Goal: Task Accomplishment & Management: Manage account settings

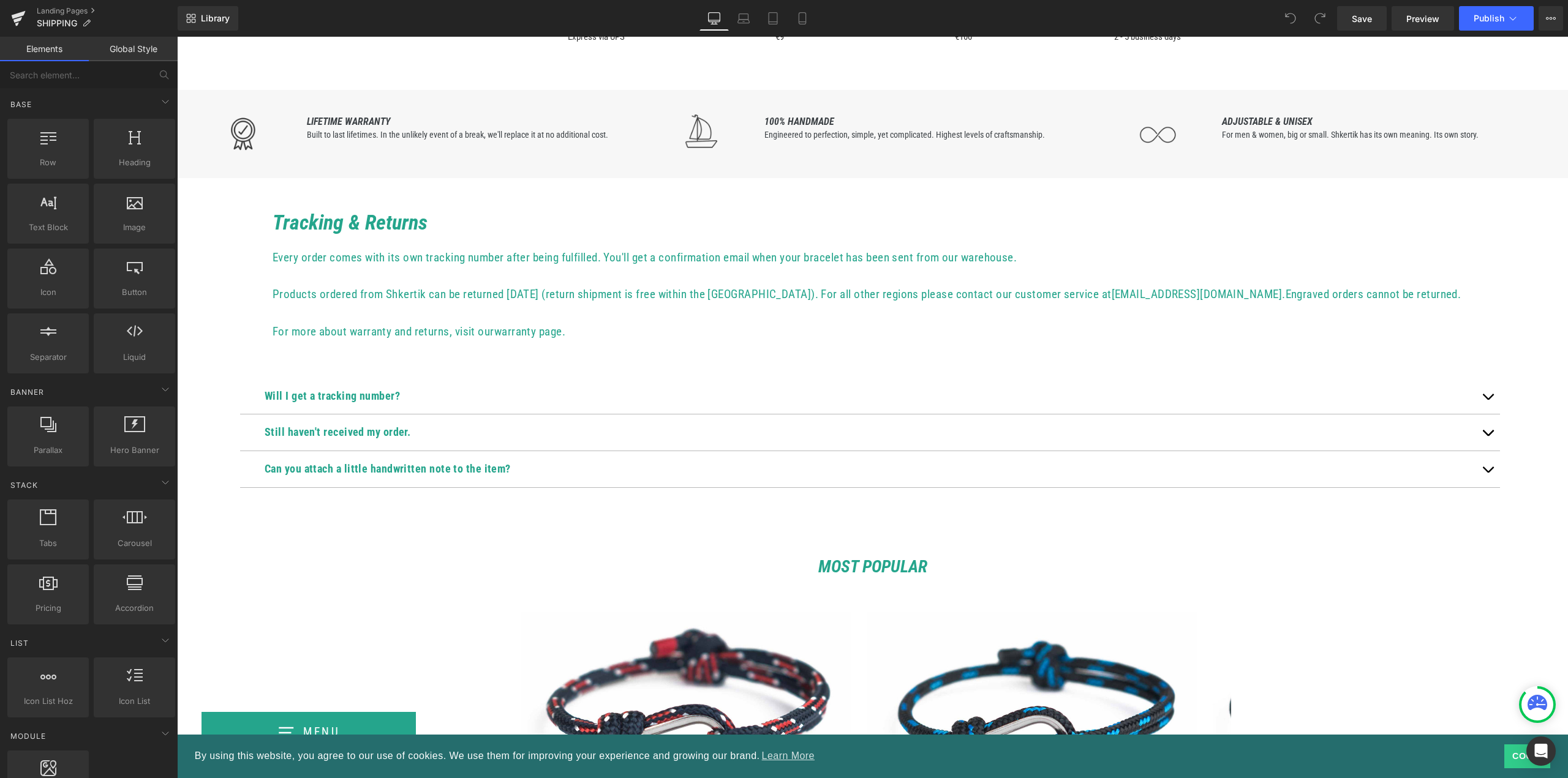
scroll to position [367, 0]
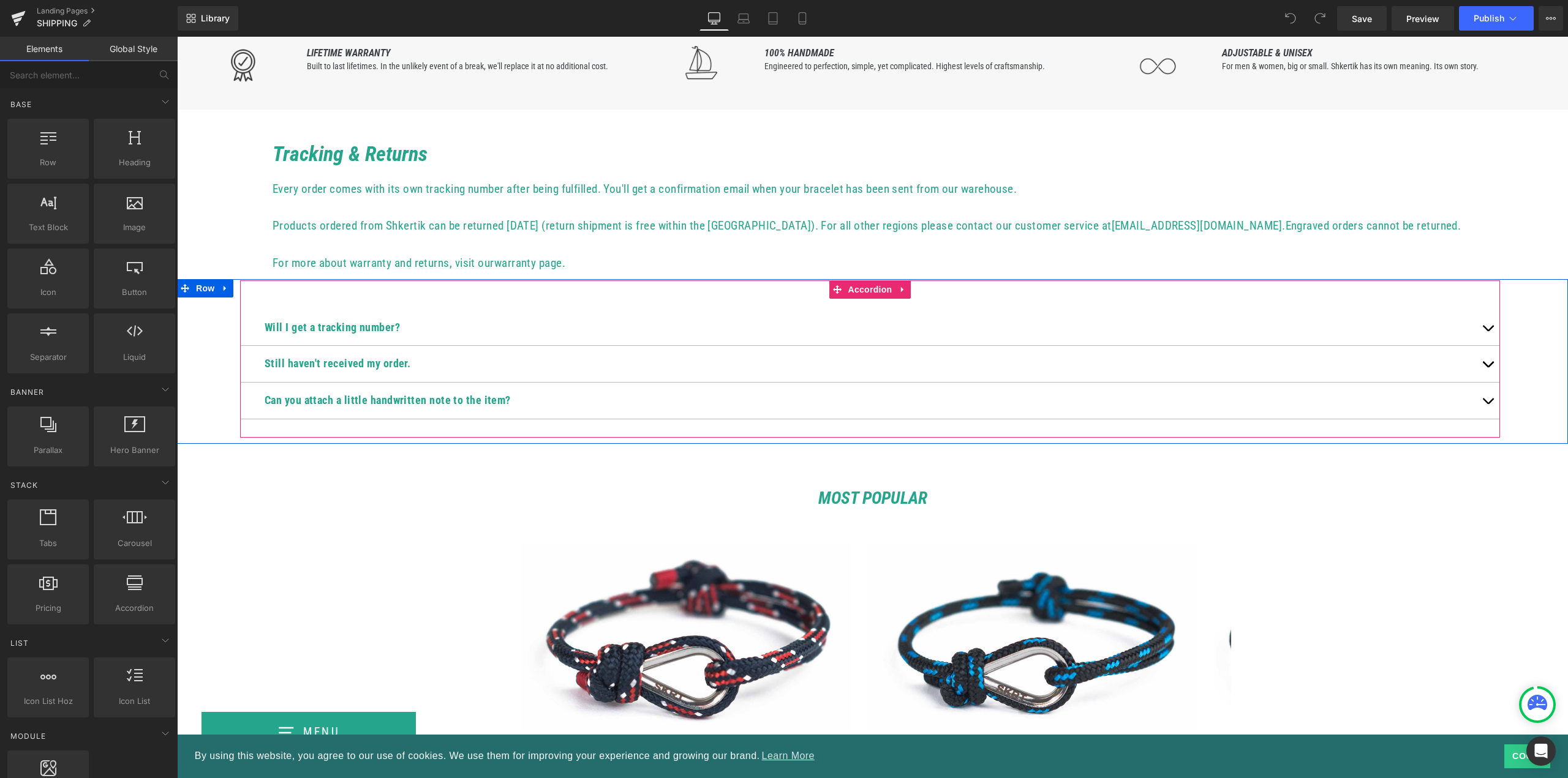
click at [1488, 331] on span "button" at bounding box center [1488, 331] width 0 height 0
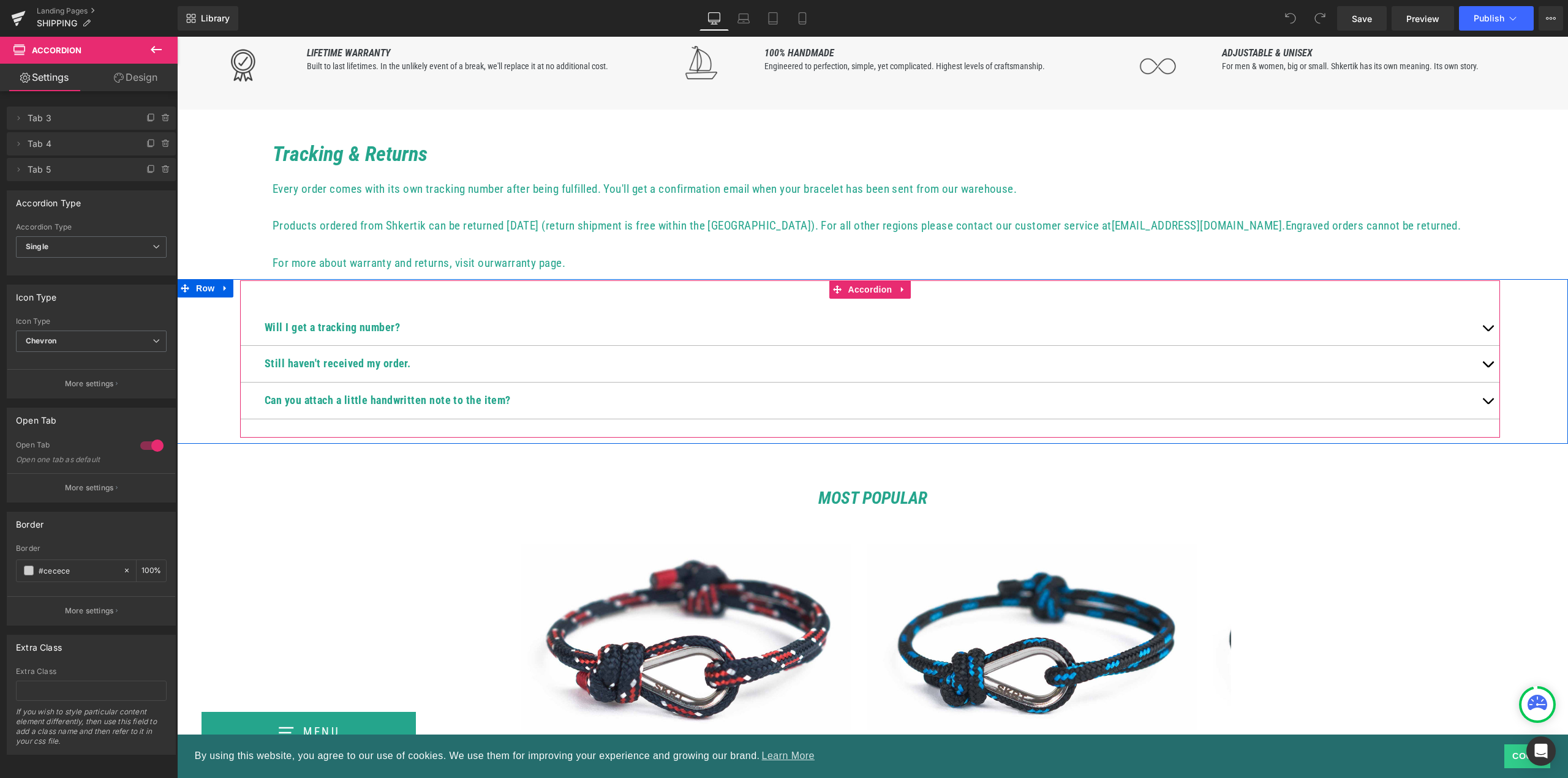
click at [1488, 331] on span "button" at bounding box center [1488, 331] width 0 height 0
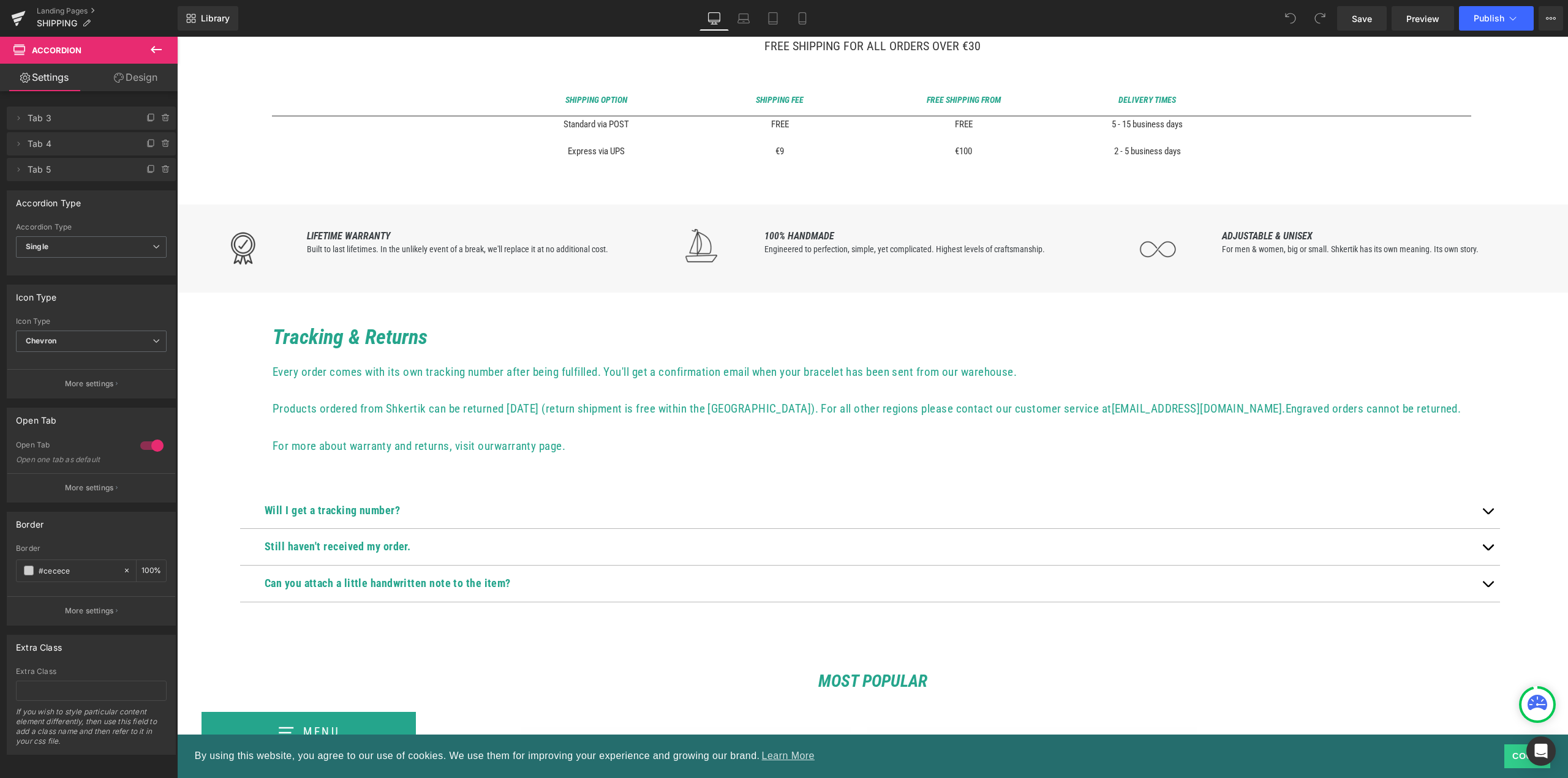
scroll to position [306, 0]
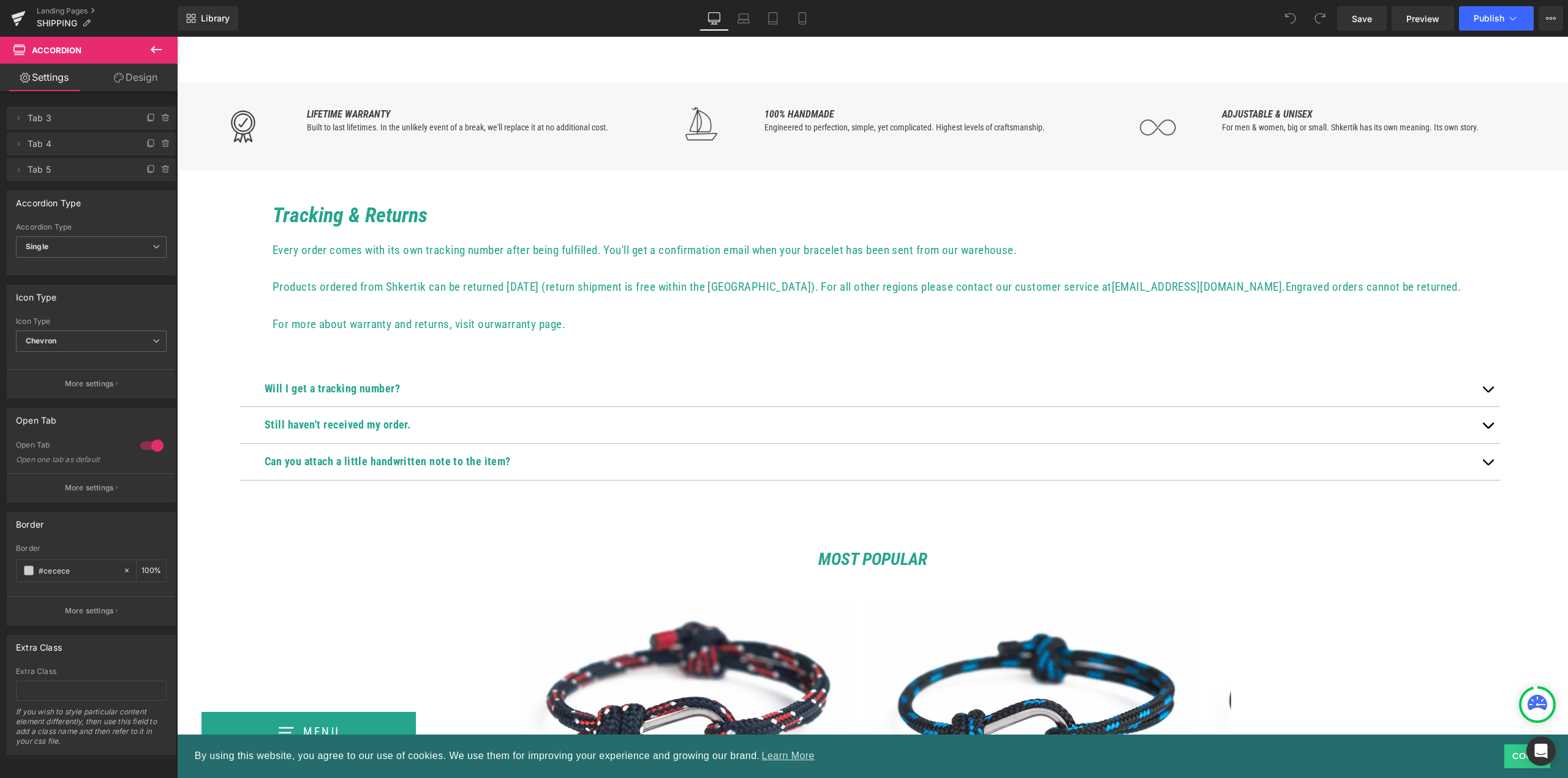
click at [348, 388] on b "Will I get a tracking number?" at bounding box center [332, 389] width 136 height 13
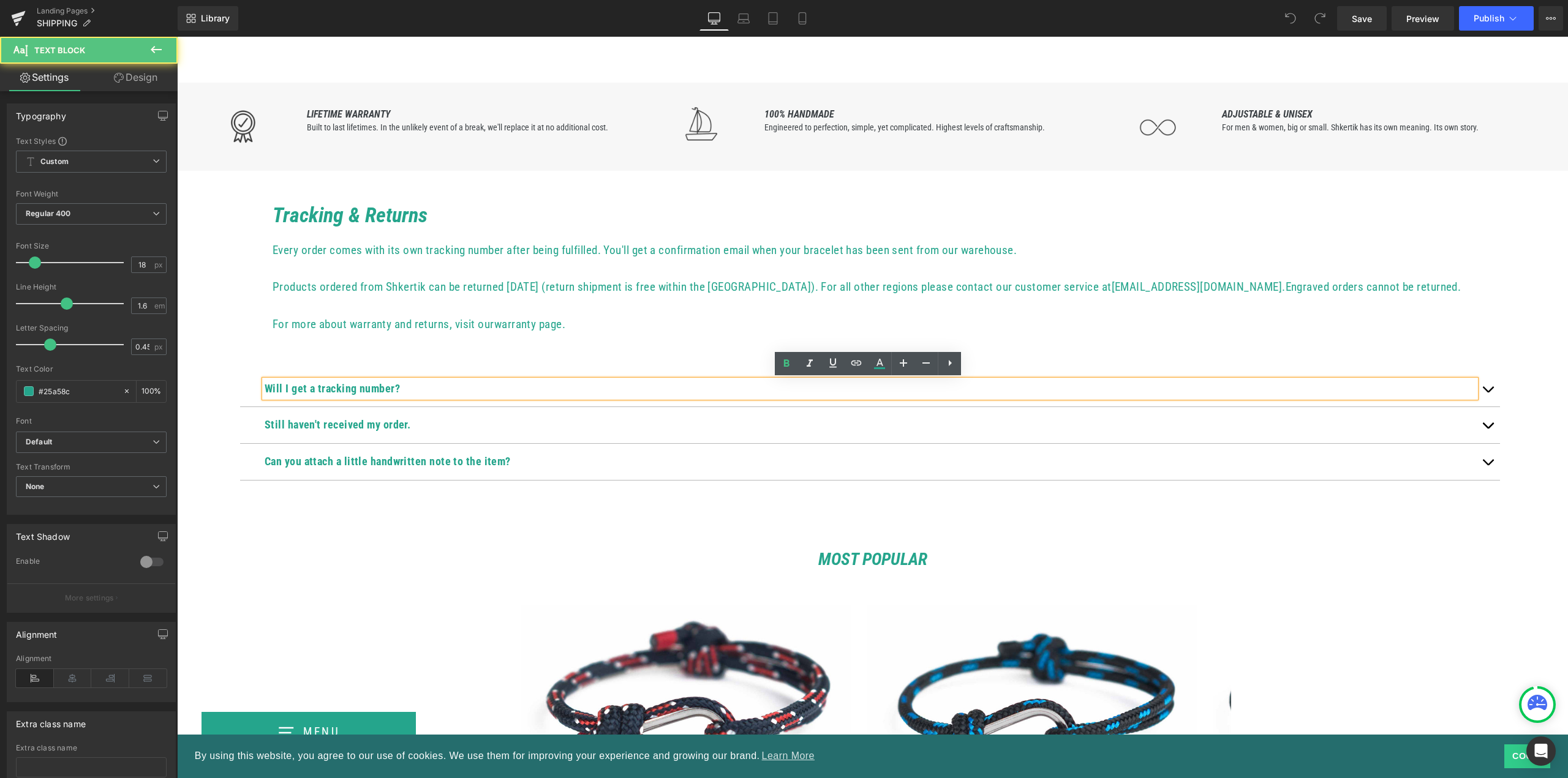
click at [383, 387] on b "Will I get a tracking number?" at bounding box center [332, 389] width 136 height 13
click at [458, 392] on p "Will I get a tracking number?" at bounding box center [869, 389] width 1211 height 18
click at [1491, 392] on button "button" at bounding box center [1488, 389] width 25 height 36
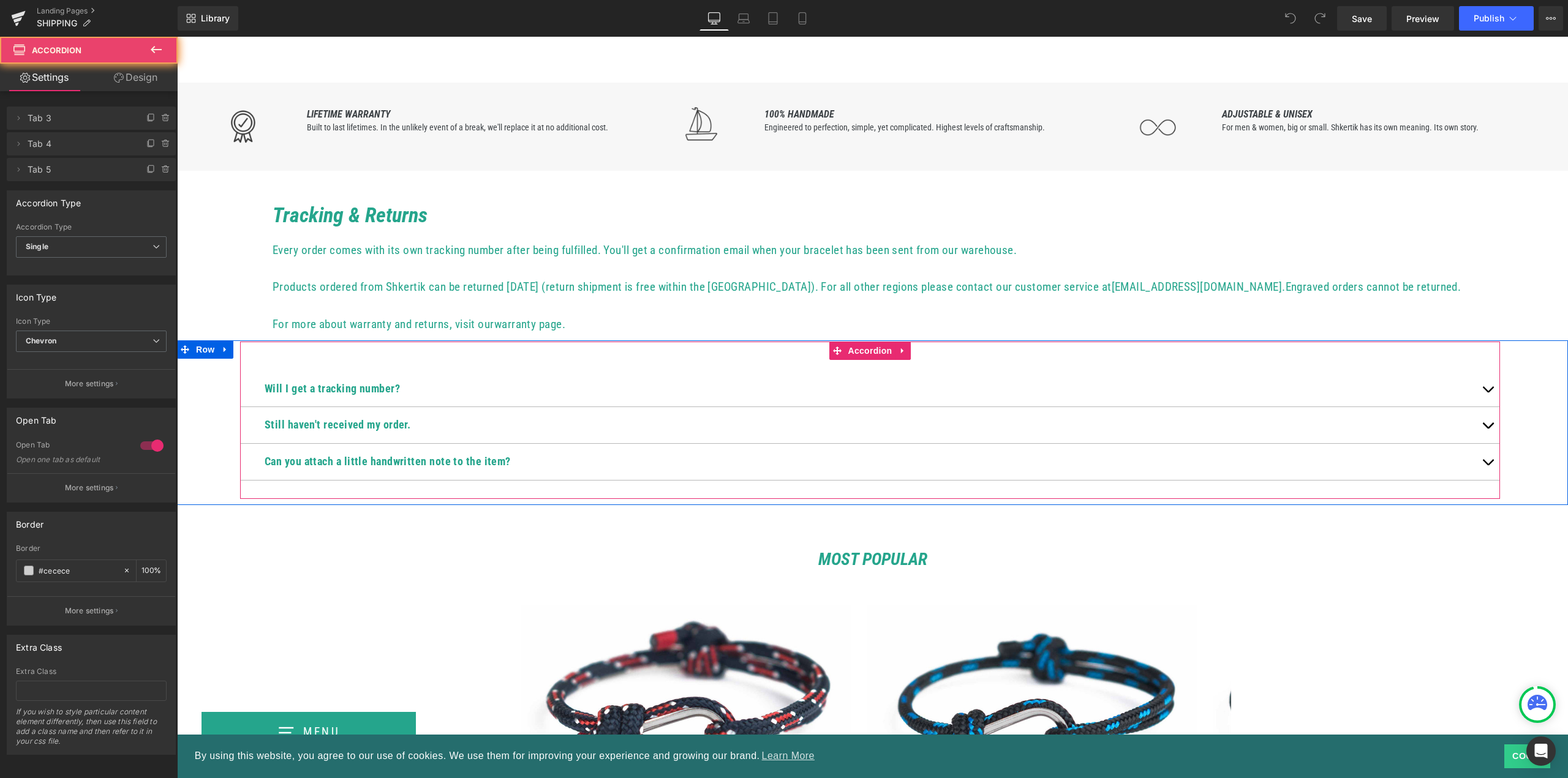
click at [1491, 391] on button "button" at bounding box center [1488, 389] width 25 height 36
click at [16, 120] on icon at bounding box center [18, 118] width 10 height 10
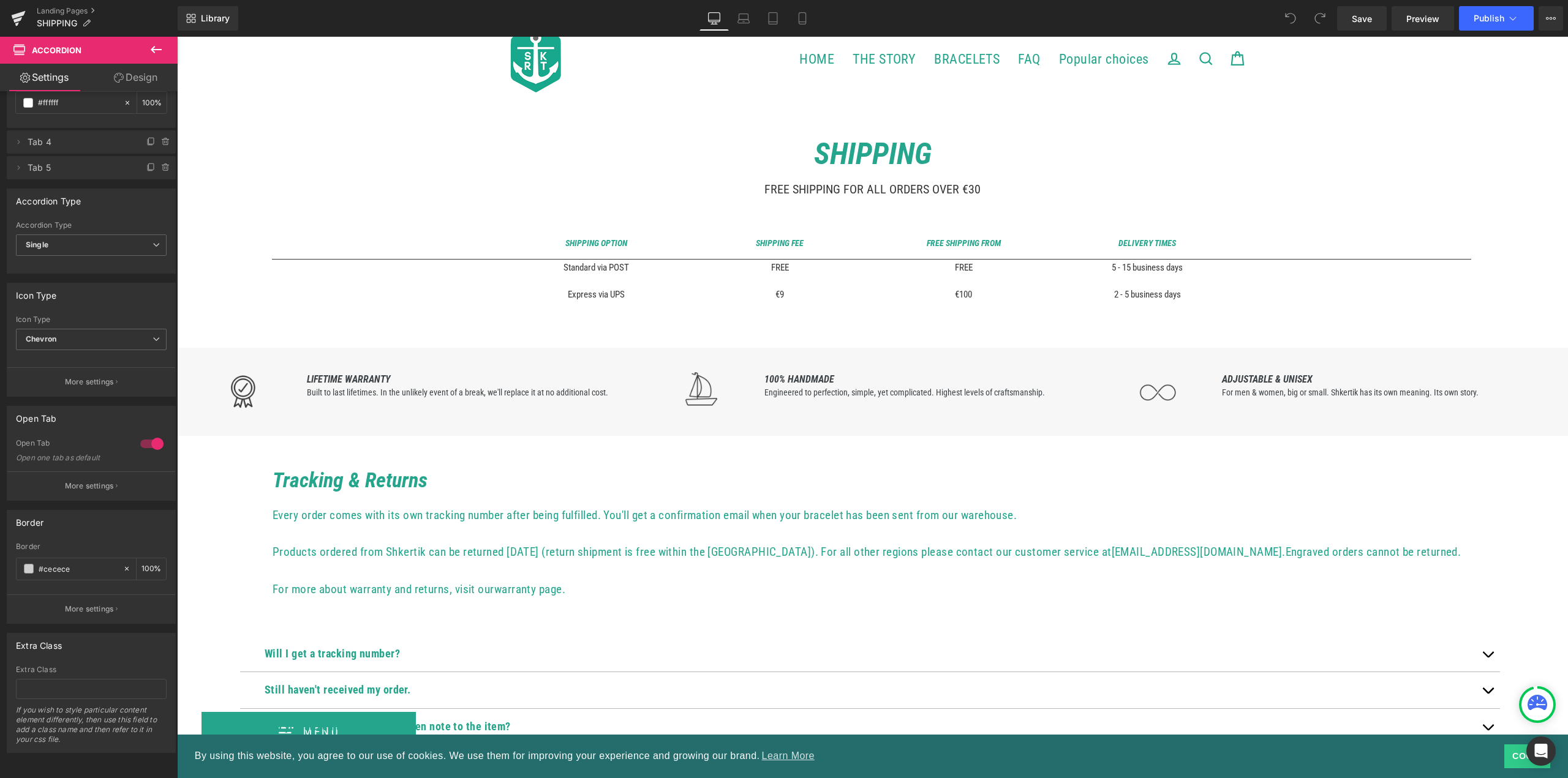
scroll to position [0, 0]
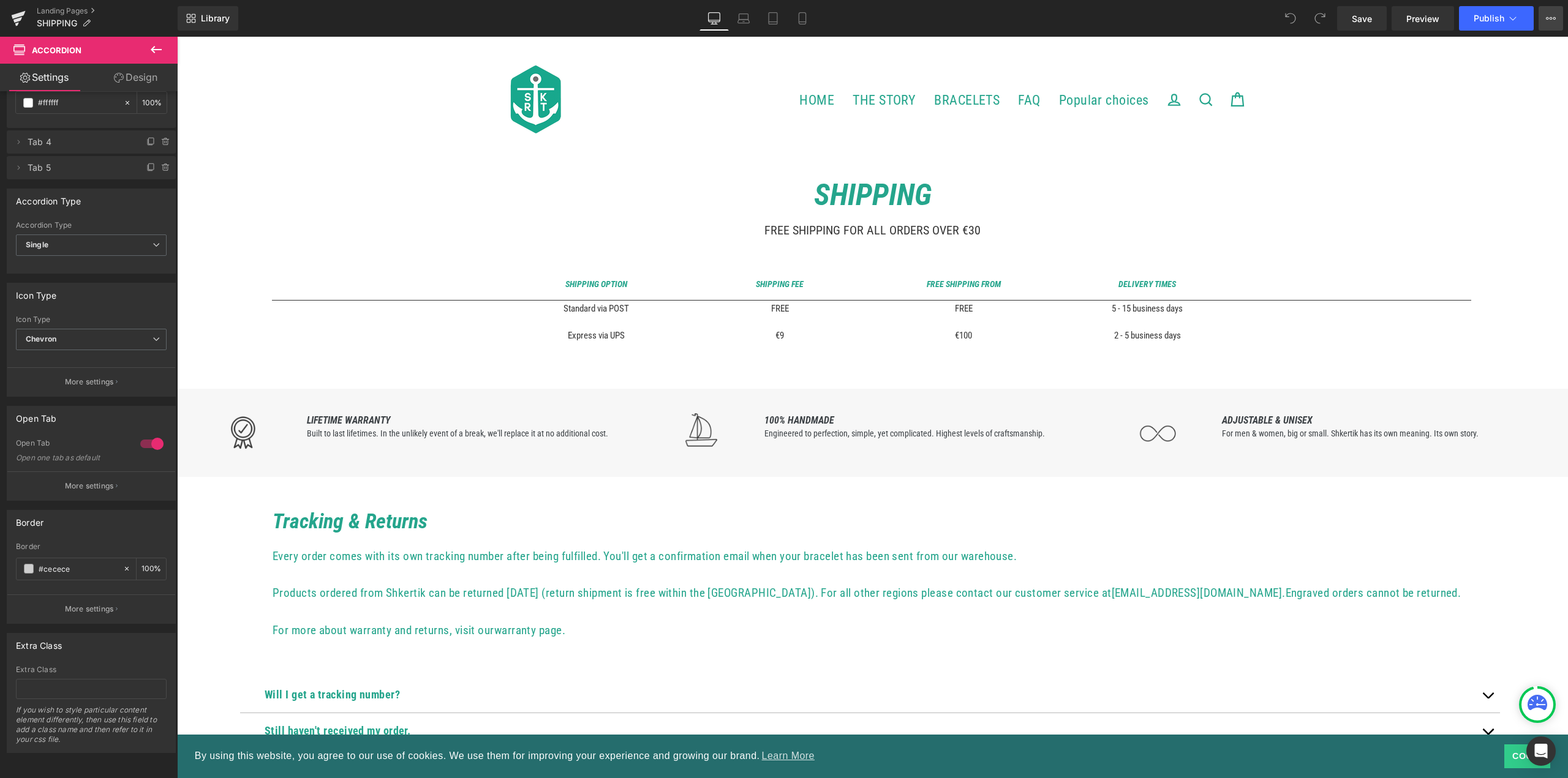
click at [1552, 11] on button "View Live Page View with current Template Save Template to Library Schedule Pub…" at bounding box center [1551, 18] width 25 height 25
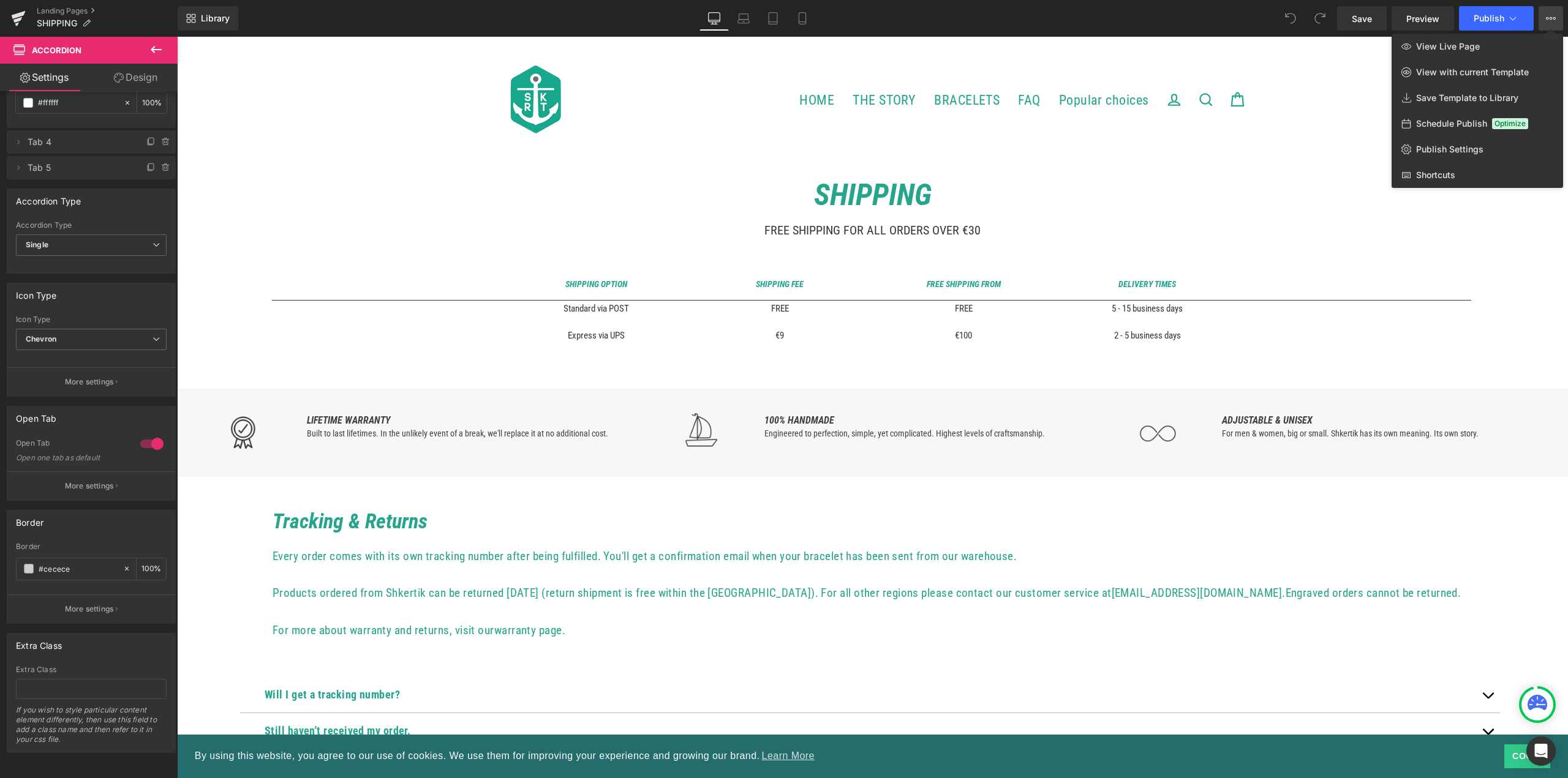
click at [1057, 386] on div at bounding box center [873, 407] width 1391 height 741
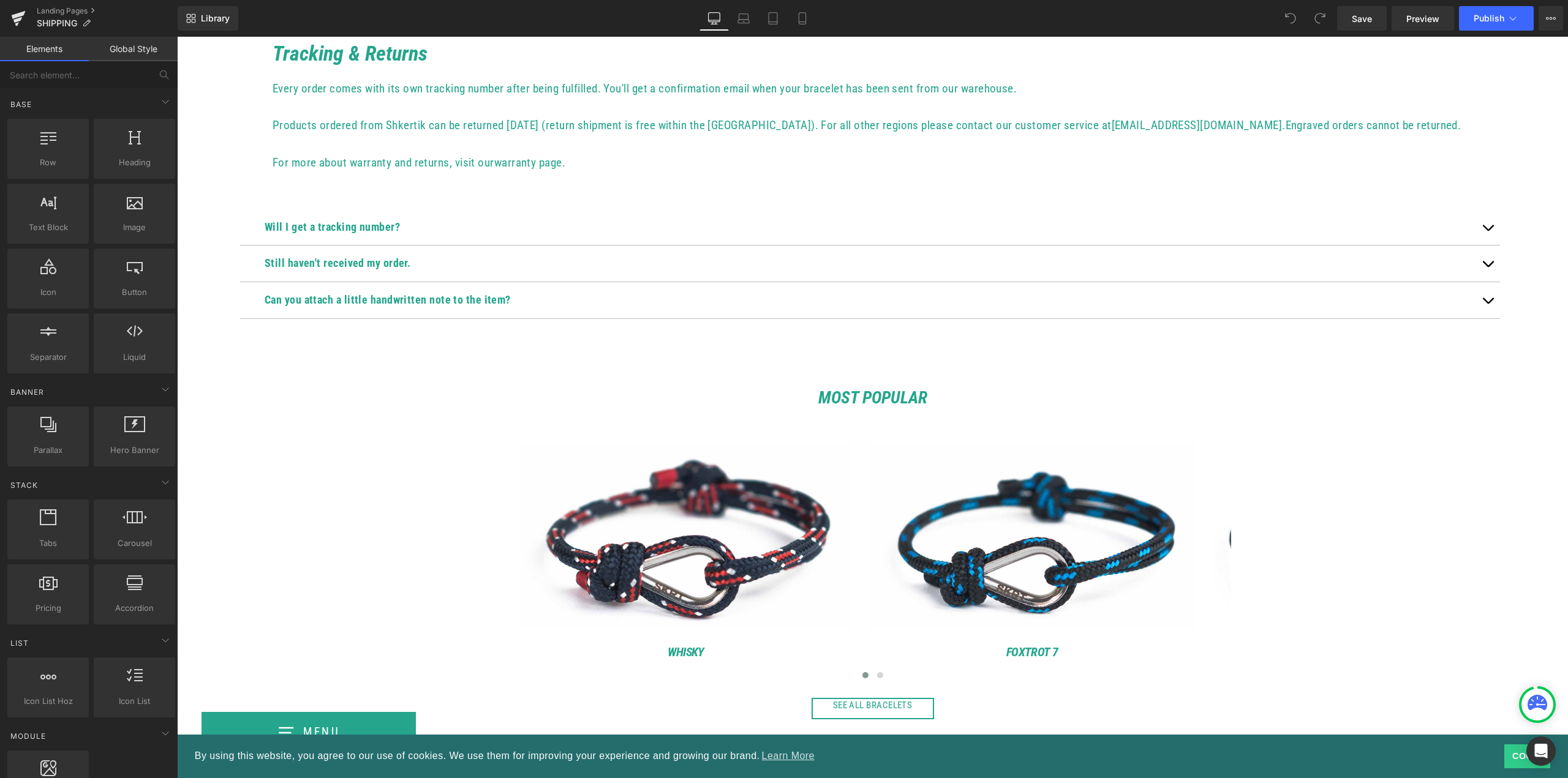
scroll to position [490, 0]
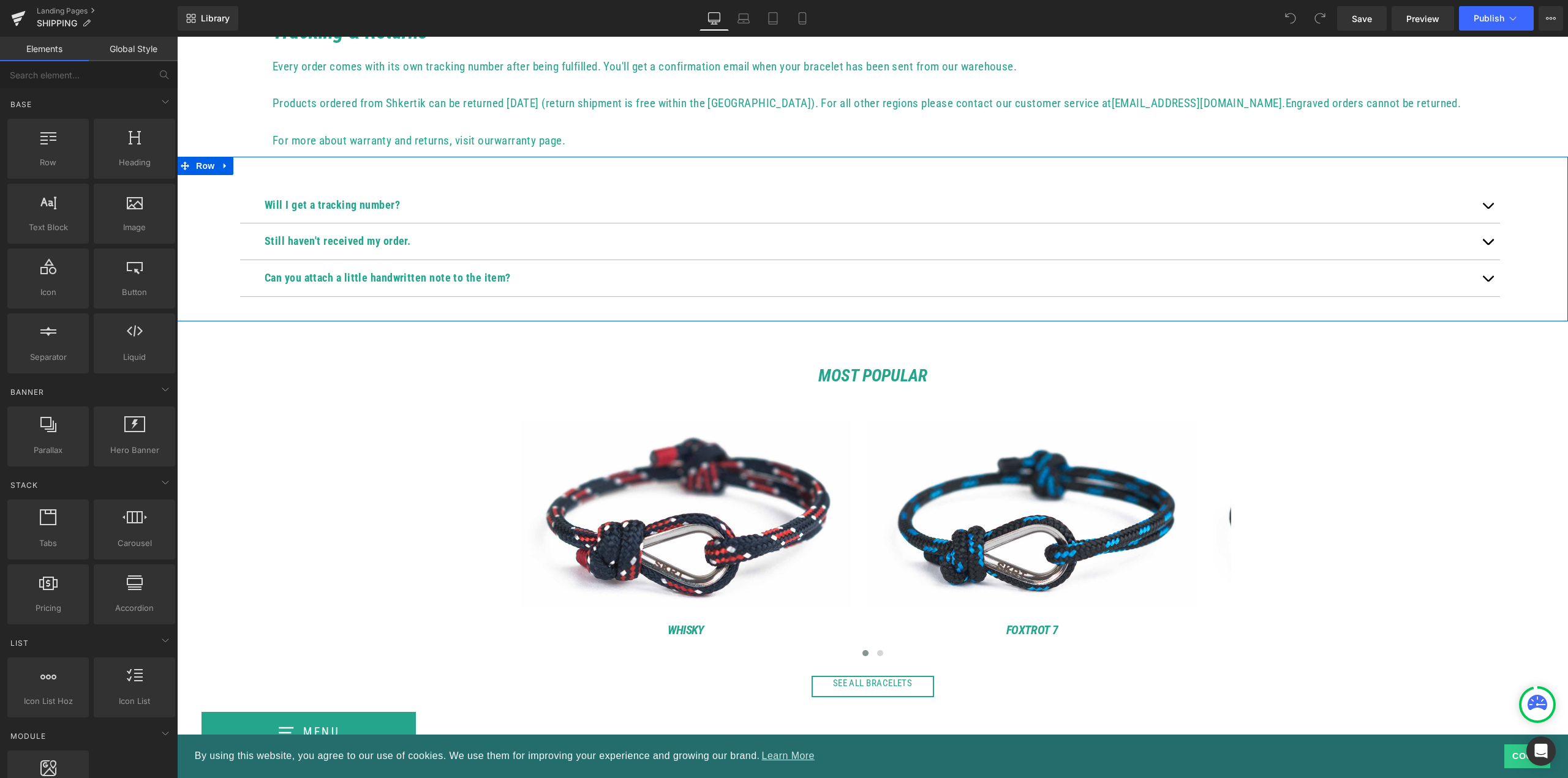
click at [1488, 281] on span "button" at bounding box center [1488, 281] width 0 height 0
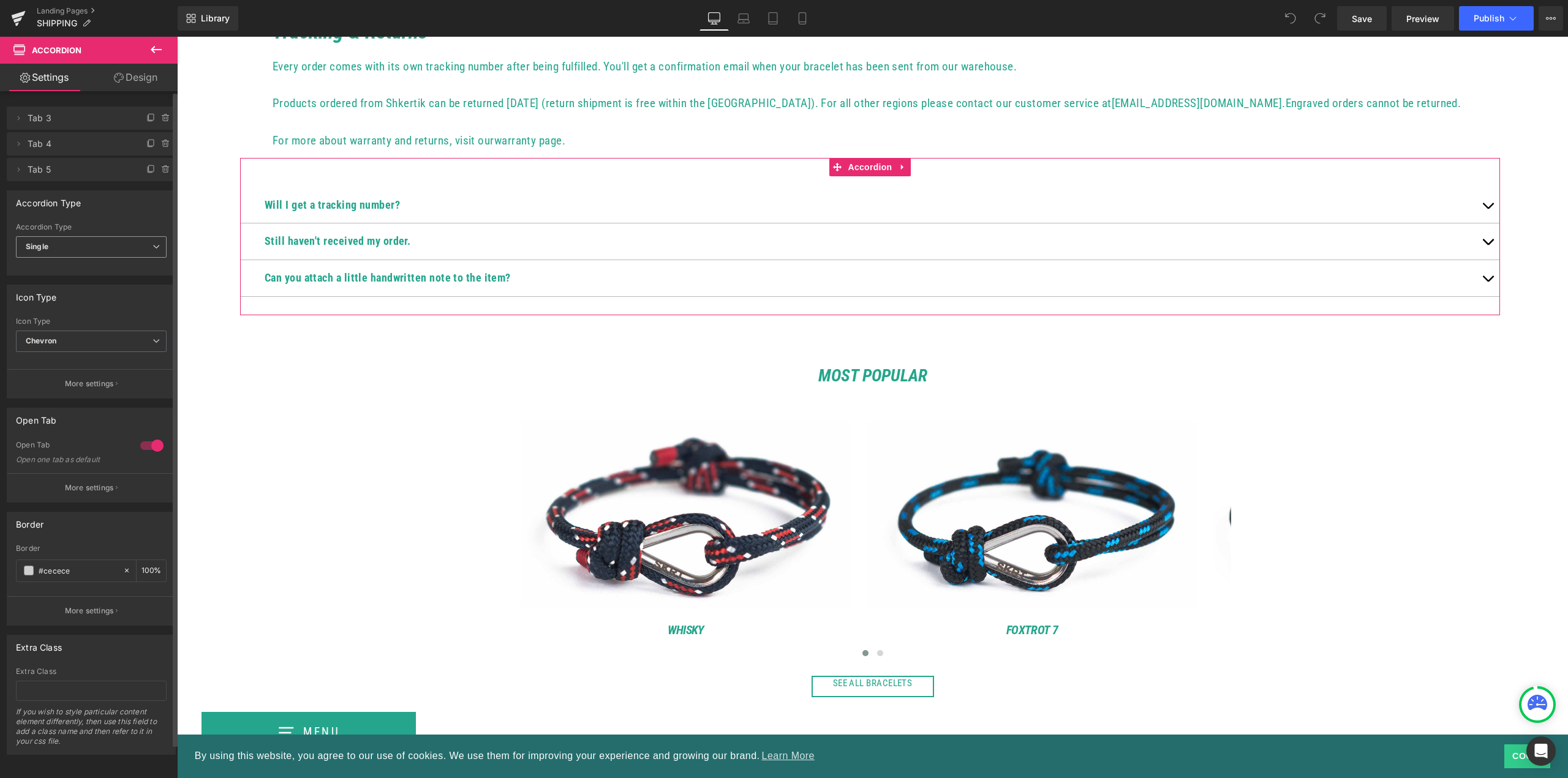
click at [132, 243] on span "Single" at bounding box center [91, 247] width 151 height 21
click at [67, 271] on li "Multiple" at bounding box center [89, 269] width 146 height 18
click at [120, 248] on span "Multiple" at bounding box center [91, 247] width 151 height 21
click at [60, 284] on li "Single" at bounding box center [89, 287] width 146 height 18
click at [107, 254] on span "Single" at bounding box center [91, 247] width 151 height 21
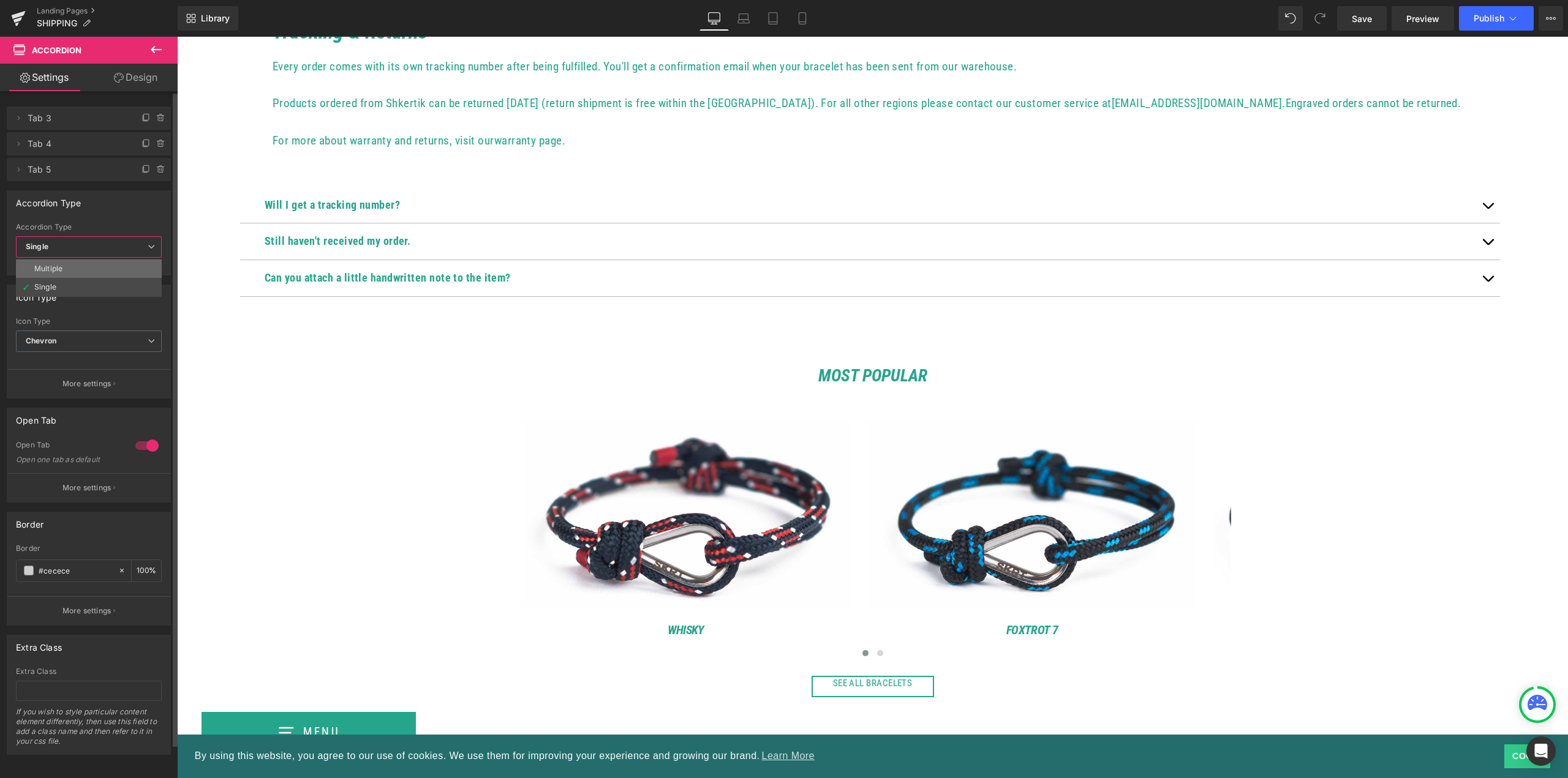
click at [77, 270] on li "Multiple" at bounding box center [89, 269] width 146 height 18
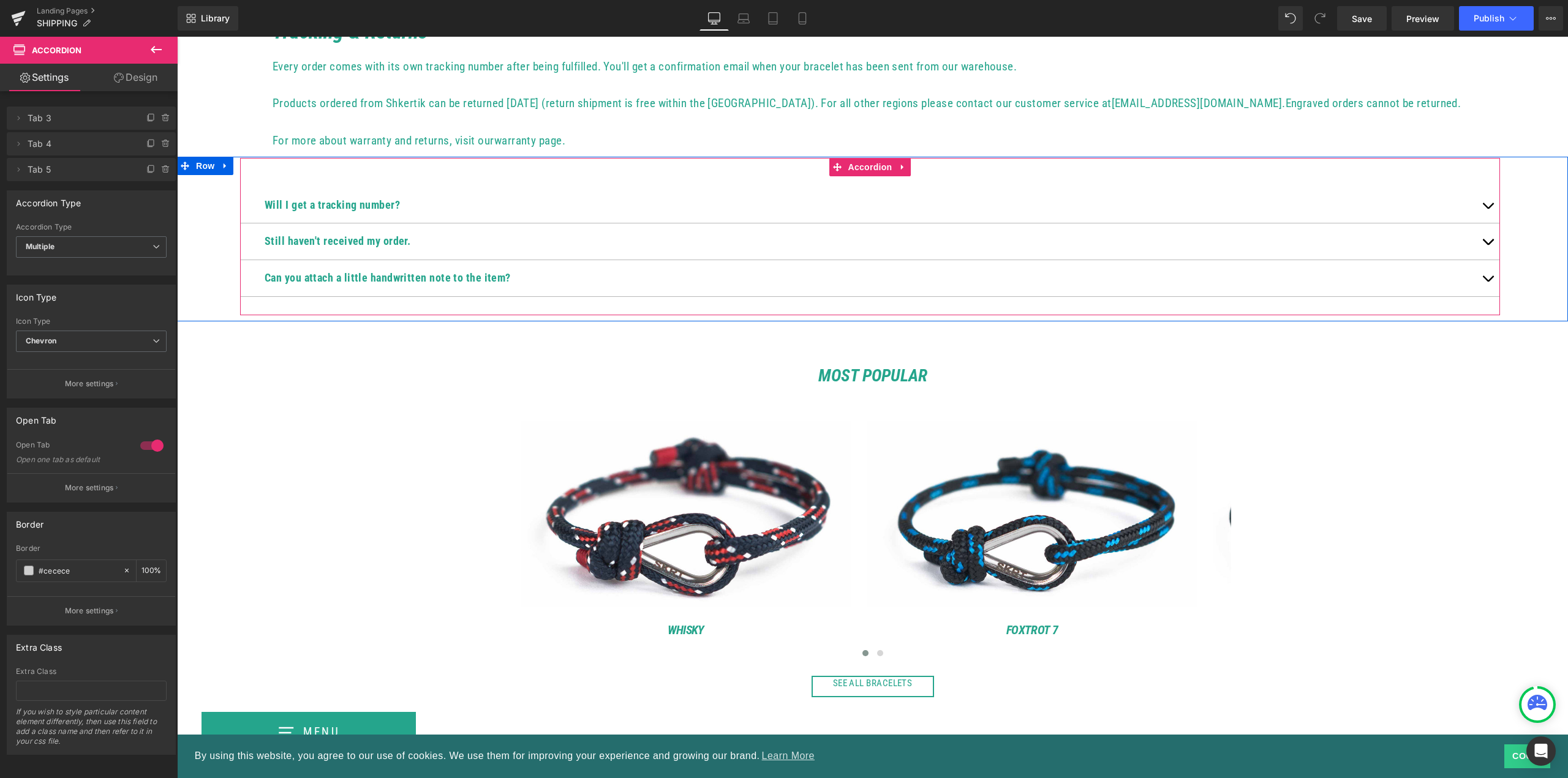
click at [1483, 243] on button "button" at bounding box center [1488, 241] width 25 height 36
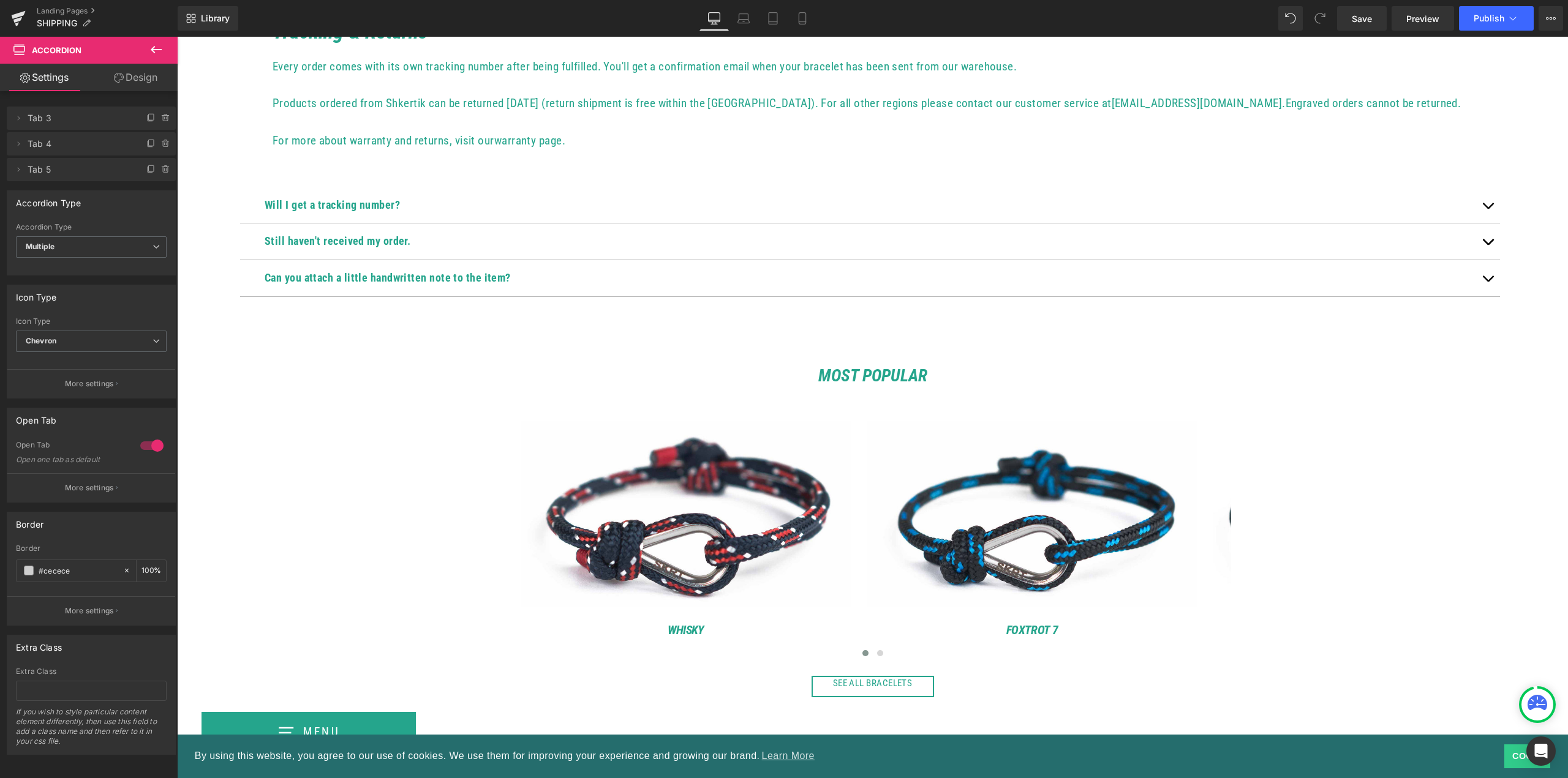
click at [21, 51] on icon at bounding box center [19, 49] width 12 height 11
click at [91, 251] on span "Multiple" at bounding box center [91, 247] width 151 height 21
drag, startPoint x: 71, startPoint y: 266, endPoint x: 64, endPoint y: 281, distance: 16.6
click at [64, 281] on ul "Multiple Single" at bounding box center [89, 278] width 146 height 38
click at [66, 278] on li "Single" at bounding box center [89, 287] width 146 height 18
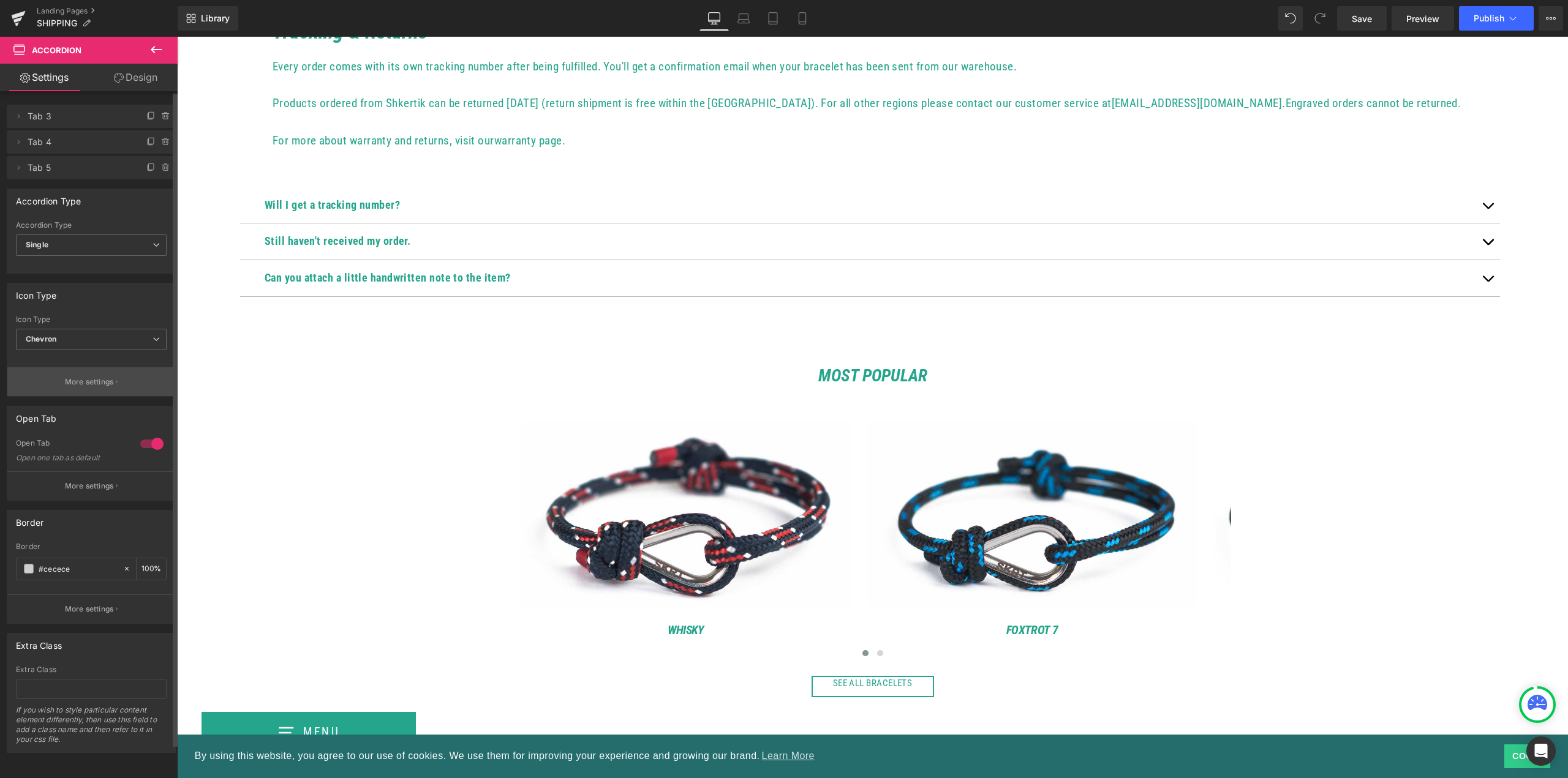
scroll to position [11, 0]
click at [105, 481] on p "More settings" at bounding box center [90, 486] width 49 height 11
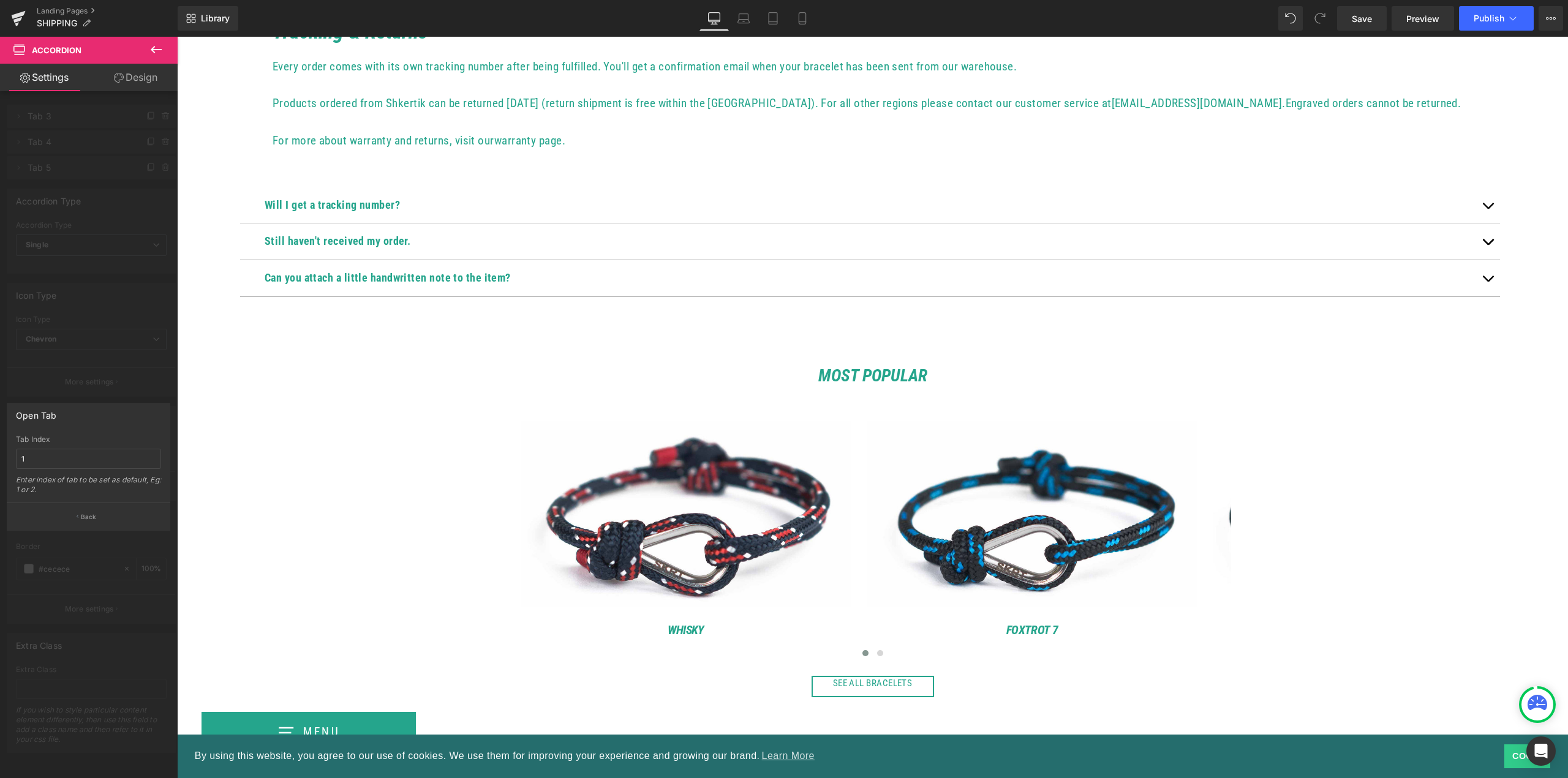
click at [288, 440] on body "By using this website, you agree to our use of cookies. We use them for improvi…" at bounding box center [873, 412] width 1391 height 1732
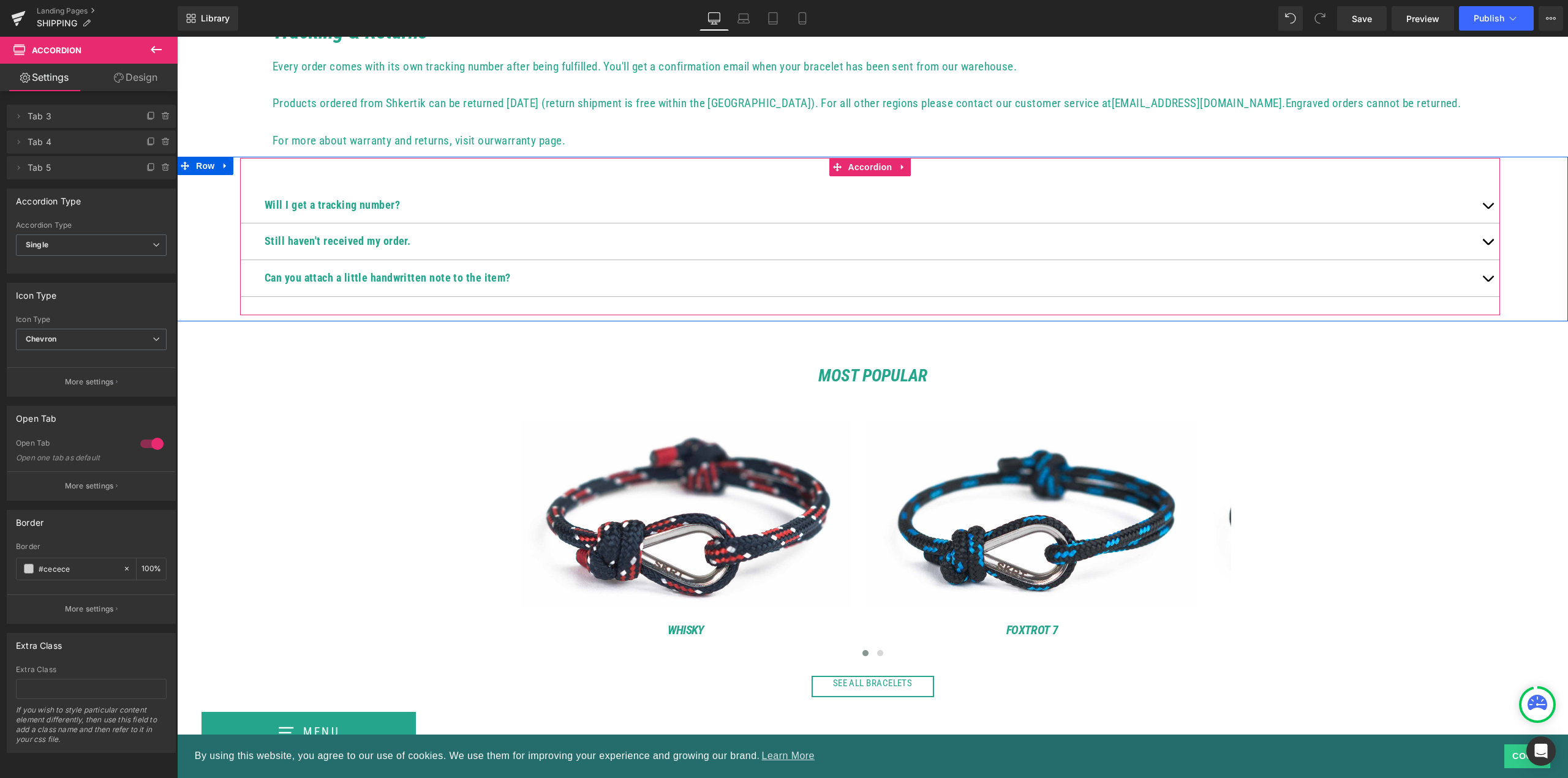
click at [177, 37] on div at bounding box center [177, 37] width 0 height 0
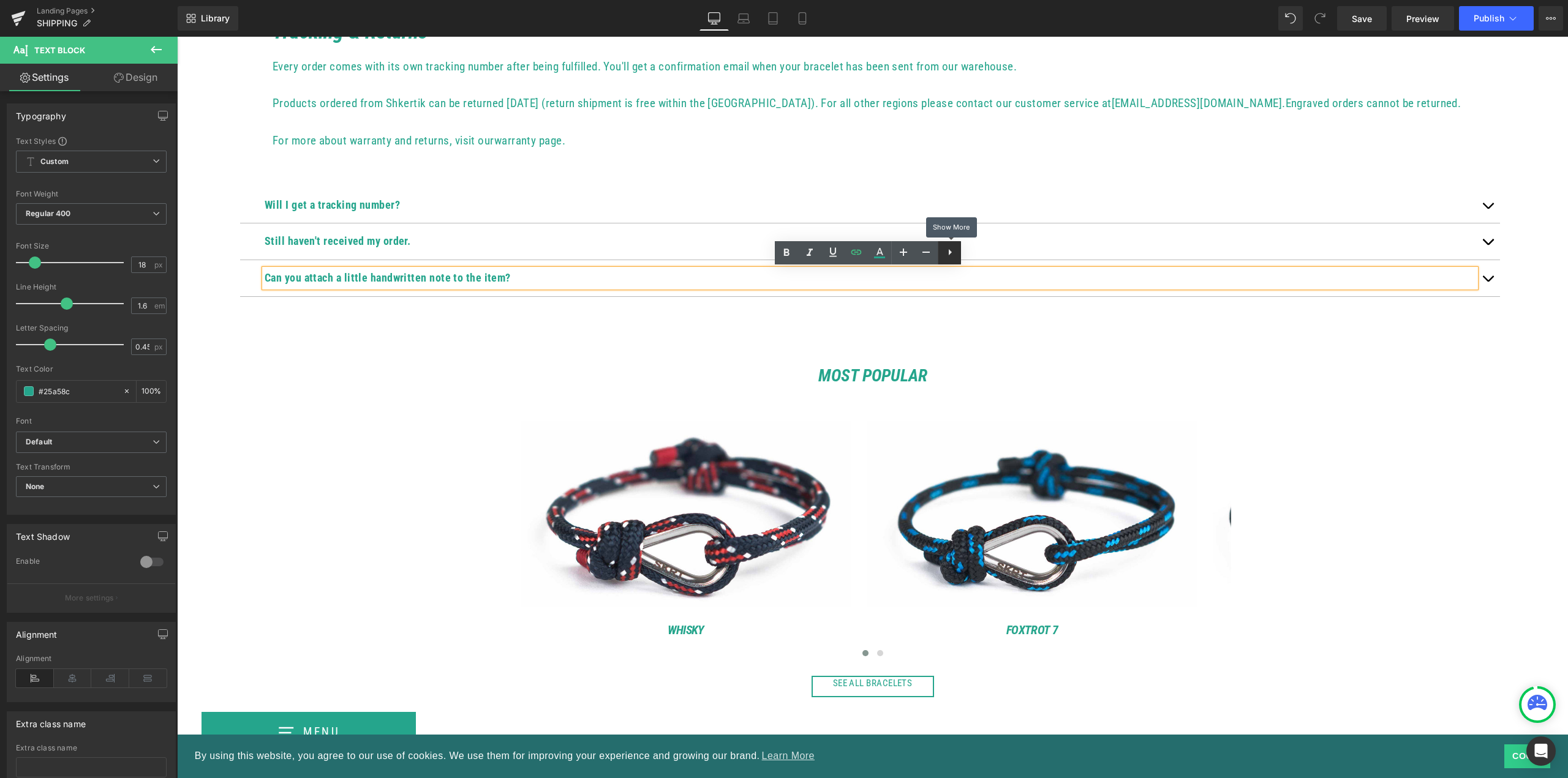
click at [948, 253] on icon at bounding box center [949, 252] width 15 height 15
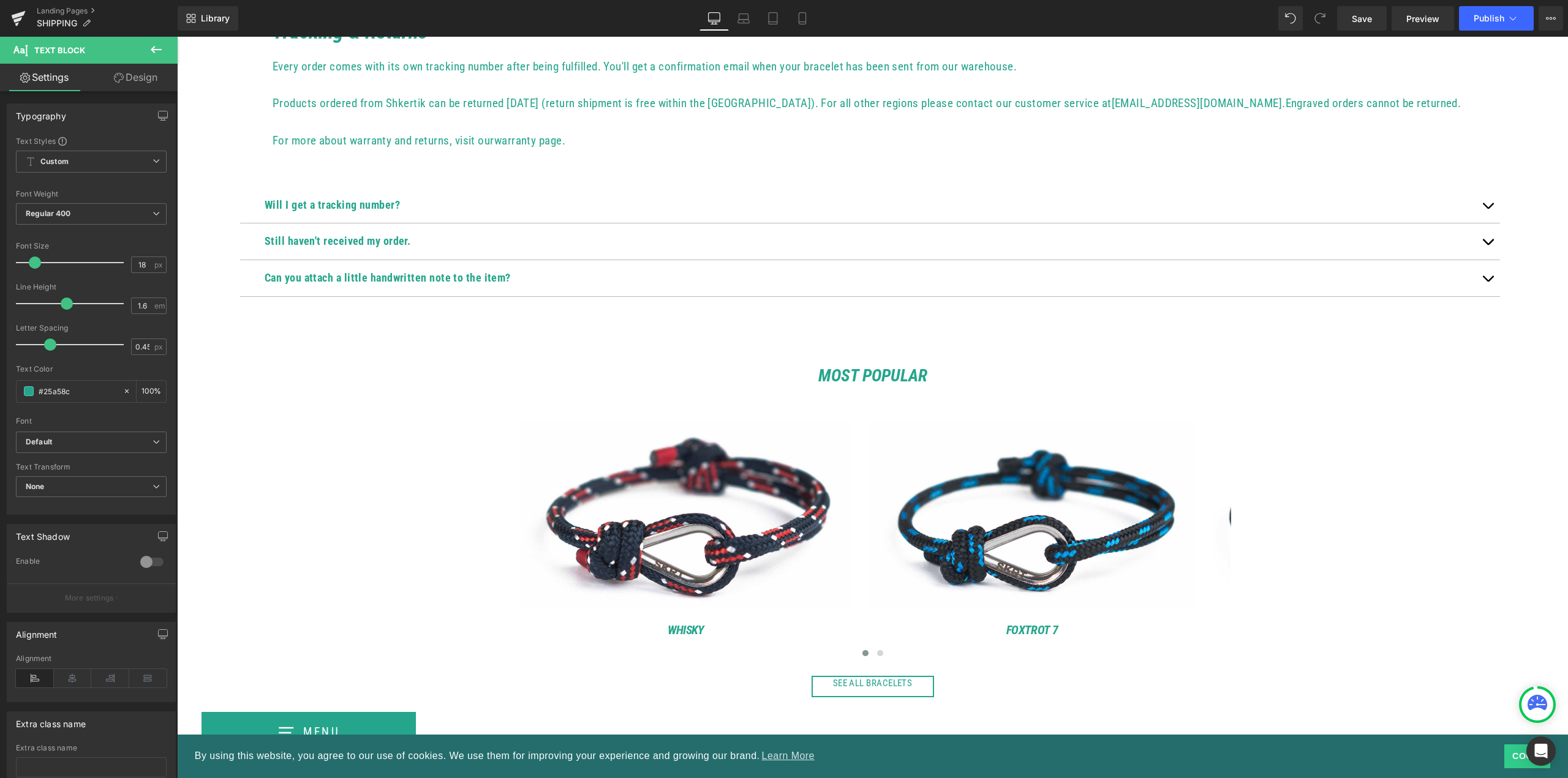
click at [23, 48] on icon at bounding box center [21, 48] width 14 height 14
click at [800, 18] on icon at bounding box center [803, 18] width 12 height 12
type input "100"
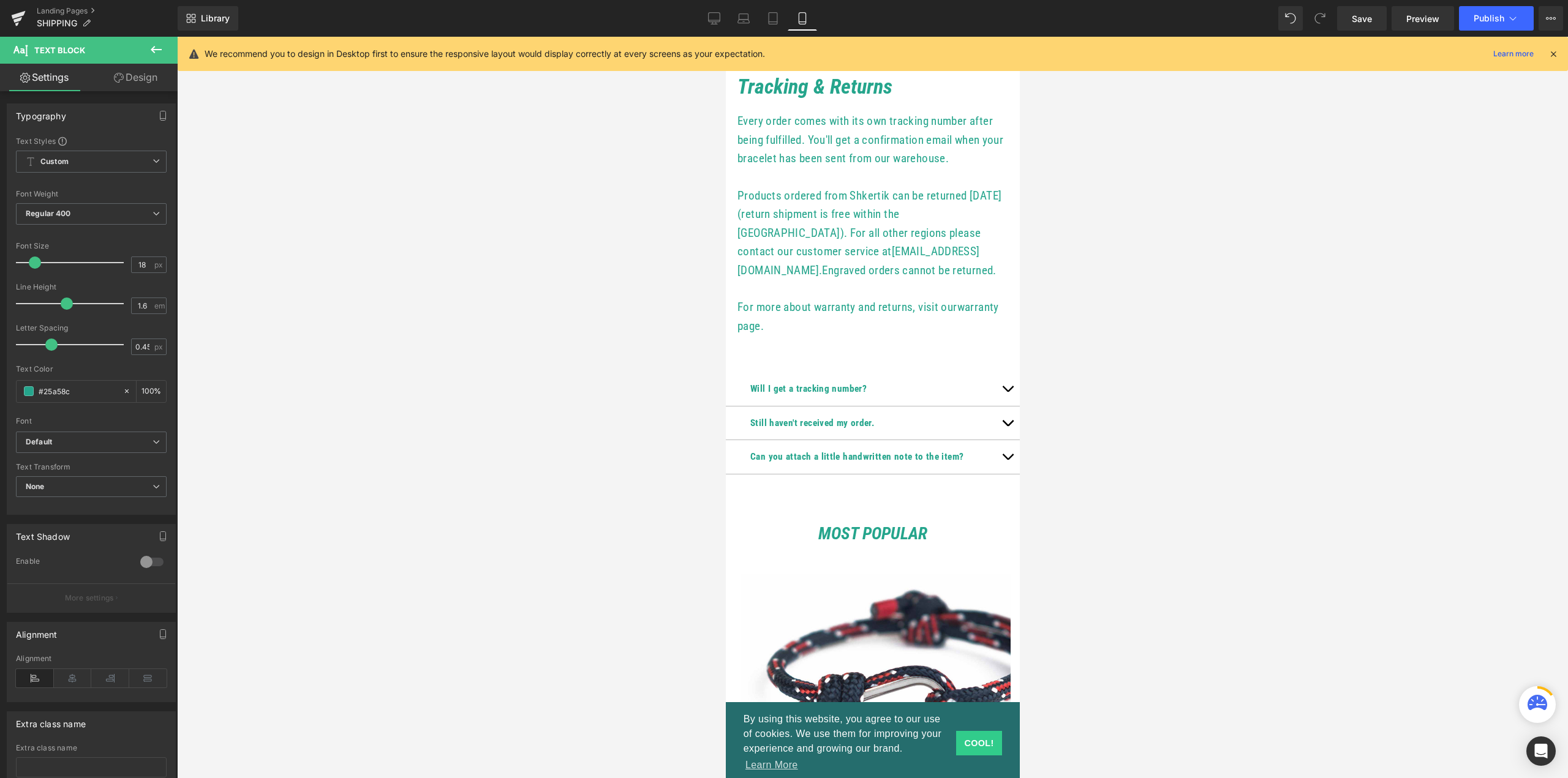
scroll to position [678, 0]
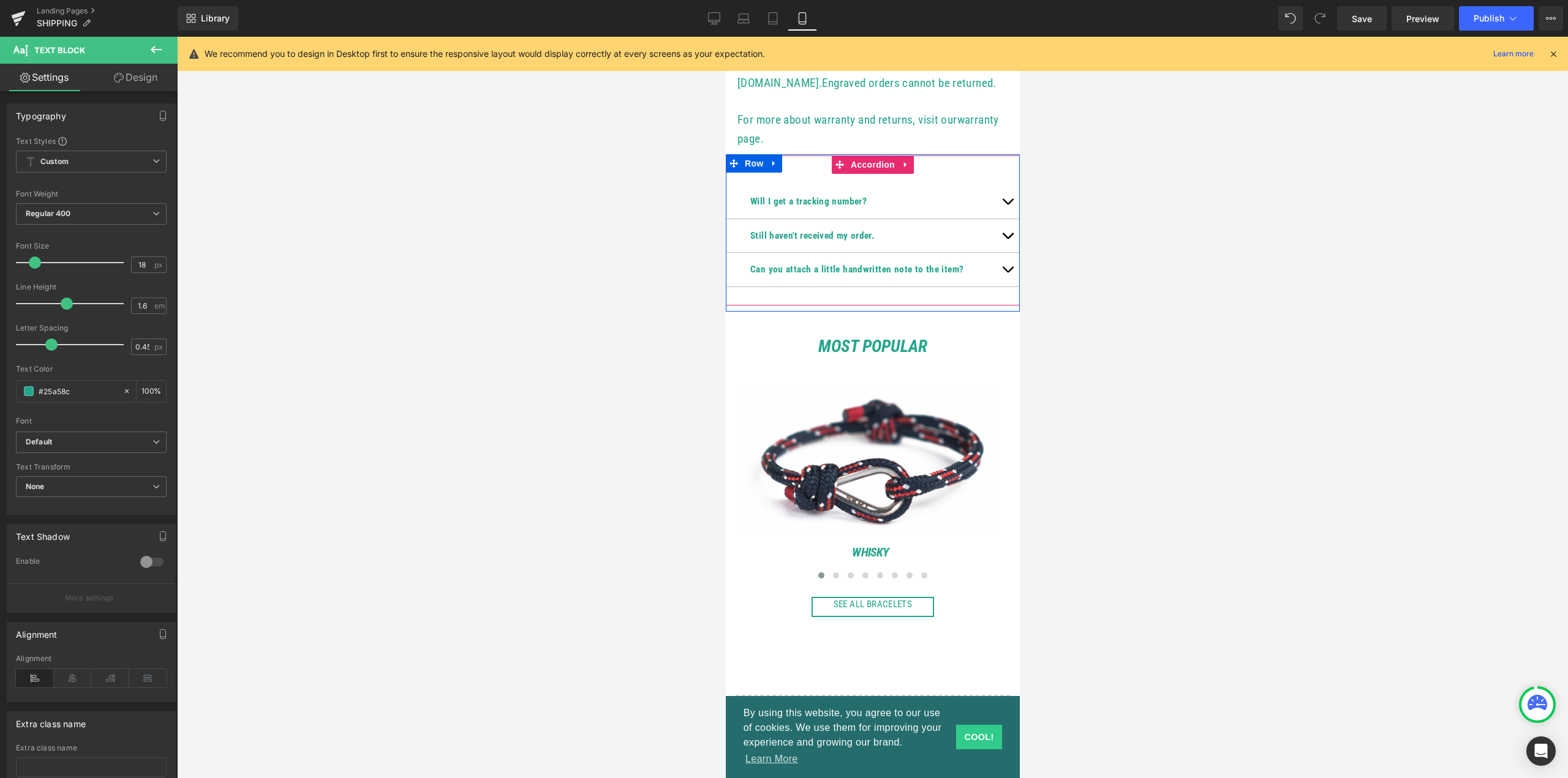
click at [1007, 273] on span "button" at bounding box center [1007, 273] width 0 height 0
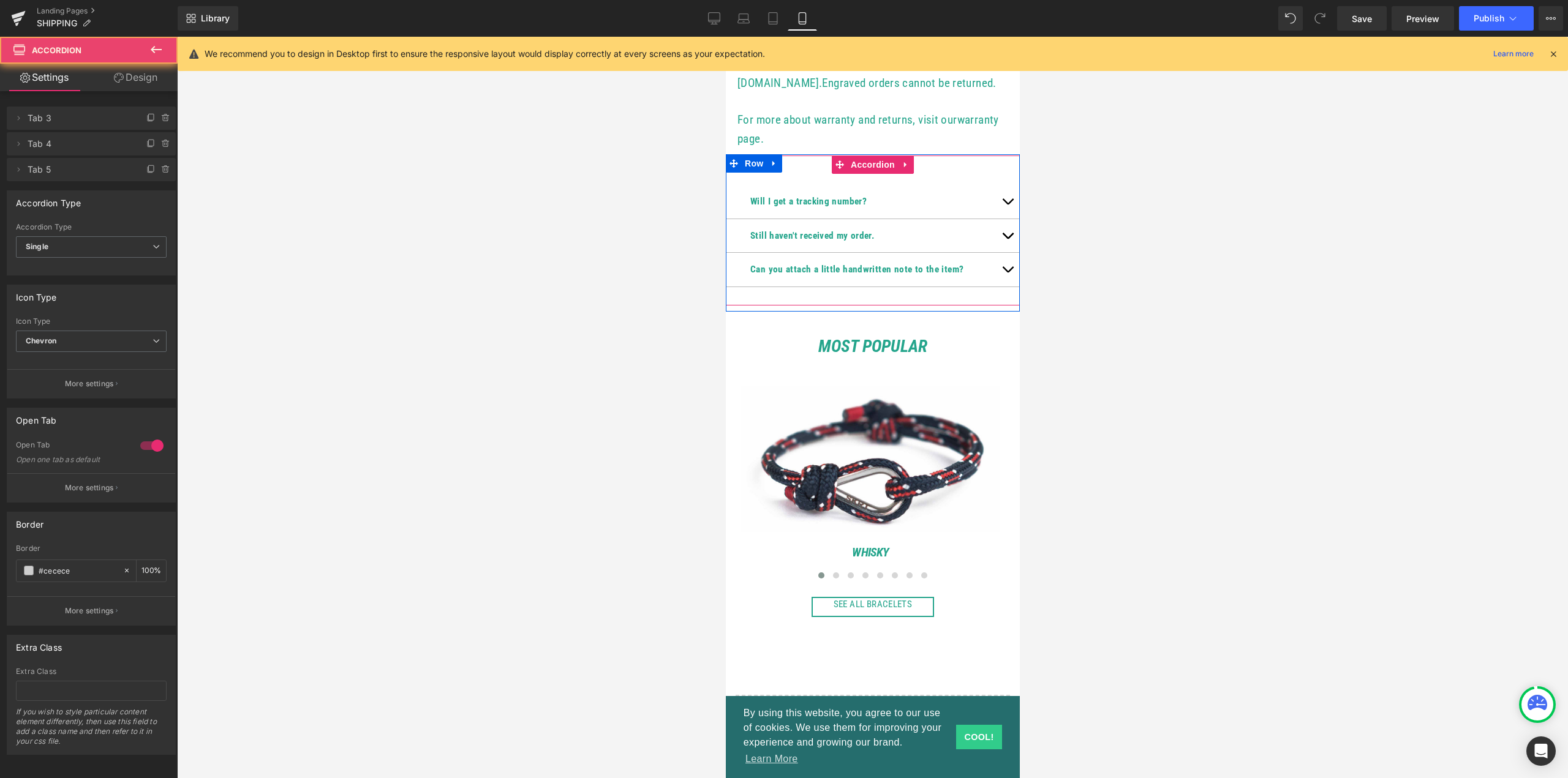
click at [1008, 284] on button "button" at bounding box center [1007, 269] width 25 height 33
click at [1005, 250] on button "button" at bounding box center [1007, 235] width 25 height 33
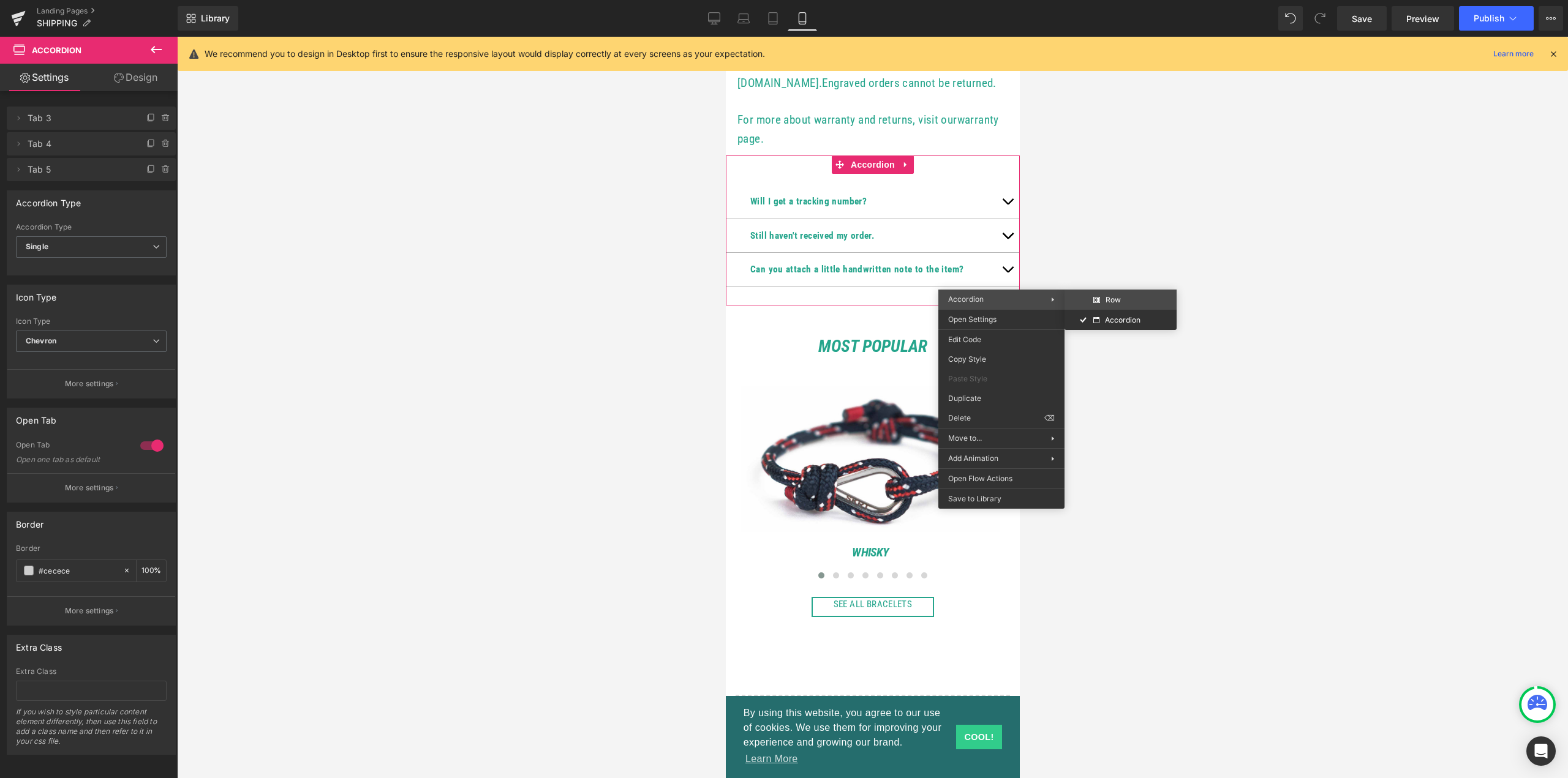
click at [1126, 300] on div "You are previewing how the will restyle your page. You can not edit Elements in…" at bounding box center [784, 399] width 1568 height 799
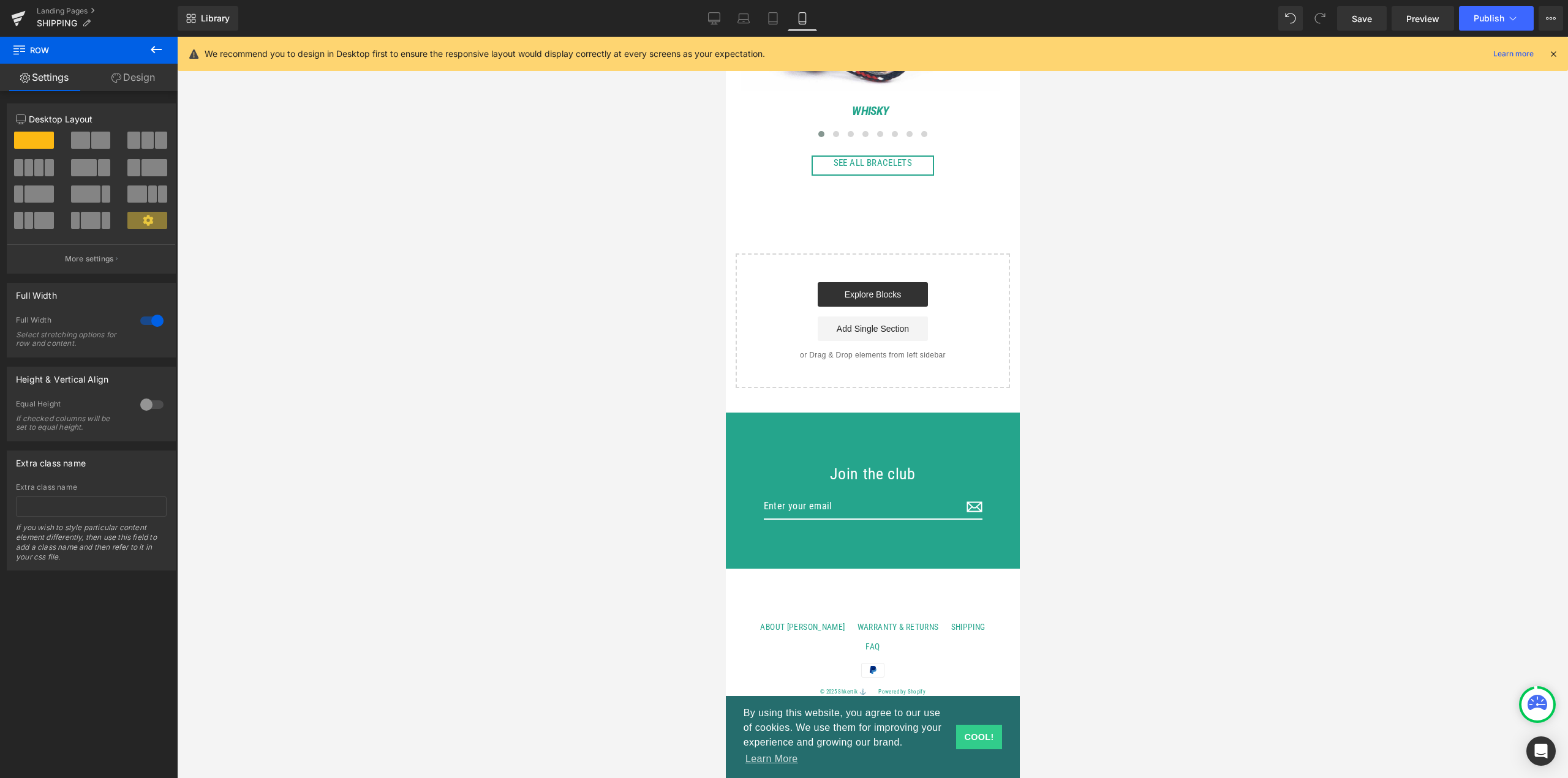
scroll to position [1132, 0]
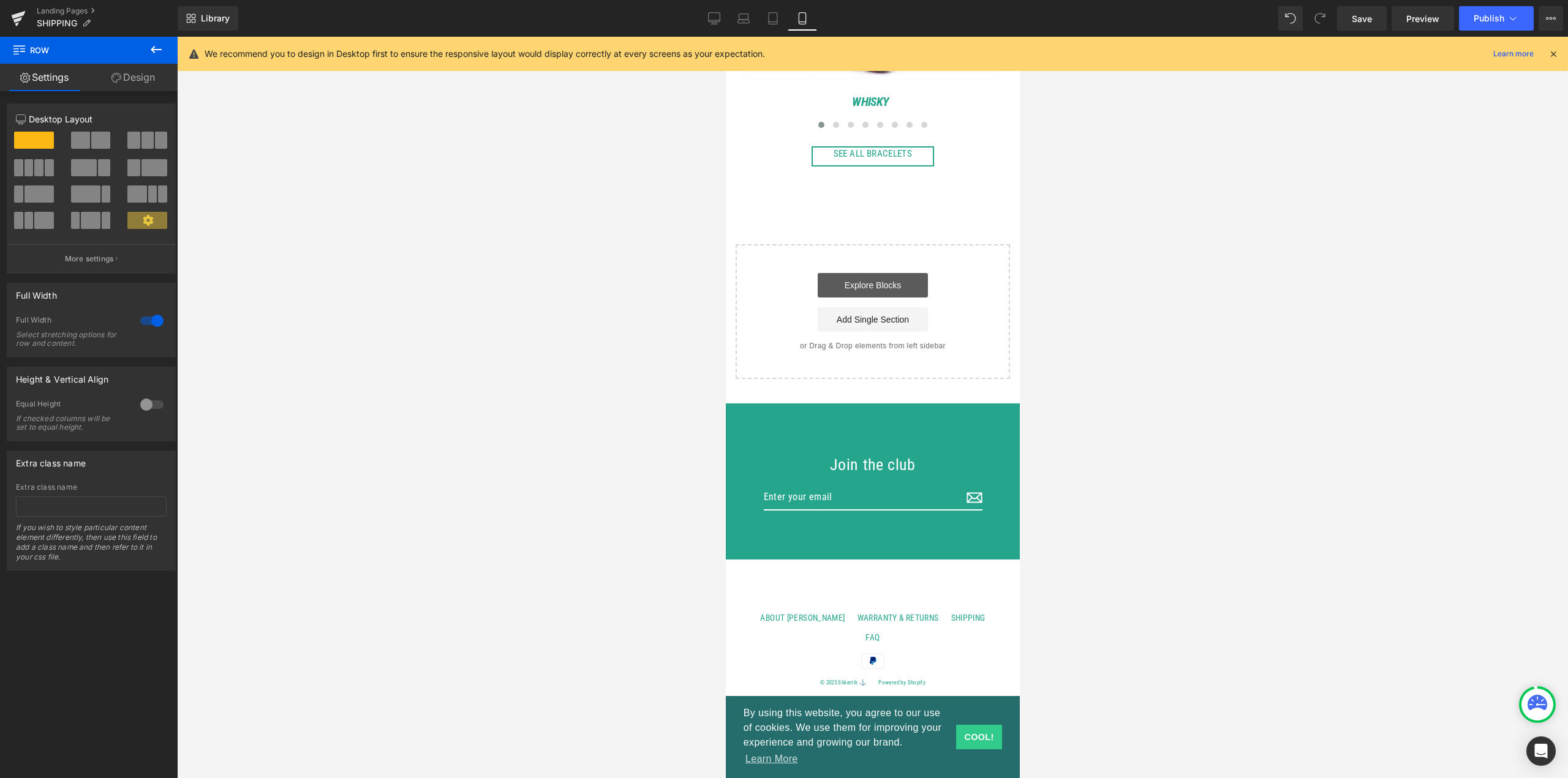
click at [889, 297] on link "Explore Blocks" at bounding box center [873, 285] width 110 height 25
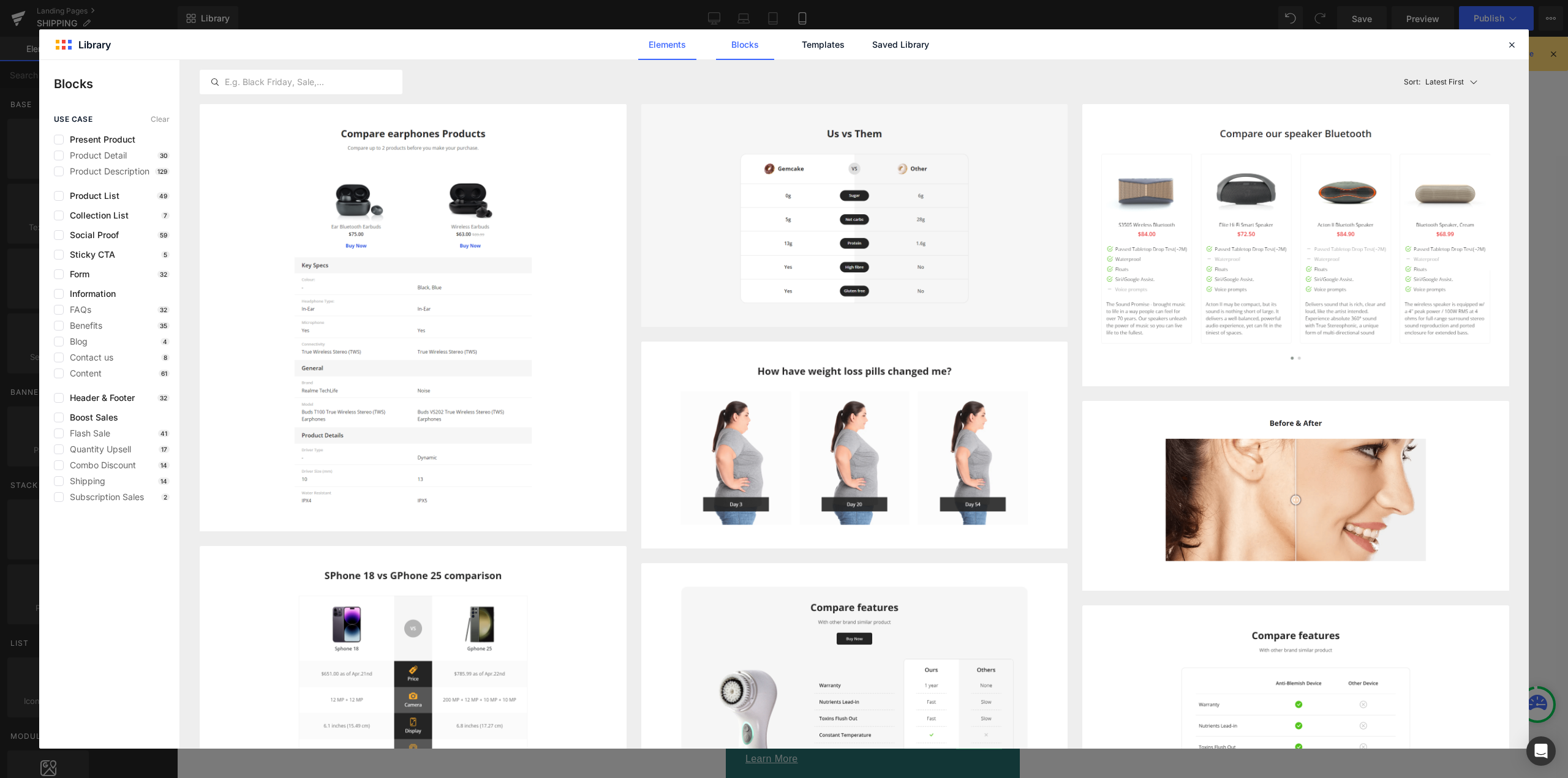
click at [794, 44] on link "Elements" at bounding box center [823, 44] width 58 height 31
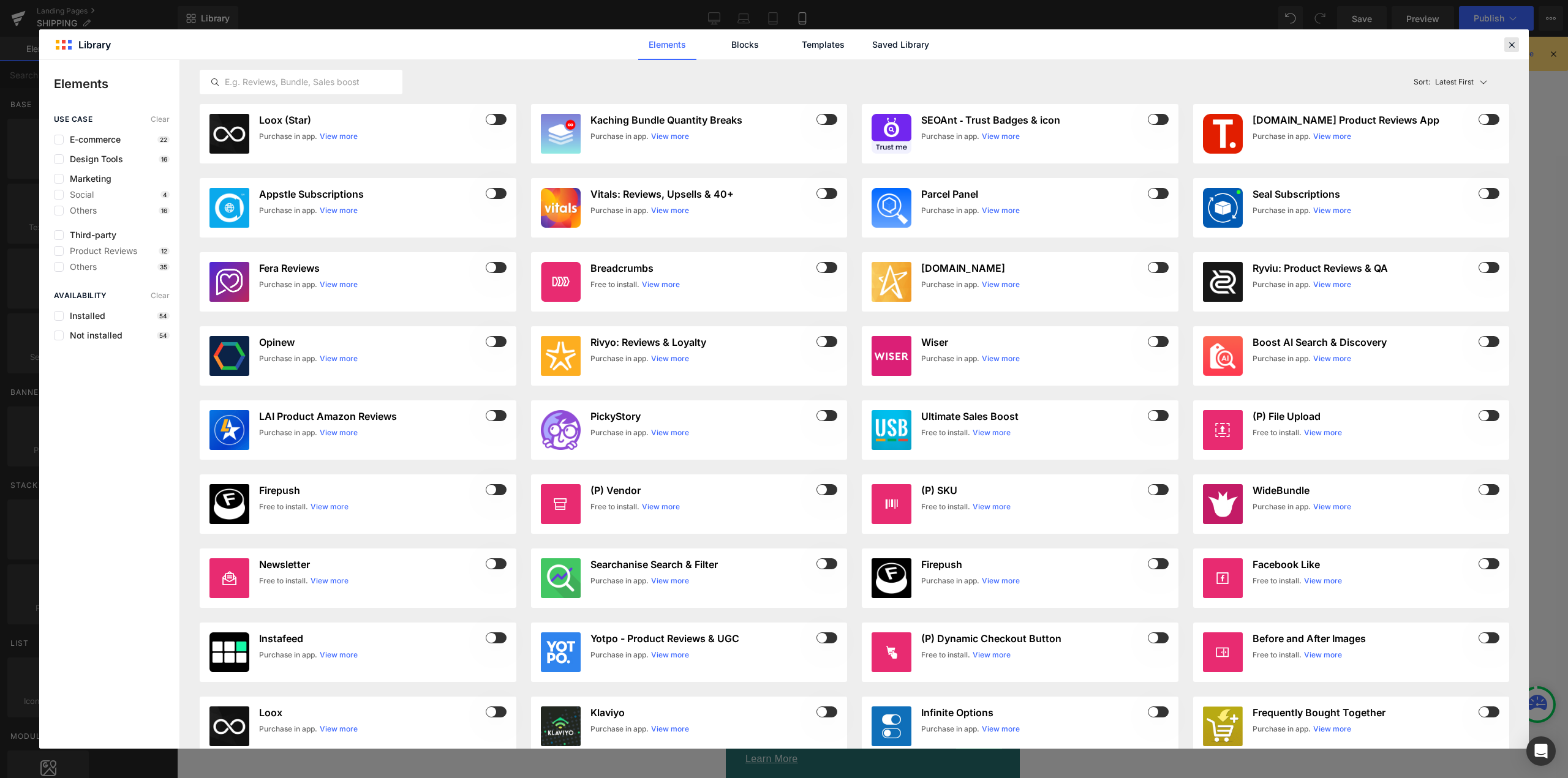
click at [1510, 48] on icon at bounding box center [1511, 44] width 11 height 11
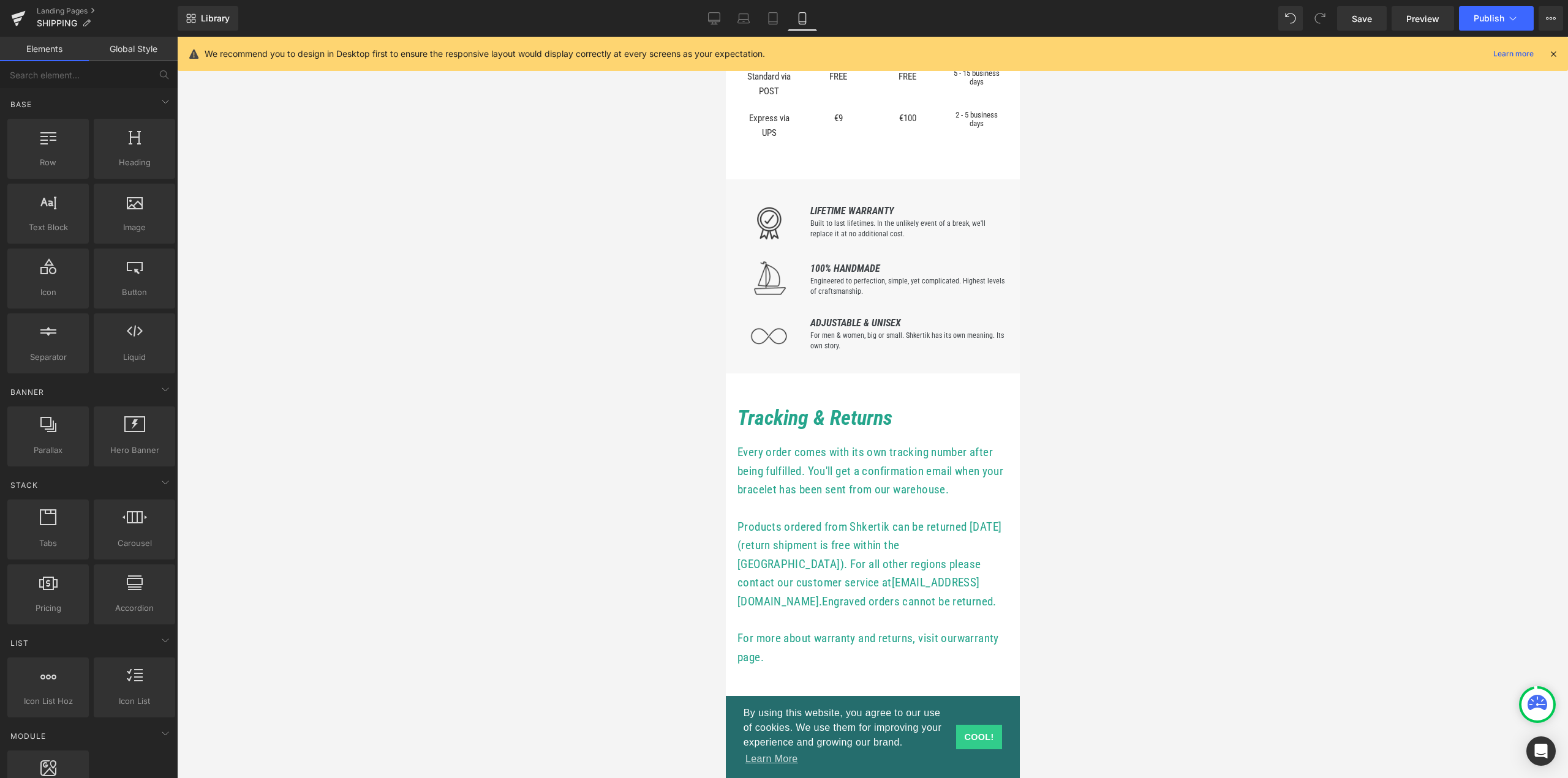
scroll to position [180, 0]
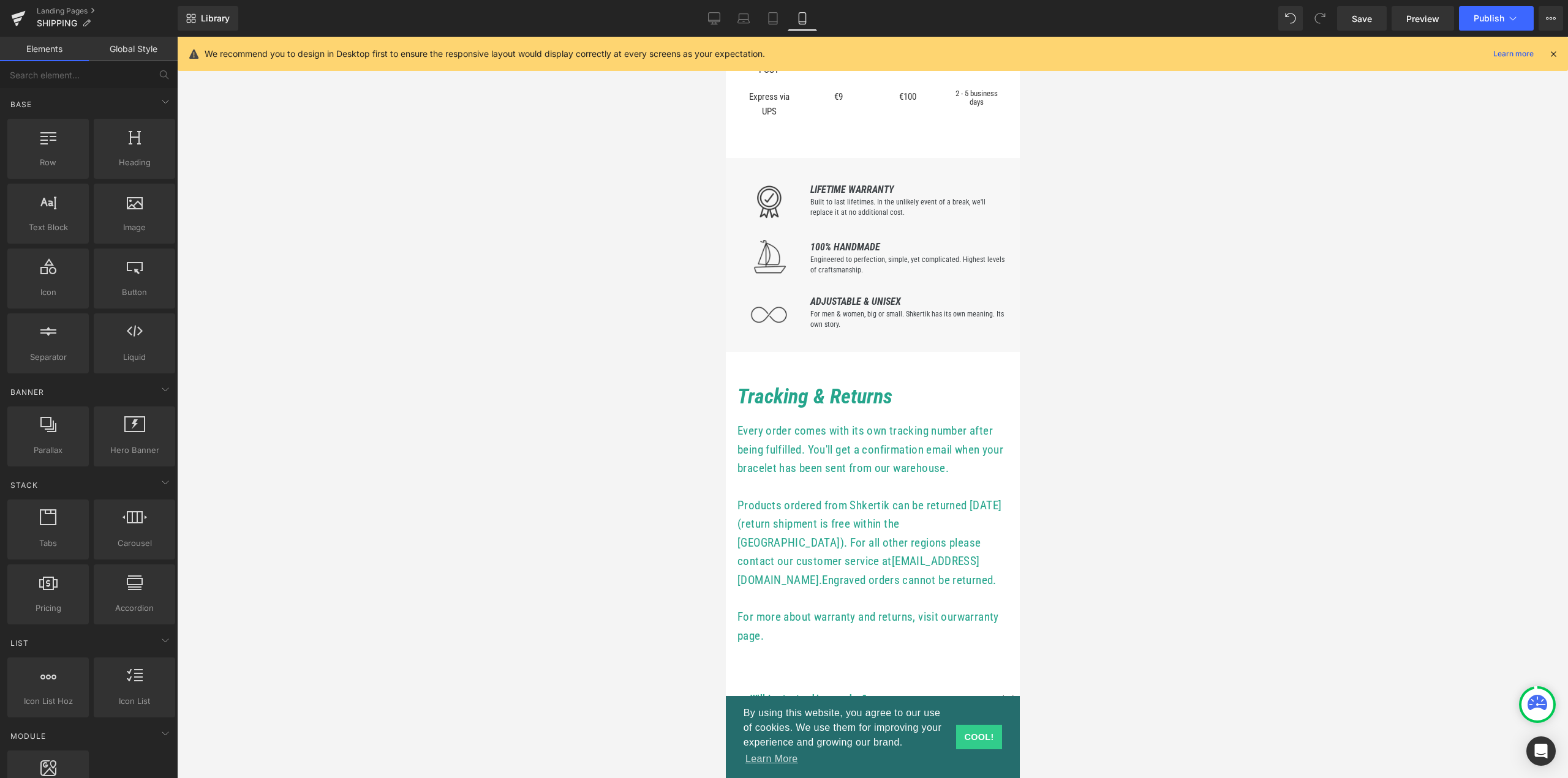
click at [1538, 702] on icon at bounding box center [1537, 703] width 20 height 15
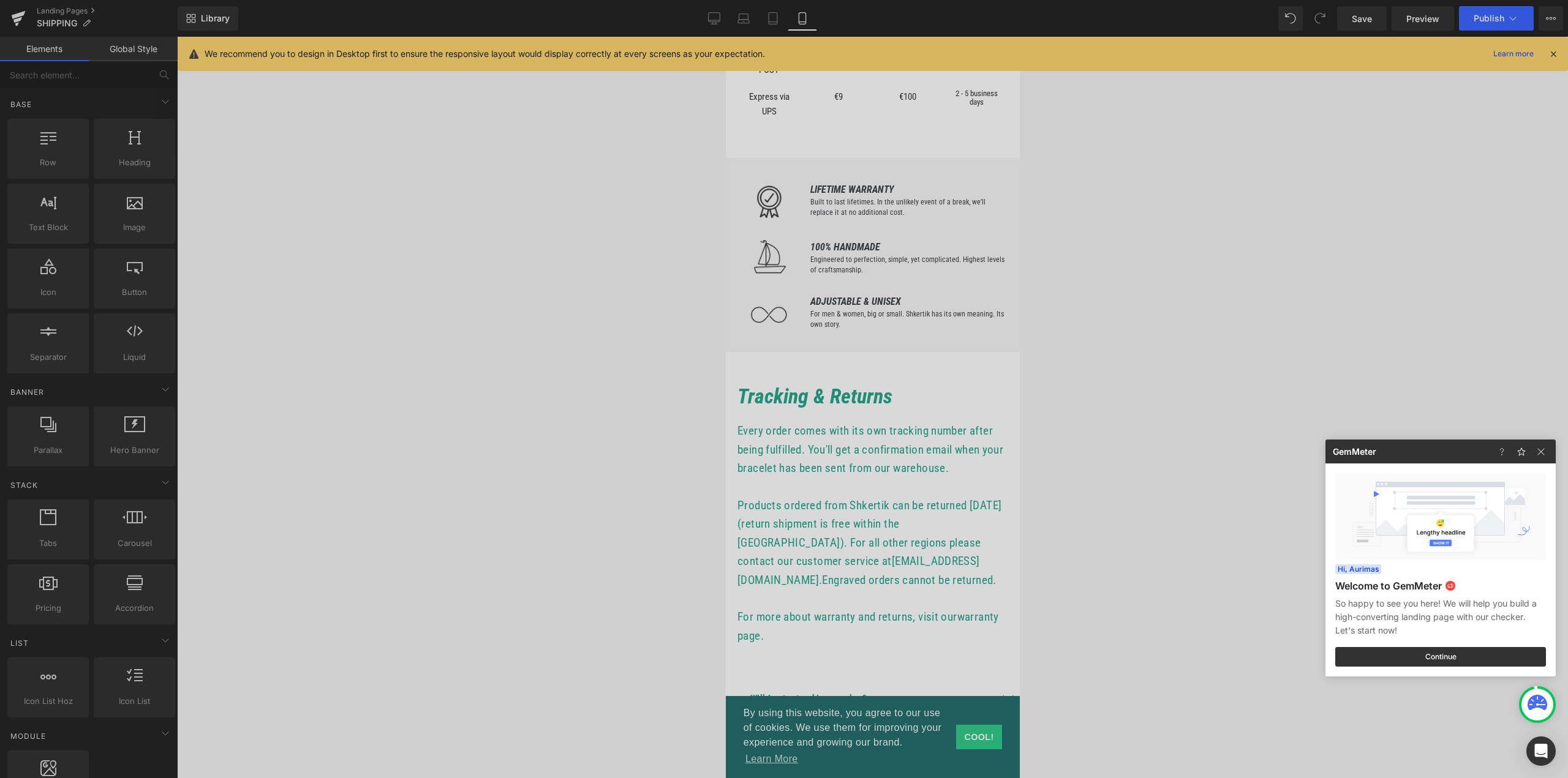
click at [1537, 449] on img at bounding box center [1540, 451] width 15 height 15
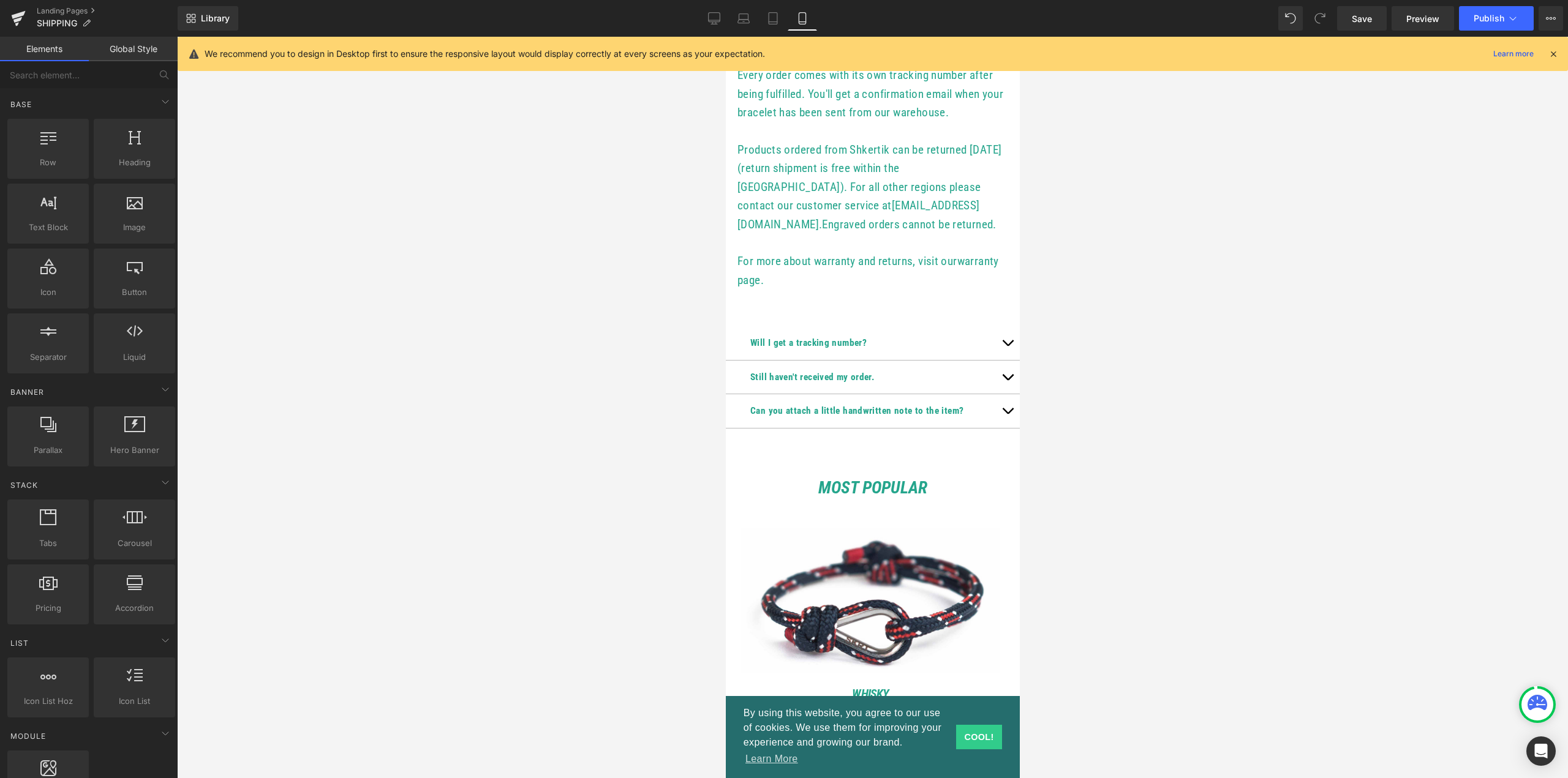
scroll to position [551, 0]
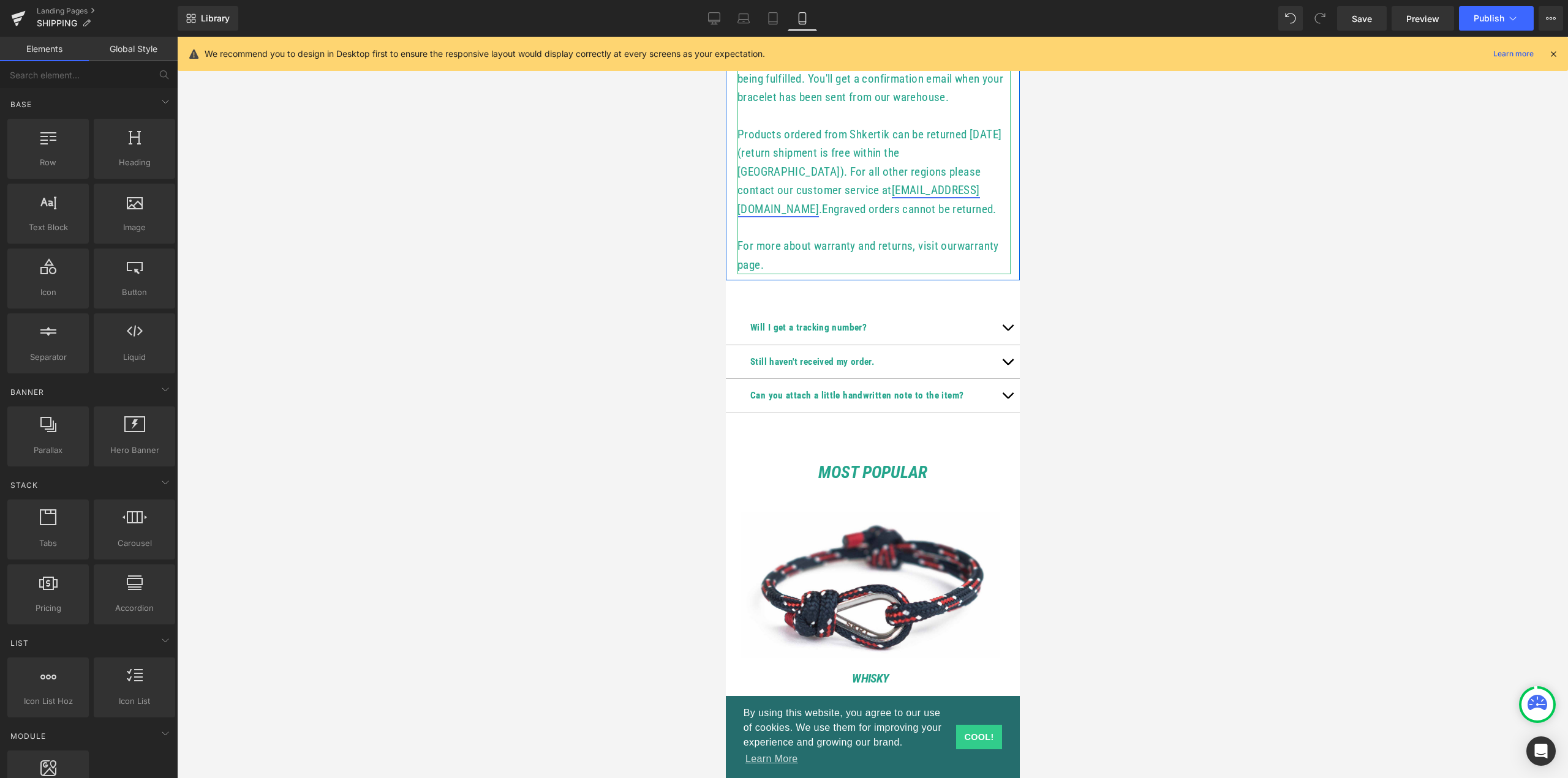
click at [862, 207] on link "[EMAIL_ADDRESS][DOMAIN_NAME]" at bounding box center [858, 199] width 242 height 32
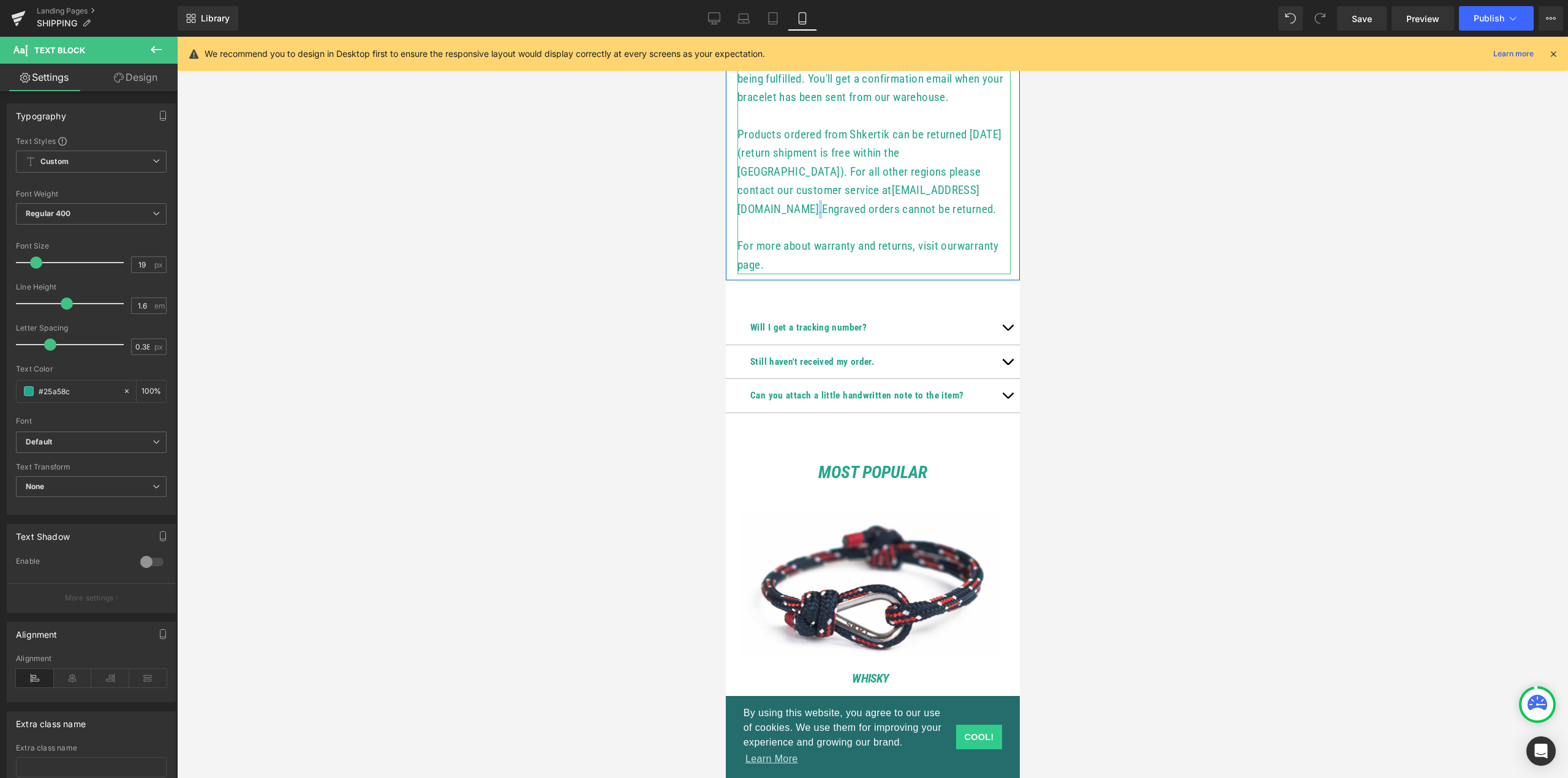
click at [911, 208] on p "Products ordered from Shkertik can be returned [DATE] (return shipment is free …" at bounding box center [873, 172] width 273 height 93
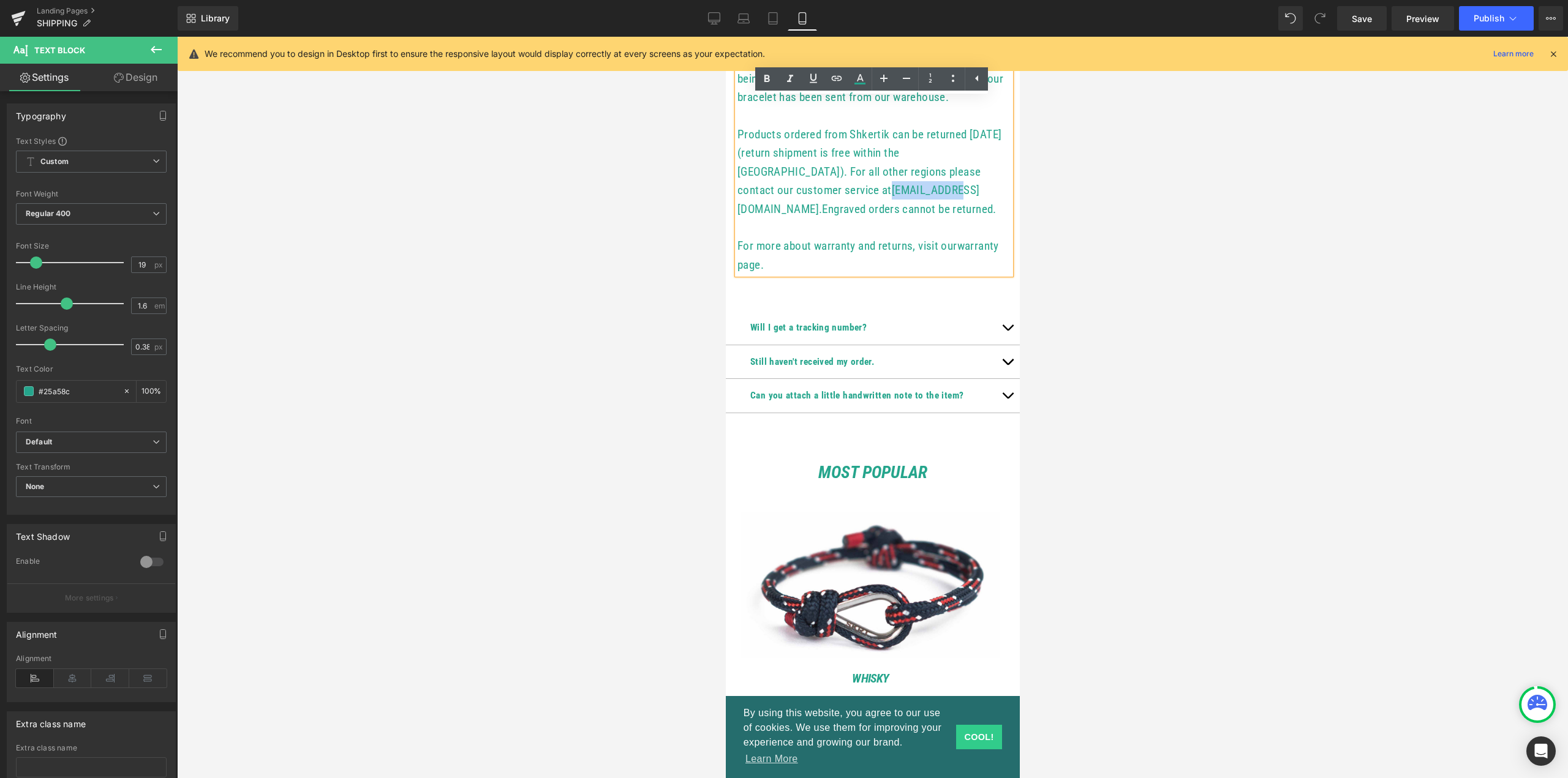
drag, startPoint x: 845, startPoint y: 208, endPoint x: 910, endPoint y: 208, distance: 65.0
click at [910, 208] on p "Products ordered from Shkertik can be returned [DATE] (return shipment is free …" at bounding box center [873, 172] width 273 height 93
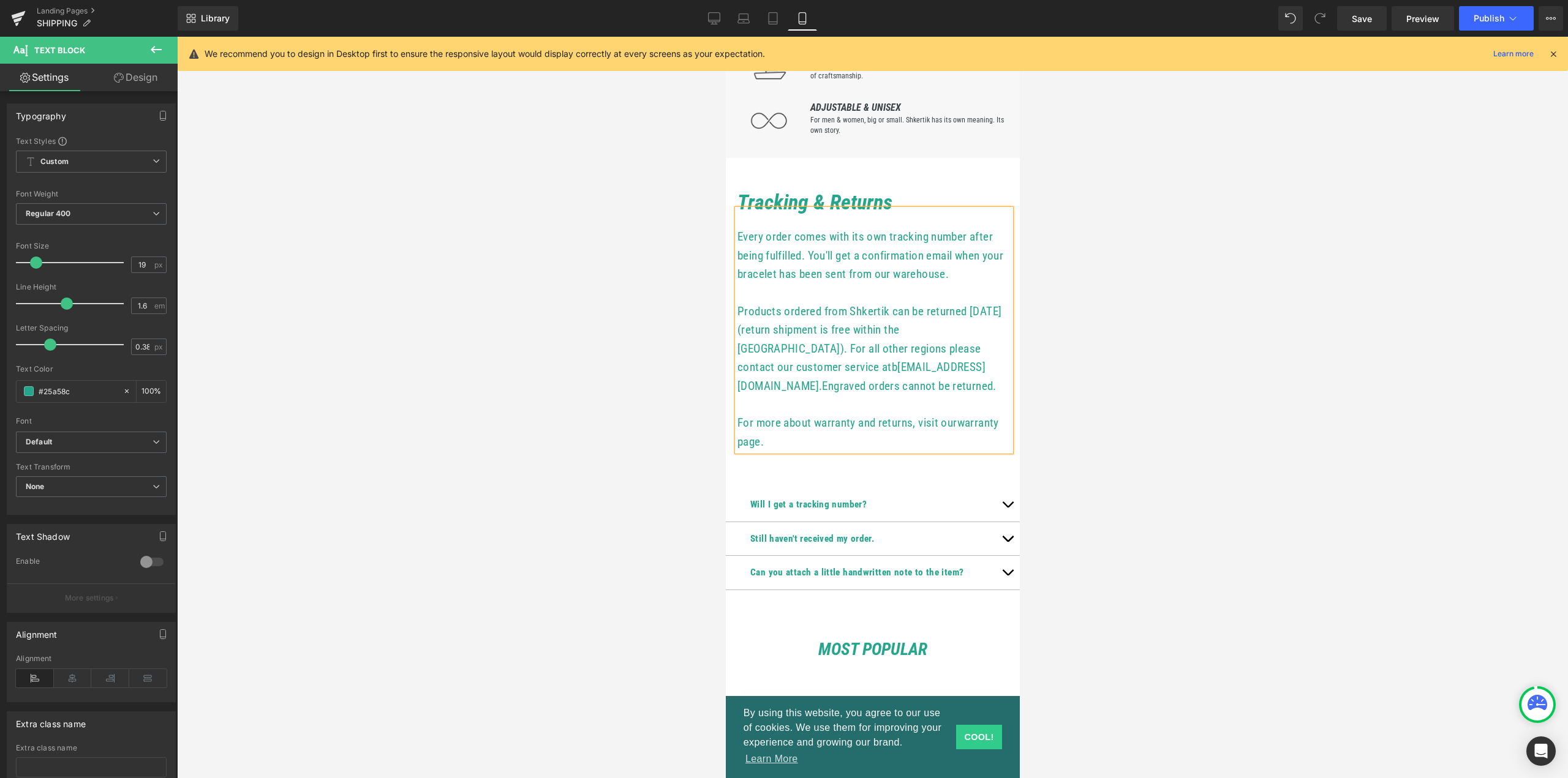
scroll to position [367, 0]
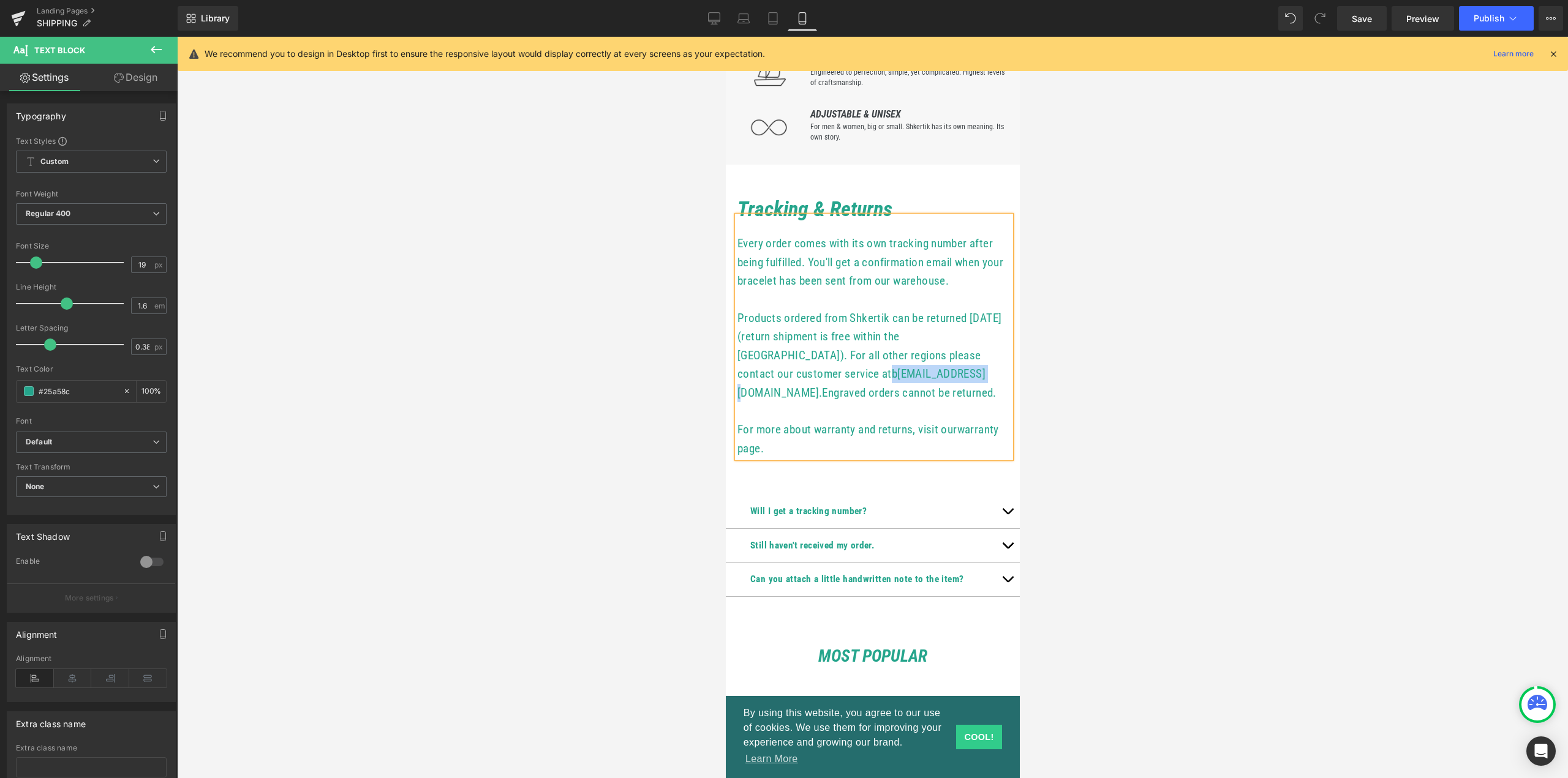
drag, startPoint x: 842, startPoint y: 392, endPoint x: 938, endPoint y: 391, distance: 96.0
click at [938, 391] on p "Products ordered from Shkertik can be returned [DATE] (return shipment is free …" at bounding box center [873, 355] width 273 height 93
click at [835, 199] on icon at bounding box center [837, 195] width 15 height 15
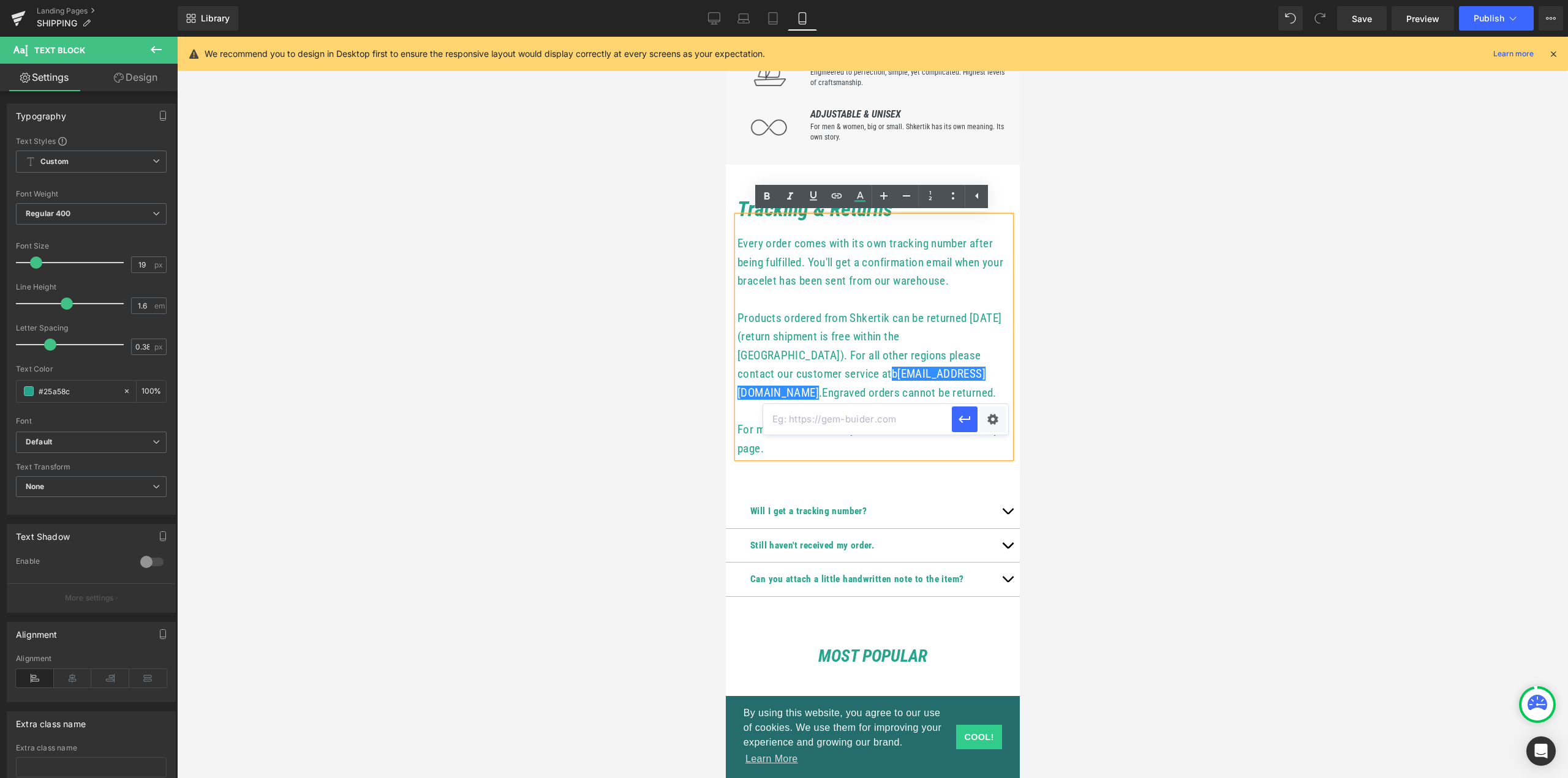
drag, startPoint x: 904, startPoint y: 419, endPoint x: 775, endPoint y: 415, distance: 129.1
click at [775, 415] on input "text" at bounding box center [857, 419] width 189 height 31
paste input "Shkertik crew"
drag, startPoint x: 805, startPoint y: 419, endPoint x: 902, endPoint y: 421, distance: 97.0
click at [902, 421] on input "mailto:Shkertik crew" at bounding box center [857, 419] width 189 height 31
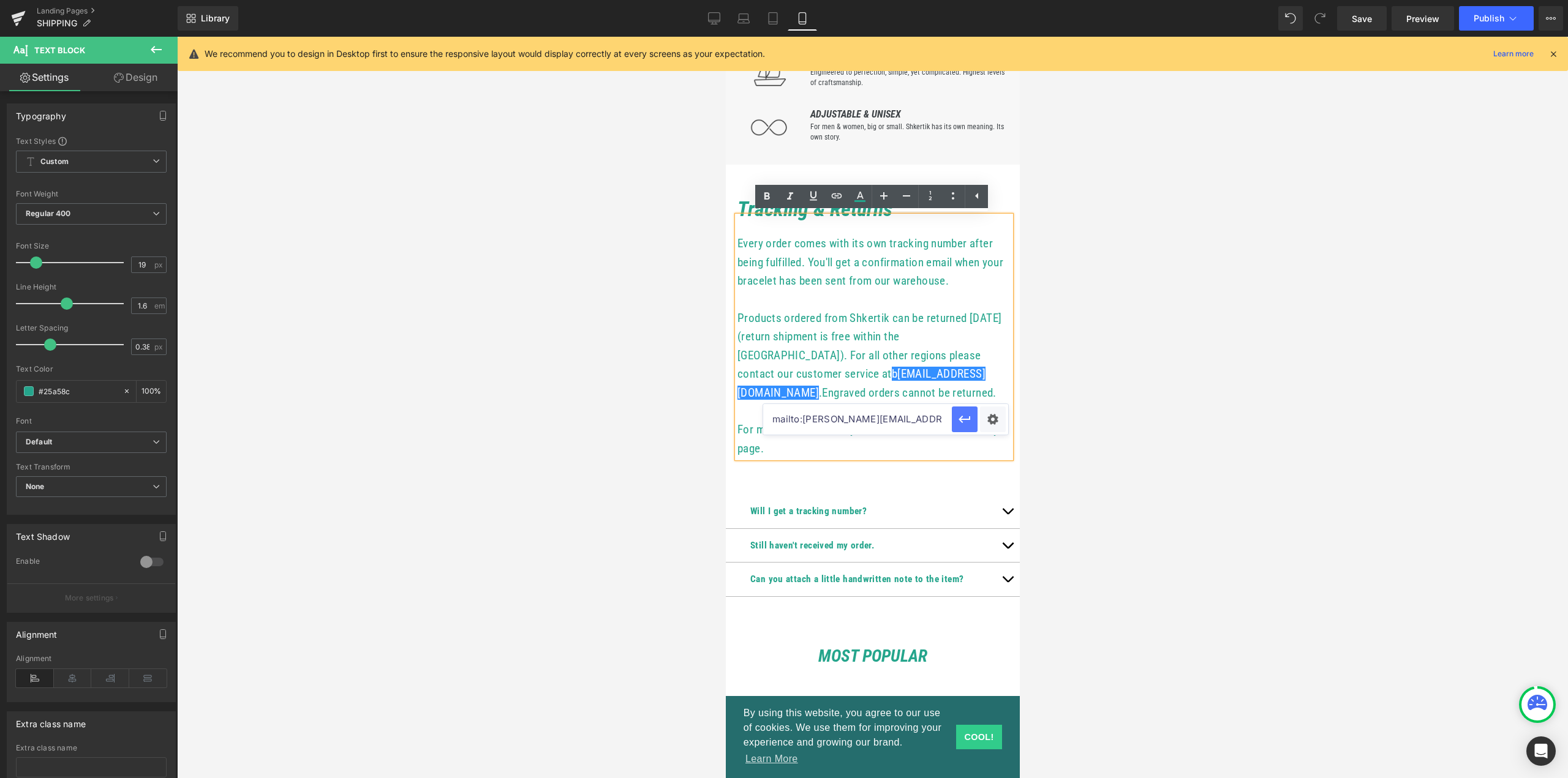
type input "mailto:[PERSON_NAME][EMAIL_ADDRESS][DOMAIN_NAME]"
click at [967, 419] on icon "button" at bounding box center [965, 419] width 15 height 15
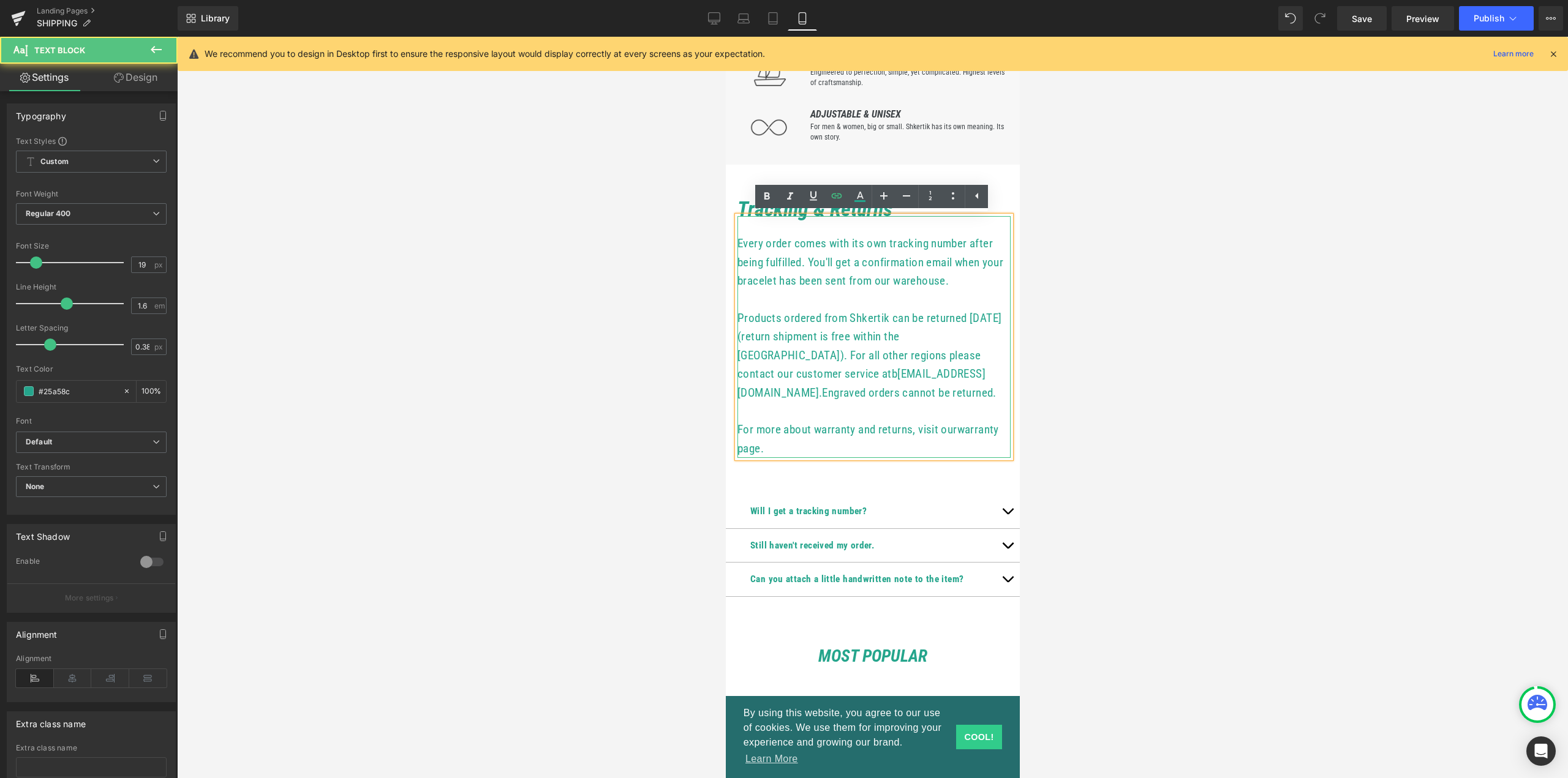
click at [853, 421] on p at bounding box center [873, 412] width 273 height 18
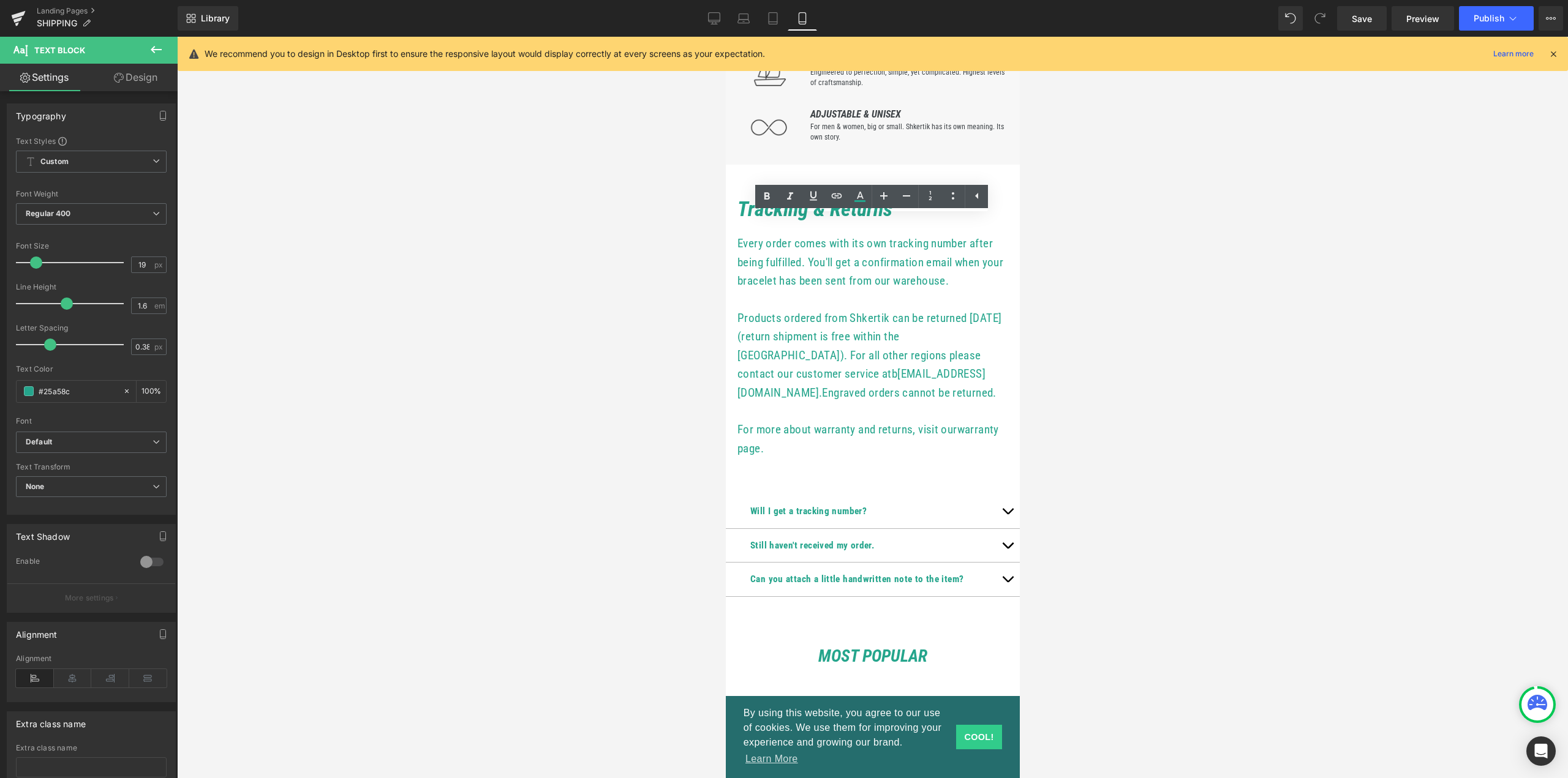
click at [1106, 426] on div at bounding box center [873, 407] width 1391 height 741
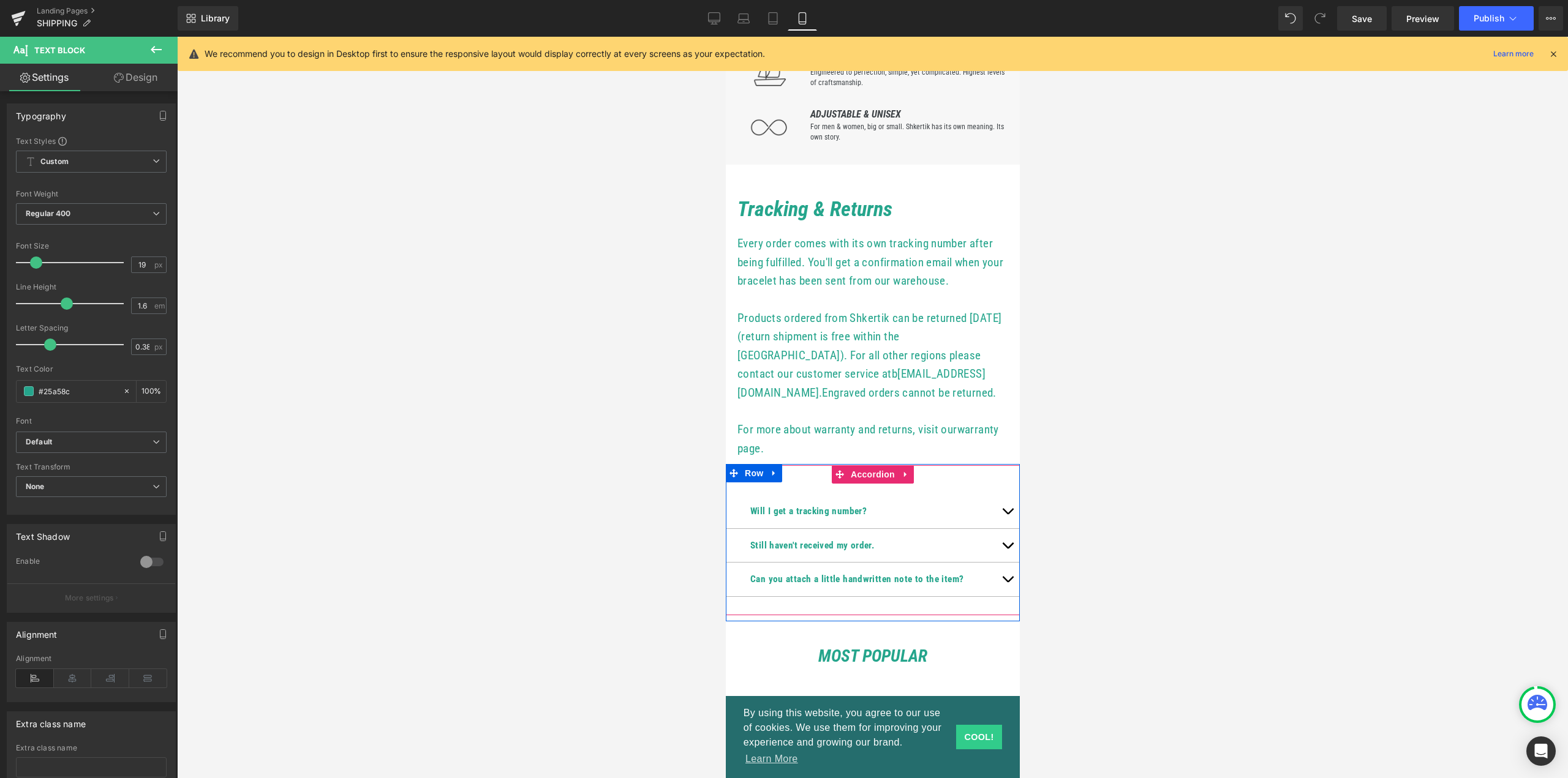
click at [1007, 514] on span "button" at bounding box center [1007, 514] width 0 height 0
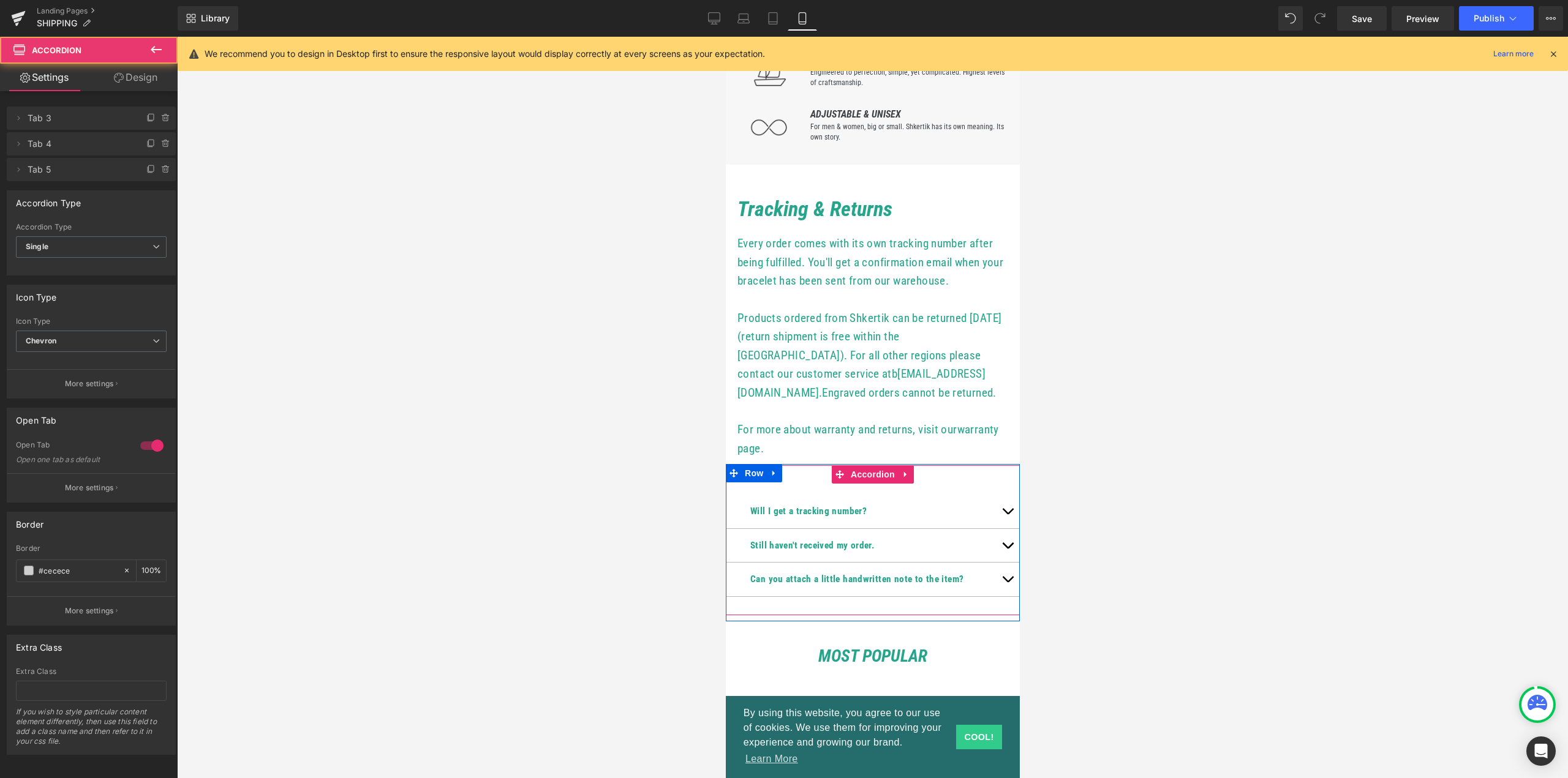
click at [1007, 514] on span "button" at bounding box center [1007, 514] width 0 height 0
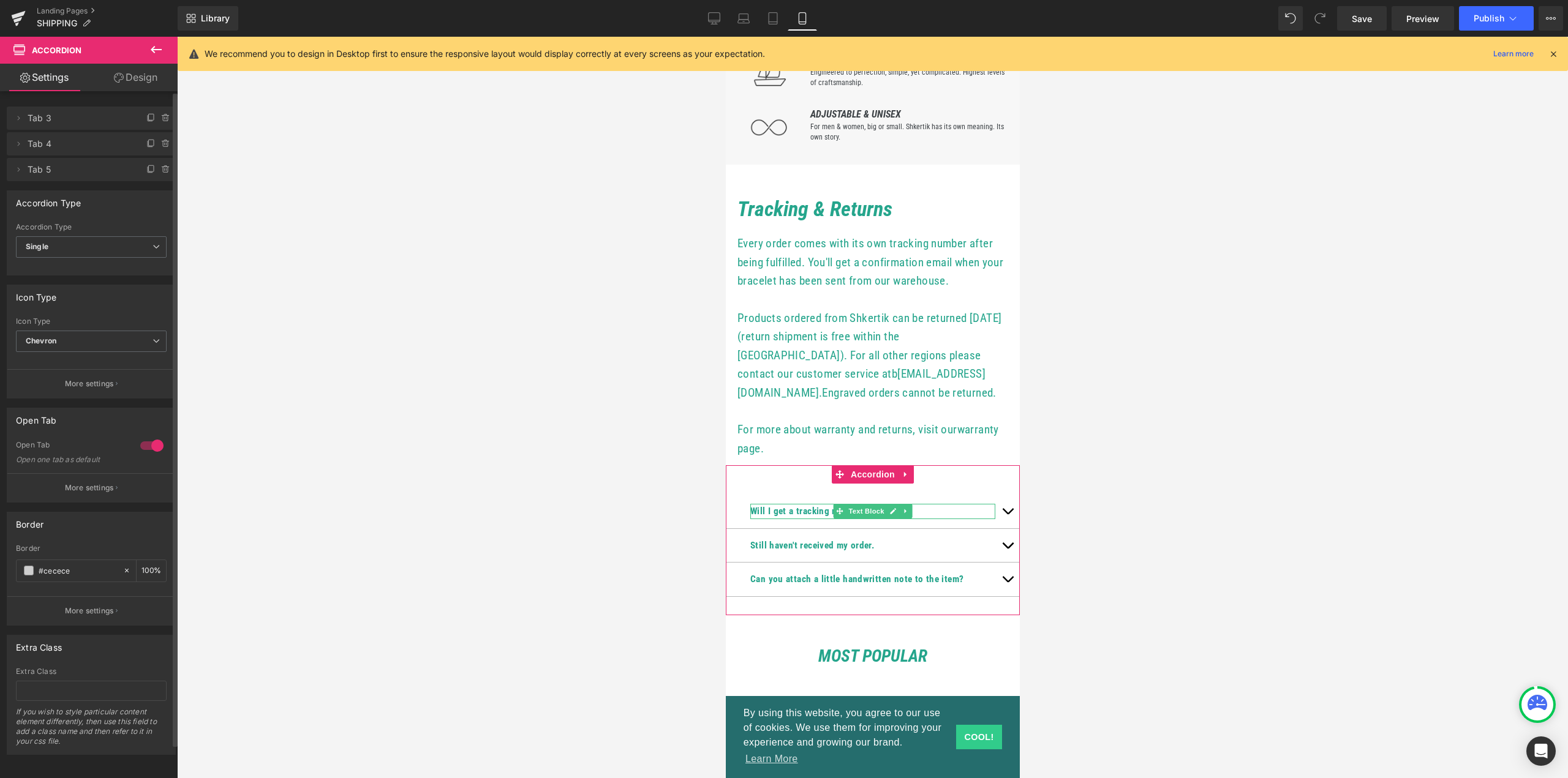
click at [35, 119] on span "Tab 3" at bounding box center [79, 118] width 103 height 23
click at [17, 120] on icon at bounding box center [18, 118] width 10 height 10
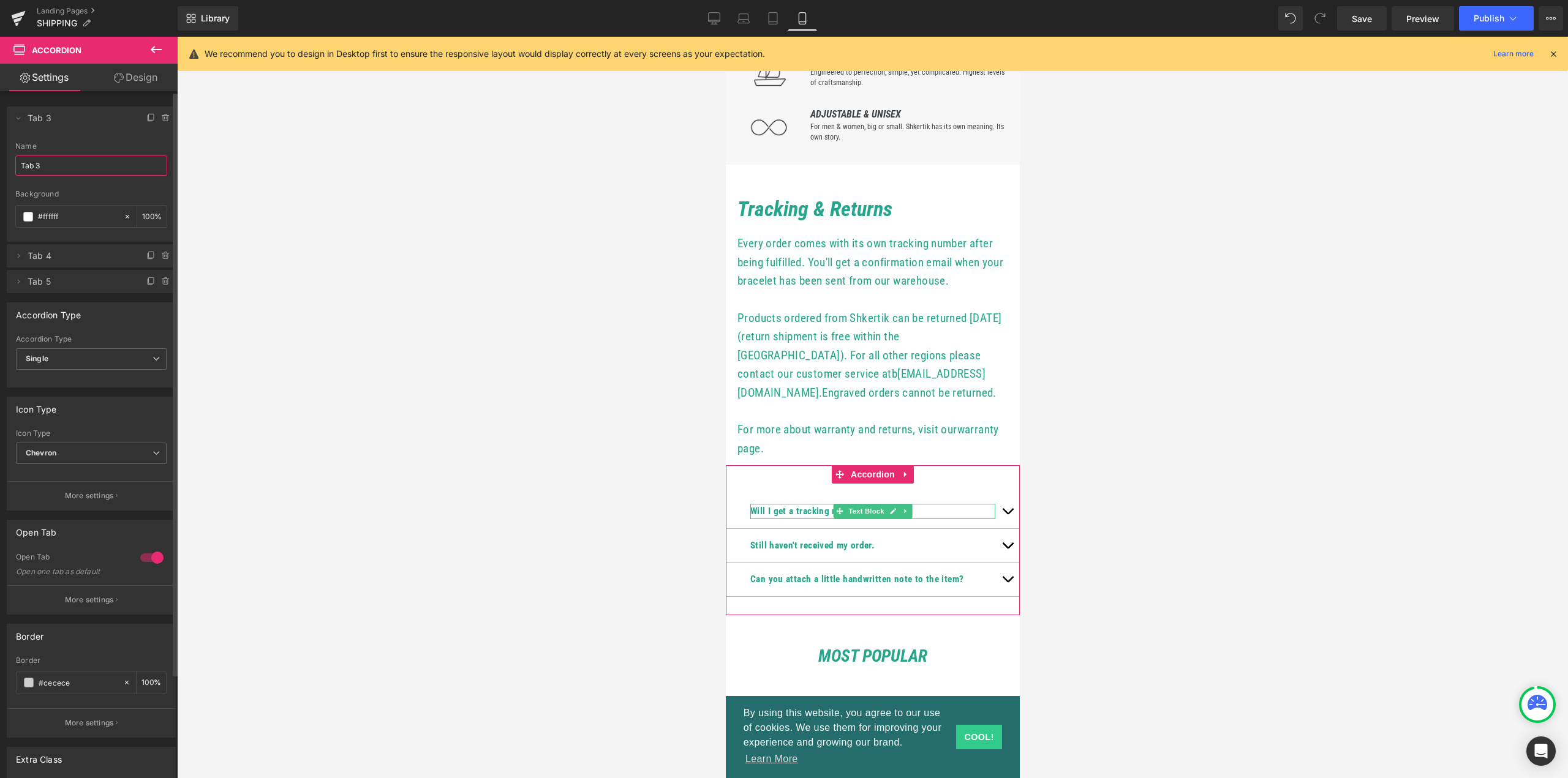
click at [67, 163] on input "Tab 3" at bounding box center [91, 166] width 152 height 20
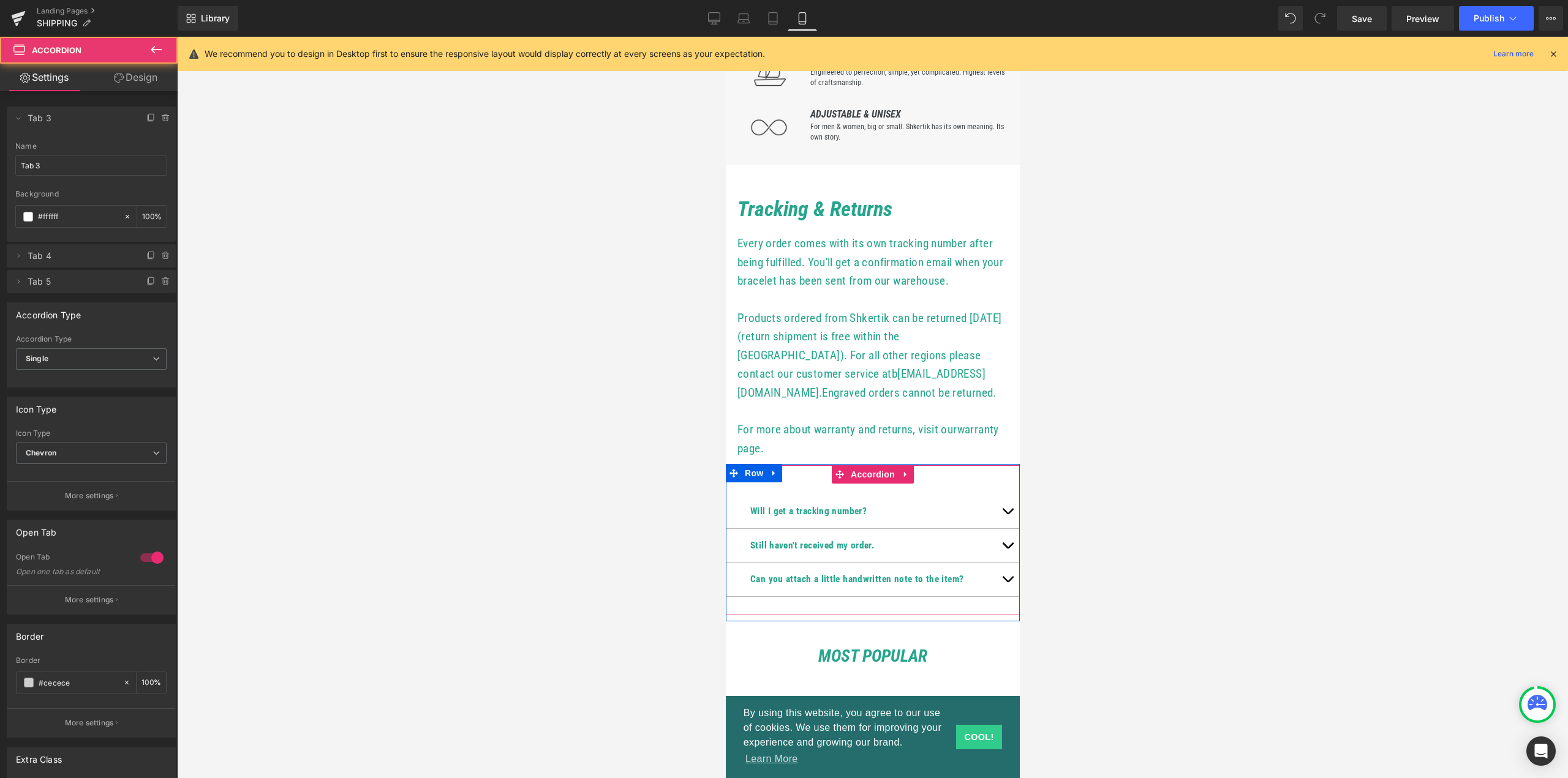
click at [1008, 528] on button "button" at bounding box center [1007, 511] width 25 height 33
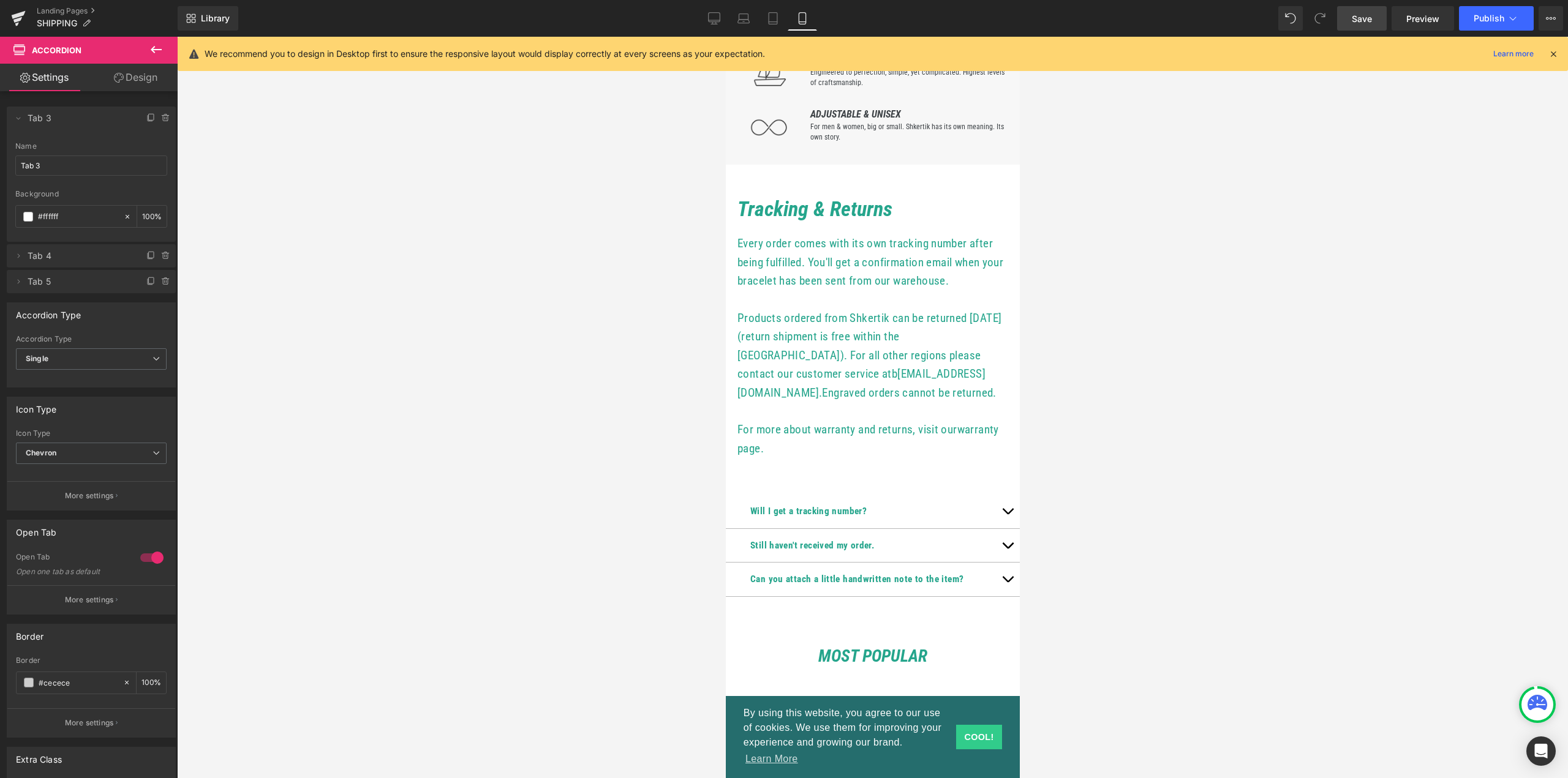
click at [1359, 13] on span "Save" at bounding box center [1362, 18] width 20 height 13
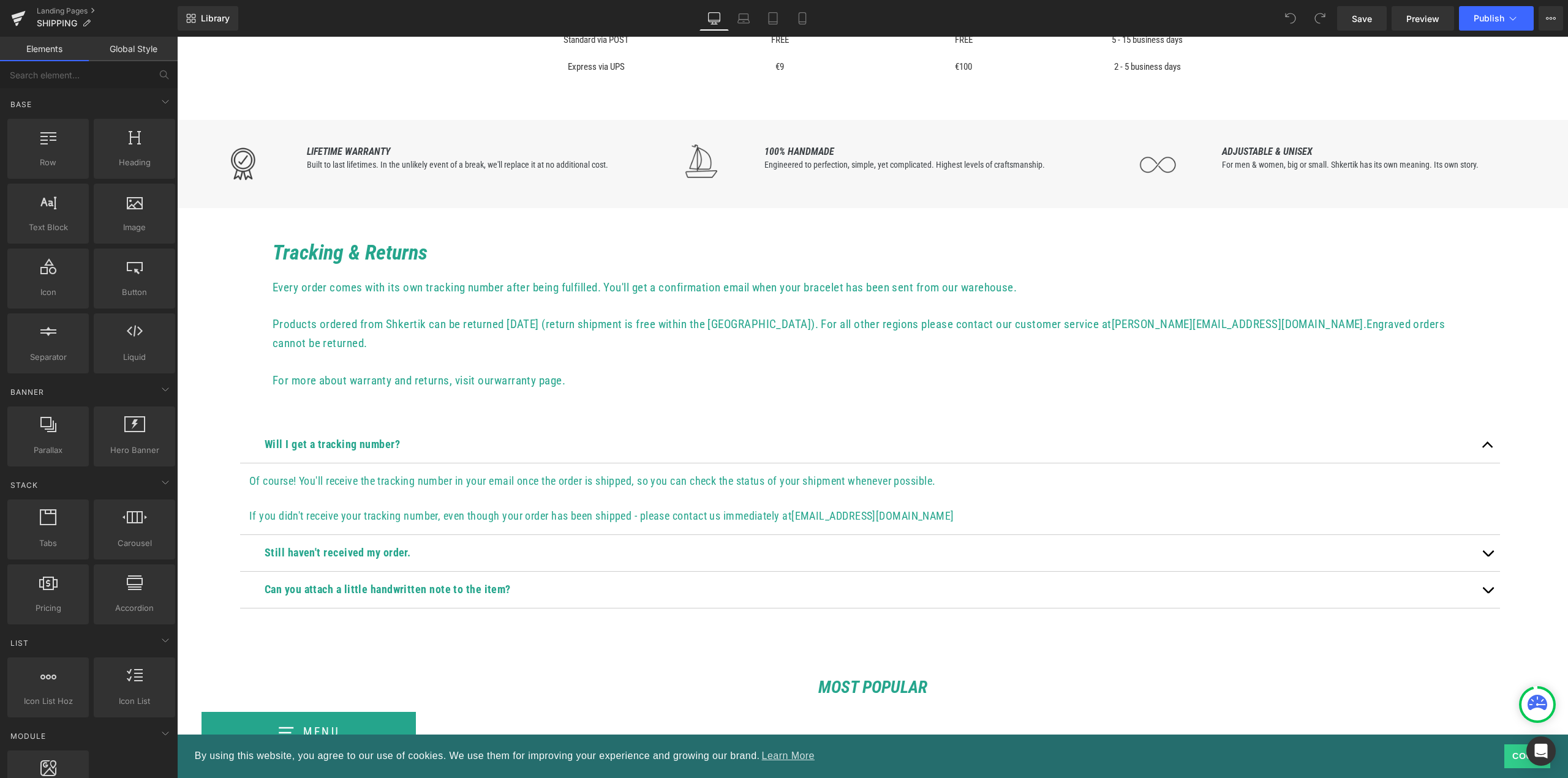
scroll to position [306, 0]
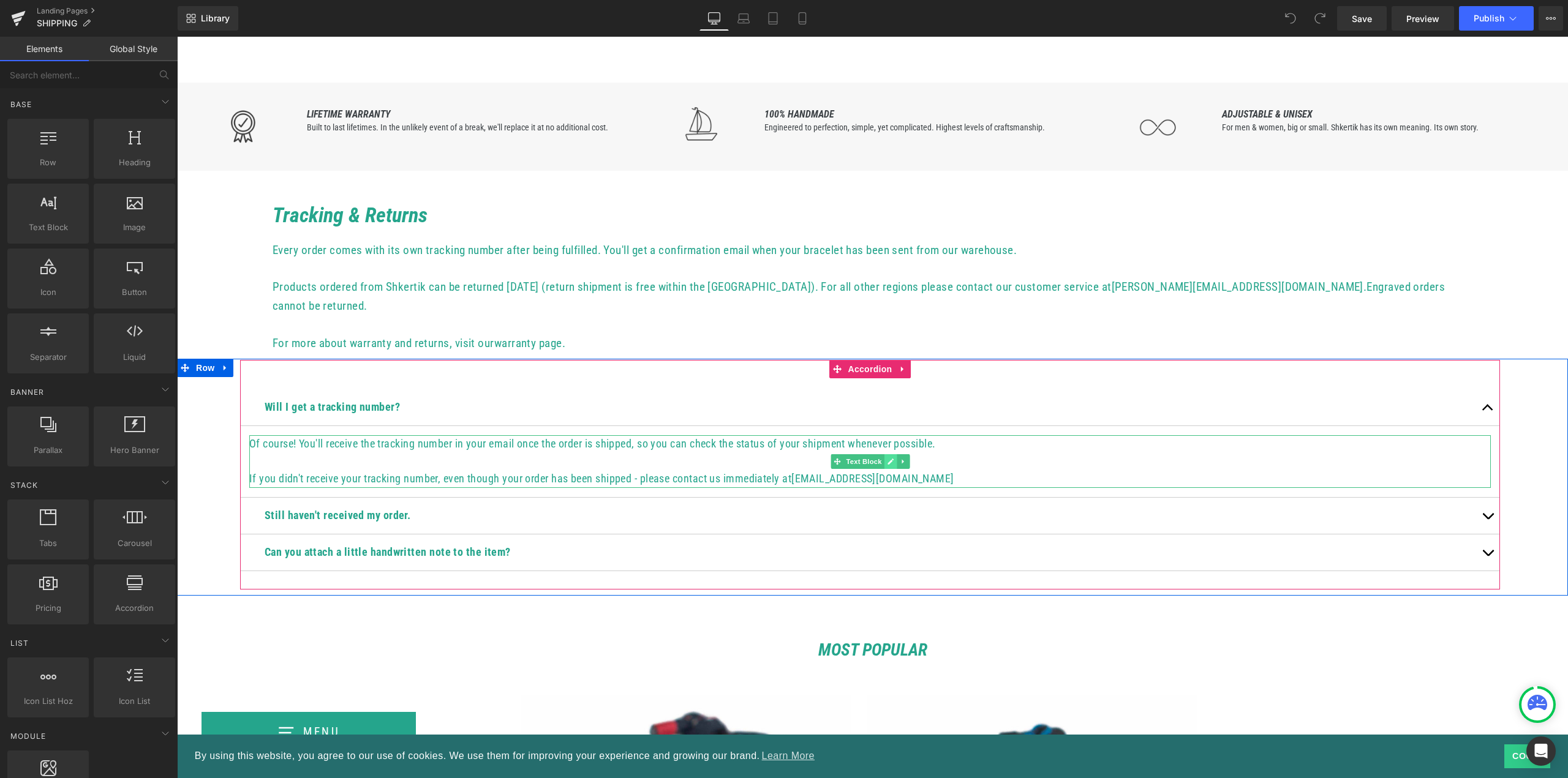
click at [892, 455] on link at bounding box center [890, 461] width 13 height 15
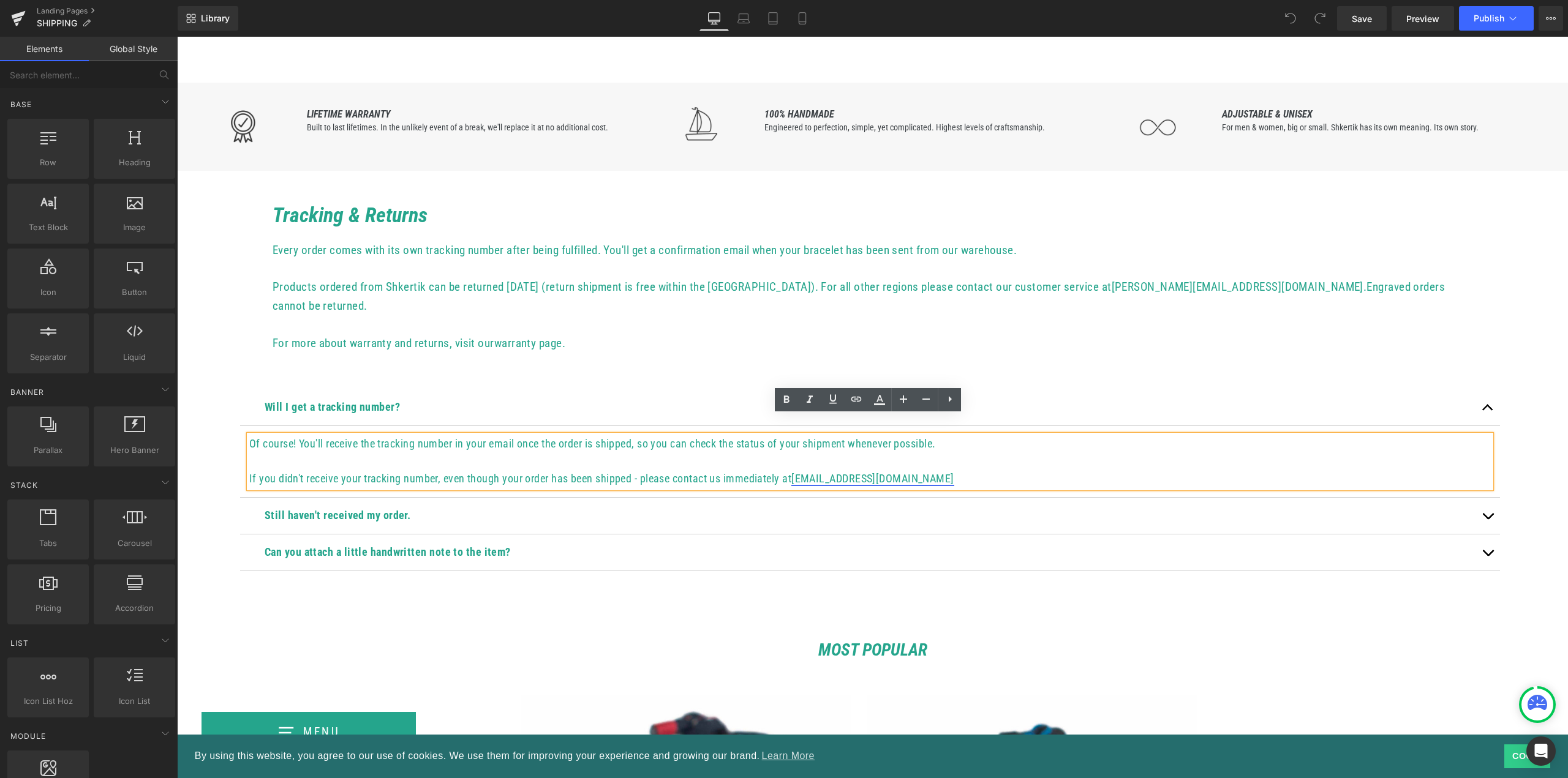
click at [868, 472] on link "[EMAIL_ADDRESS][DOMAIN_NAME]" at bounding box center [873, 478] width 163 height 13
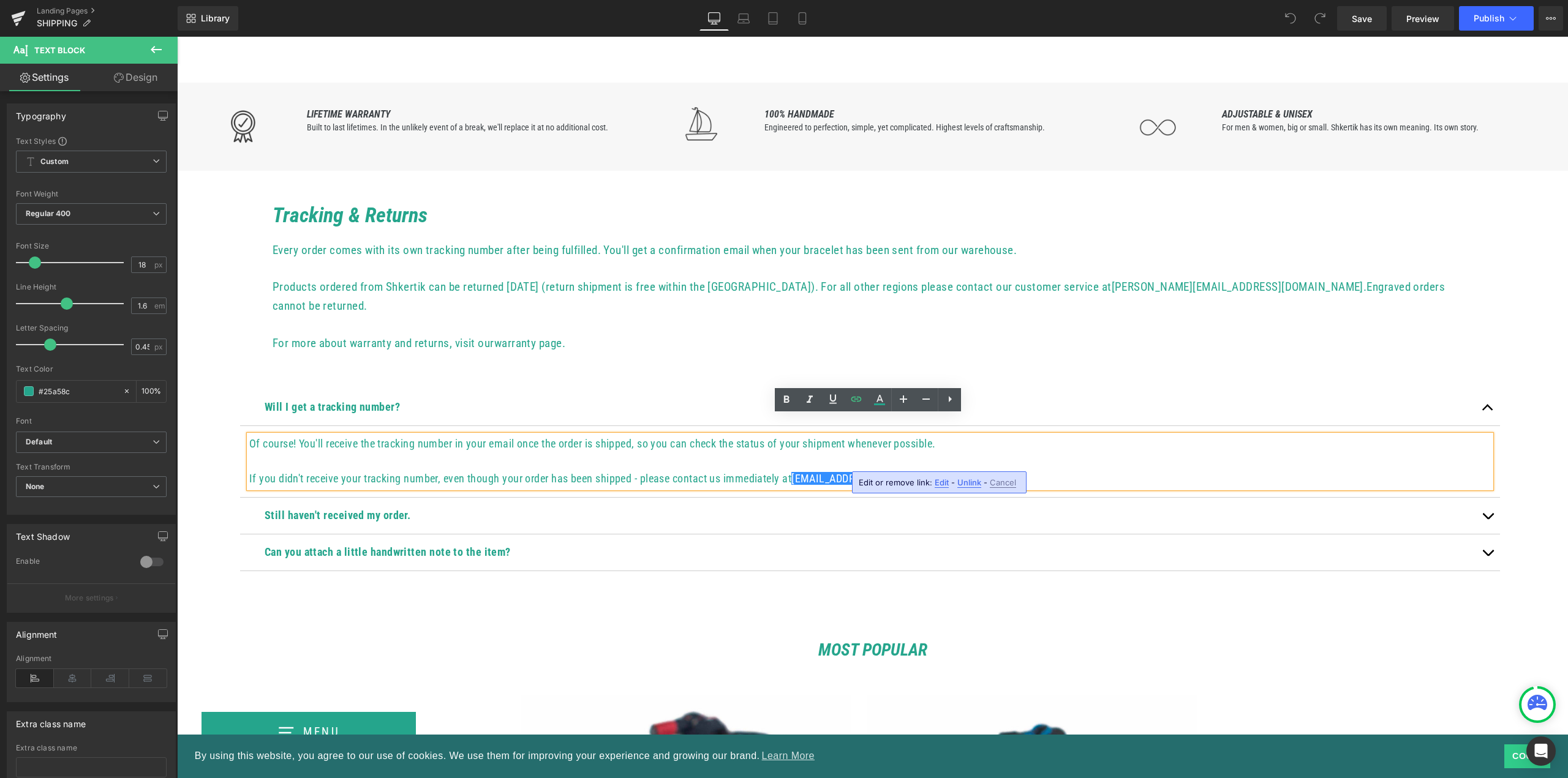
click at [942, 485] on span "Edit" at bounding box center [942, 483] width 14 height 11
click at [895, 483] on input "mailto:wind@skrt.lt?subject=Tracking information needed" at bounding box center [929, 487] width 189 height 31
click at [933, 486] on input "mailto:bures@skrt.lt?subject=Tracking information needed" at bounding box center [929, 487] width 189 height 31
type input "mailto:bures@shkertik.lt?subject=Tracking information needed"
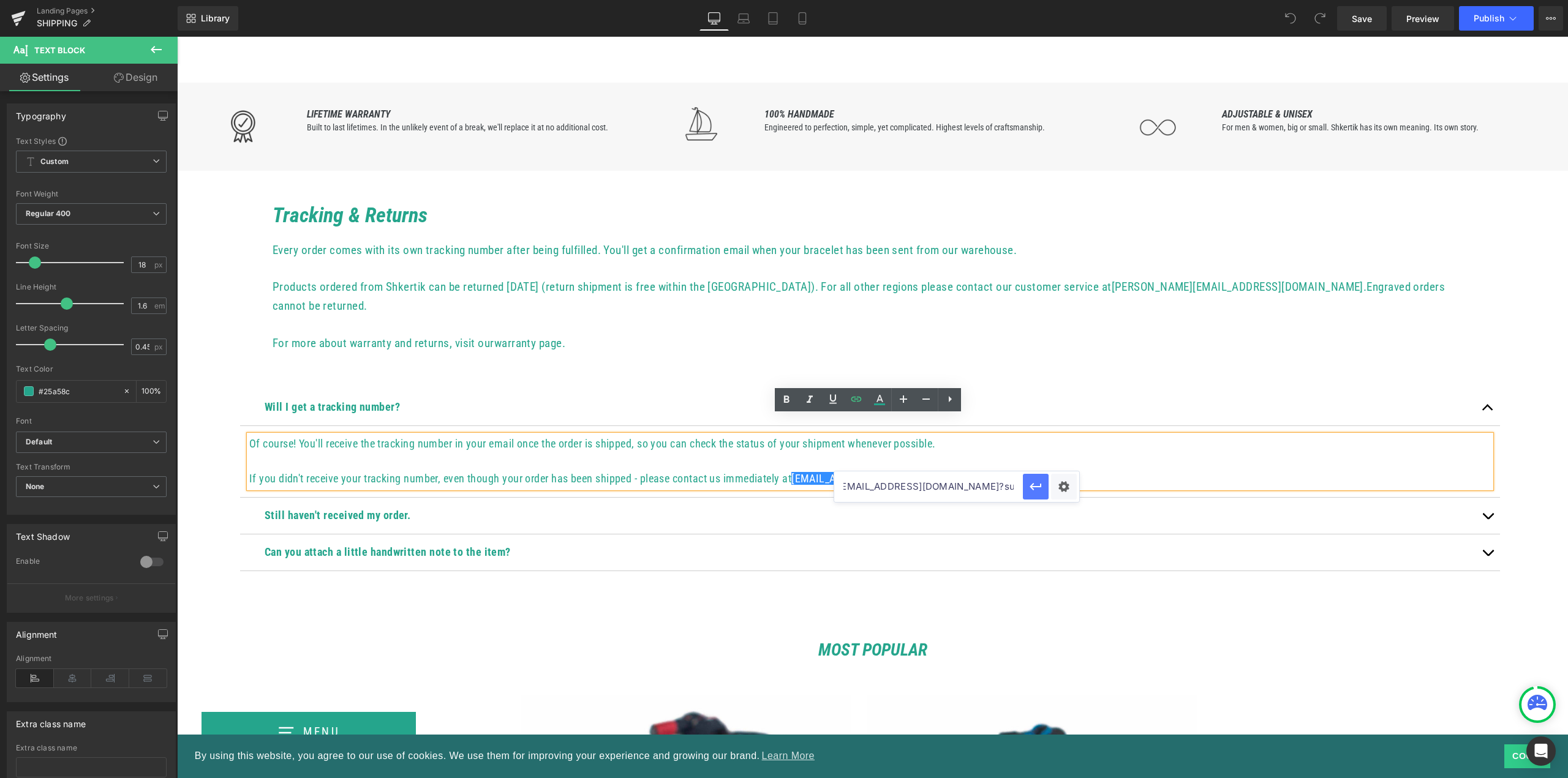
click at [1040, 484] on icon "button" at bounding box center [1035, 487] width 12 height 8
click at [877, 472] on link "[EMAIL_ADDRESS][DOMAIN_NAME]" at bounding box center [873, 478] width 163 height 13
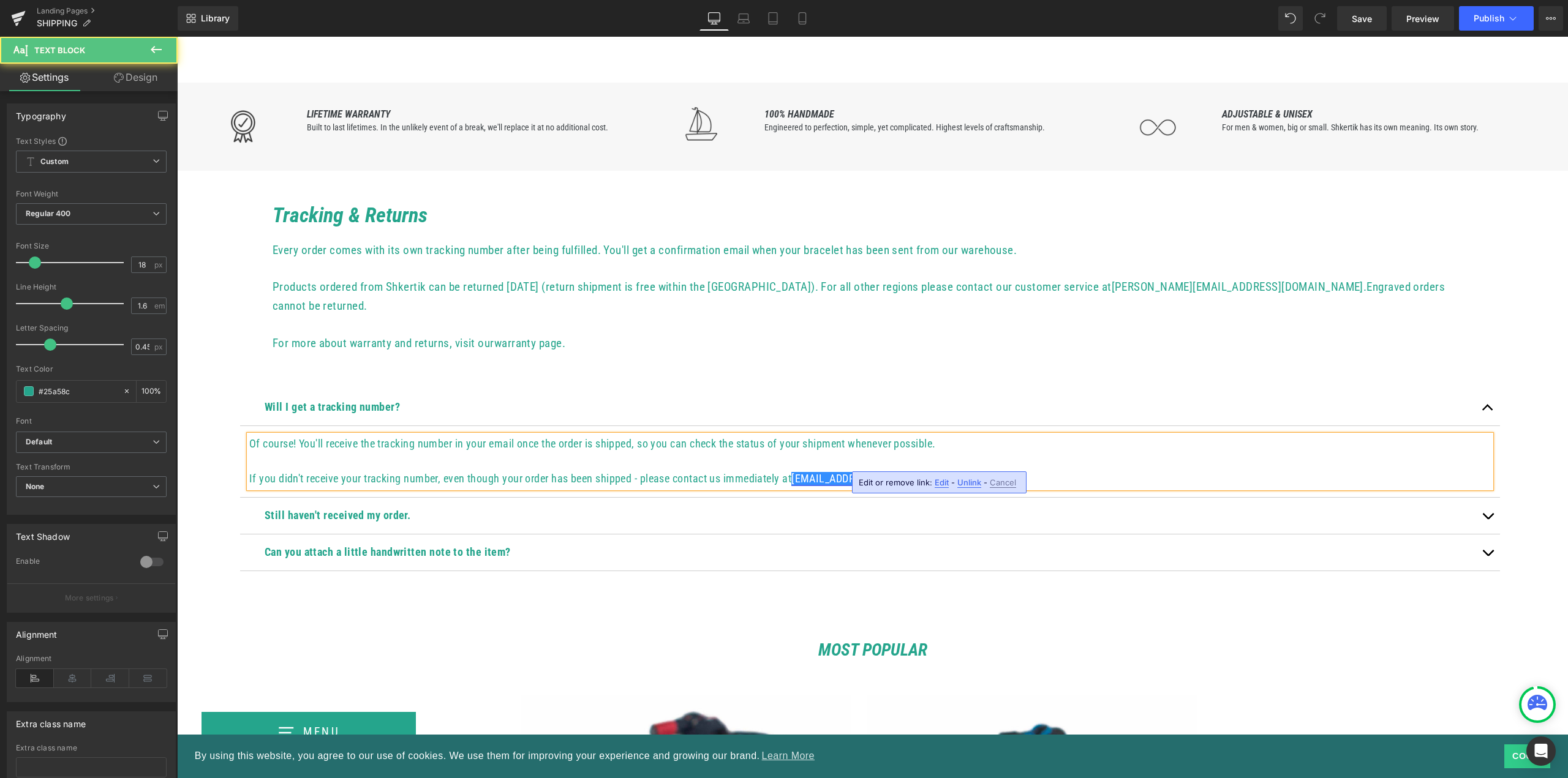
click at [876, 472] on link "wibures@shkertik.lt" at bounding box center [873, 478] width 163 height 13
click at [1005, 471] on p "If you didn't receive your tracking number, even though your order has been shi…" at bounding box center [869, 479] width 1241 height 18
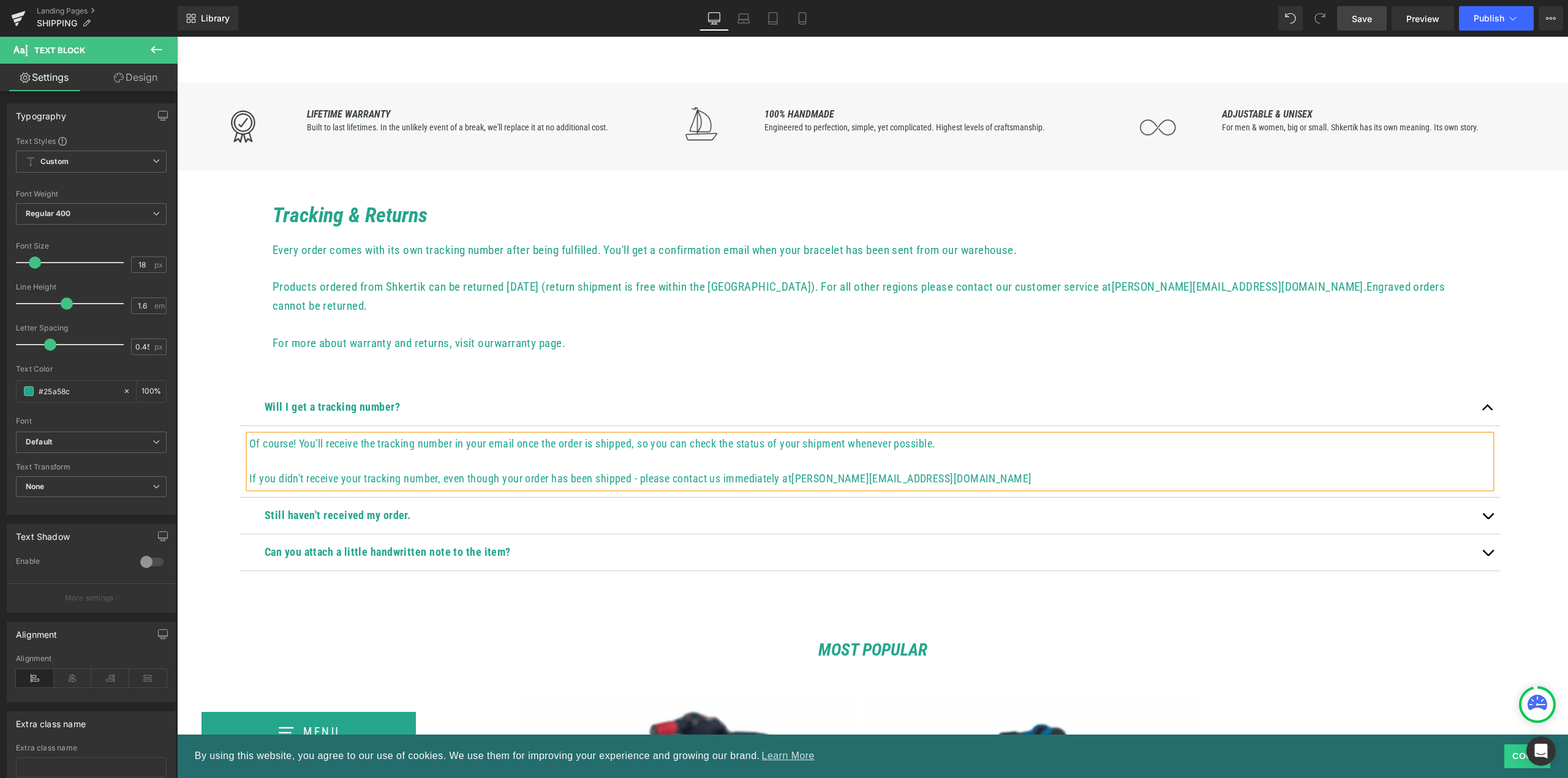
click at [1359, 20] on span "Save" at bounding box center [1362, 18] width 20 height 13
click at [1354, 18] on span "Save" at bounding box center [1362, 18] width 20 height 13
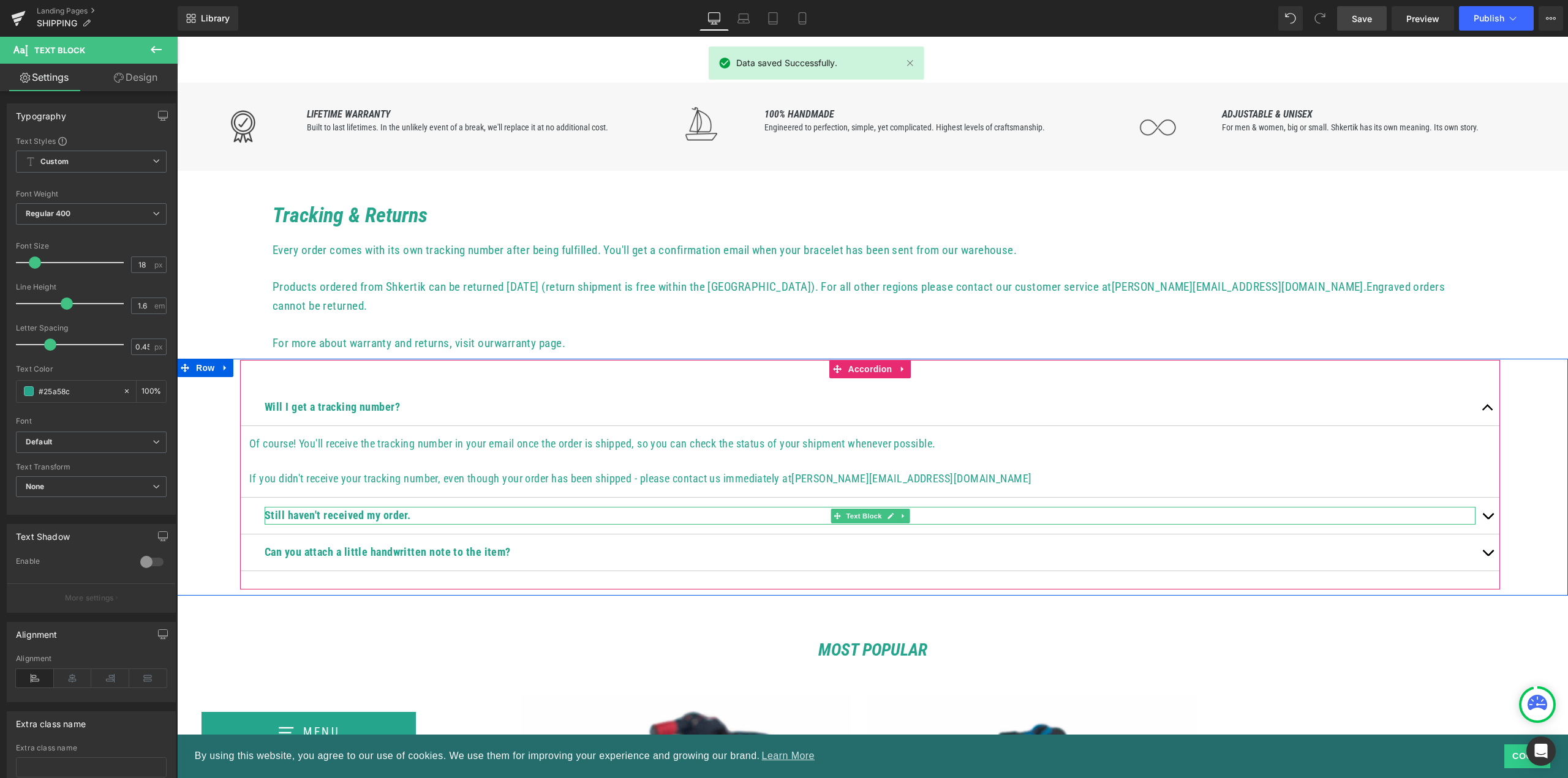
click at [316, 509] on b "Still haven't received my order." at bounding box center [337, 515] width 146 height 13
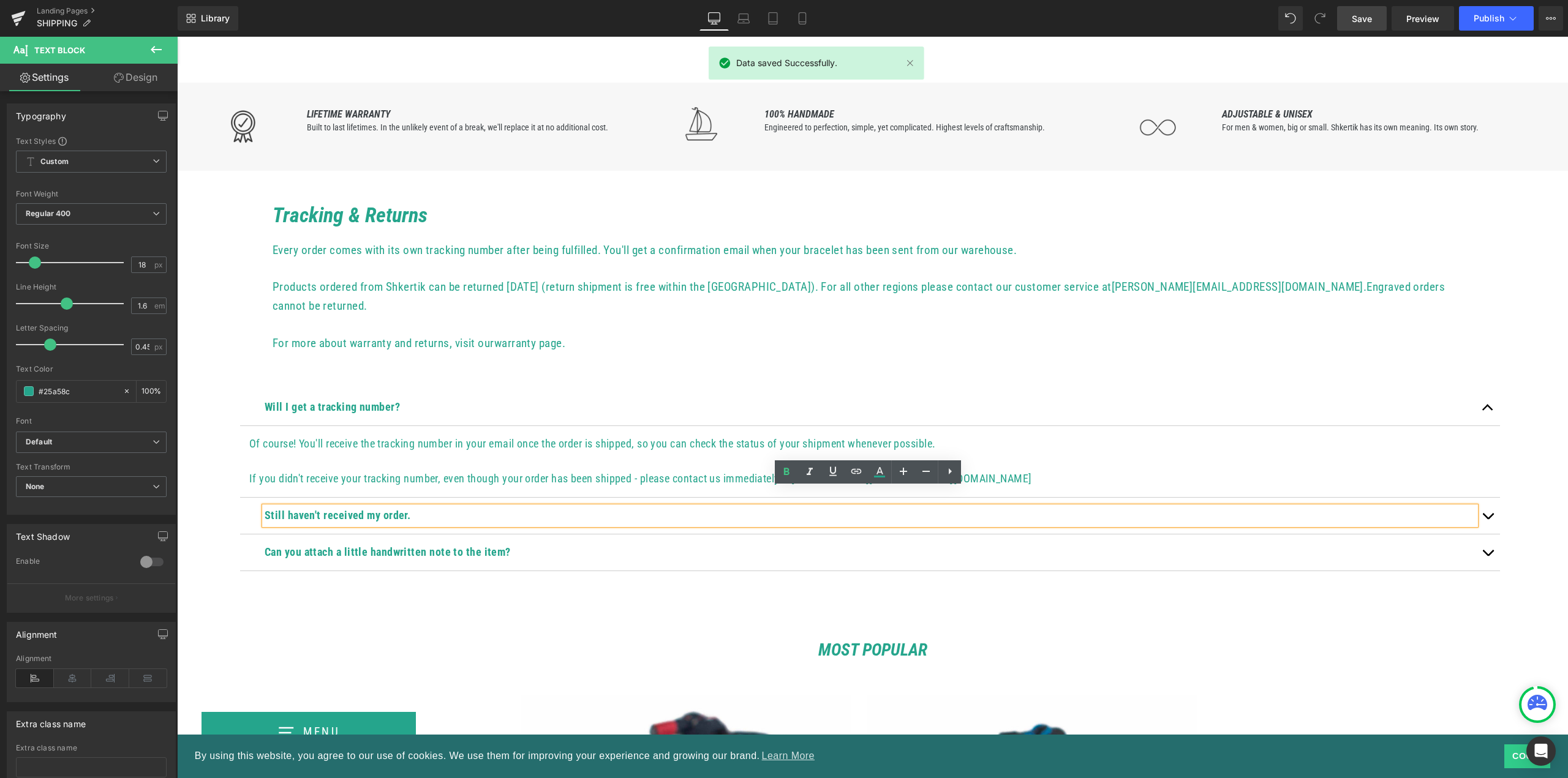
click at [1491, 501] on button "button" at bounding box center [1488, 515] width 25 height 36
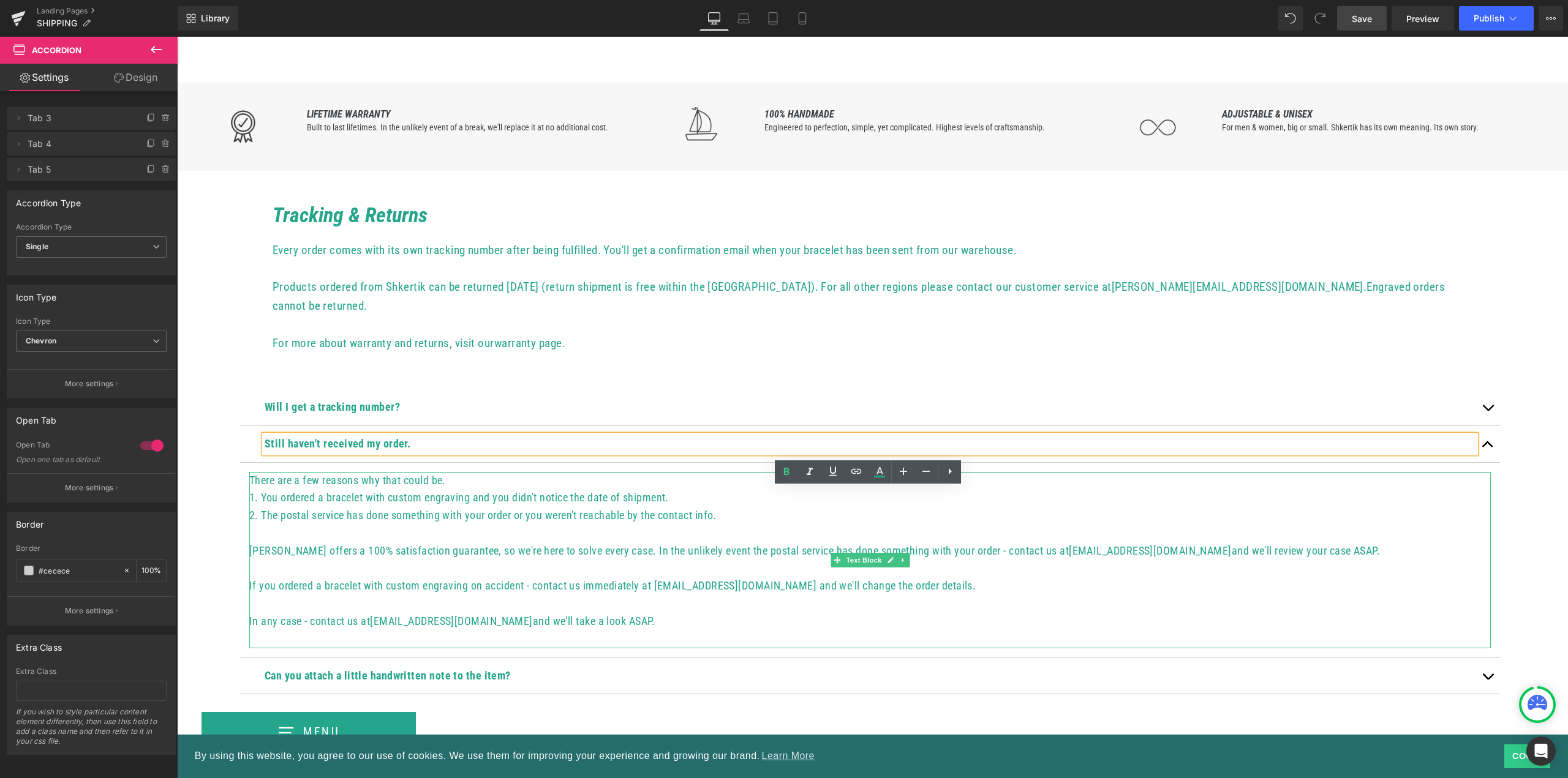
click at [718, 577] on p "If you ordered a bracelet with custom engraving on accident - contact us immedi…" at bounding box center [869, 586] width 1241 height 18
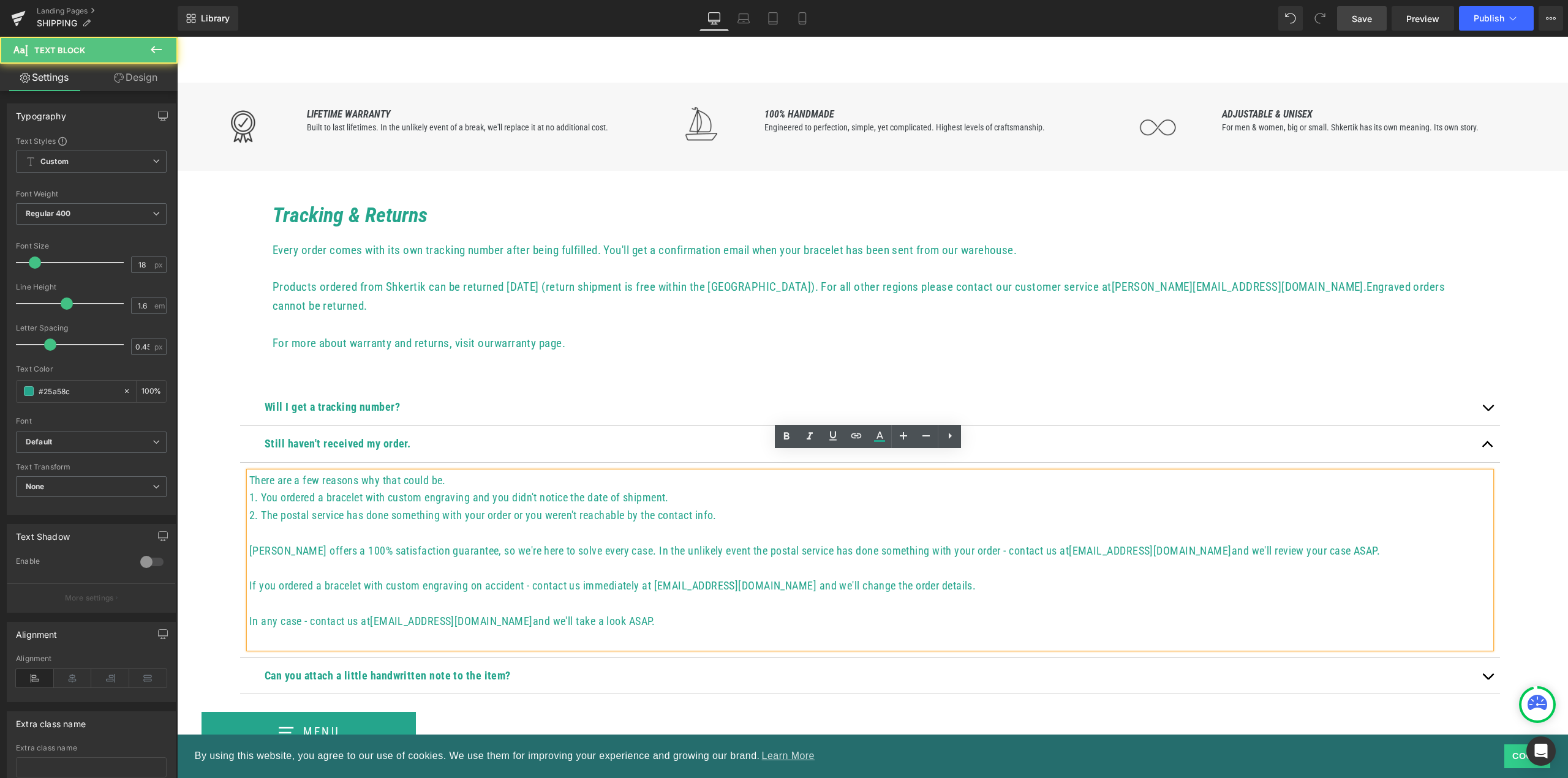
click at [722, 577] on p "If you ordered a bracelet with custom engraving on accident - contact us immedi…" at bounding box center [869, 586] width 1241 height 18
drag, startPoint x: 699, startPoint y: 568, endPoint x: 764, endPoint y: 565, distance: 65.1
click at [764, 577] on p "If you ordered a bracelet with custom engraving on accident - contact us immedi…" at bounding box center [869, 586] width 1241 height 18
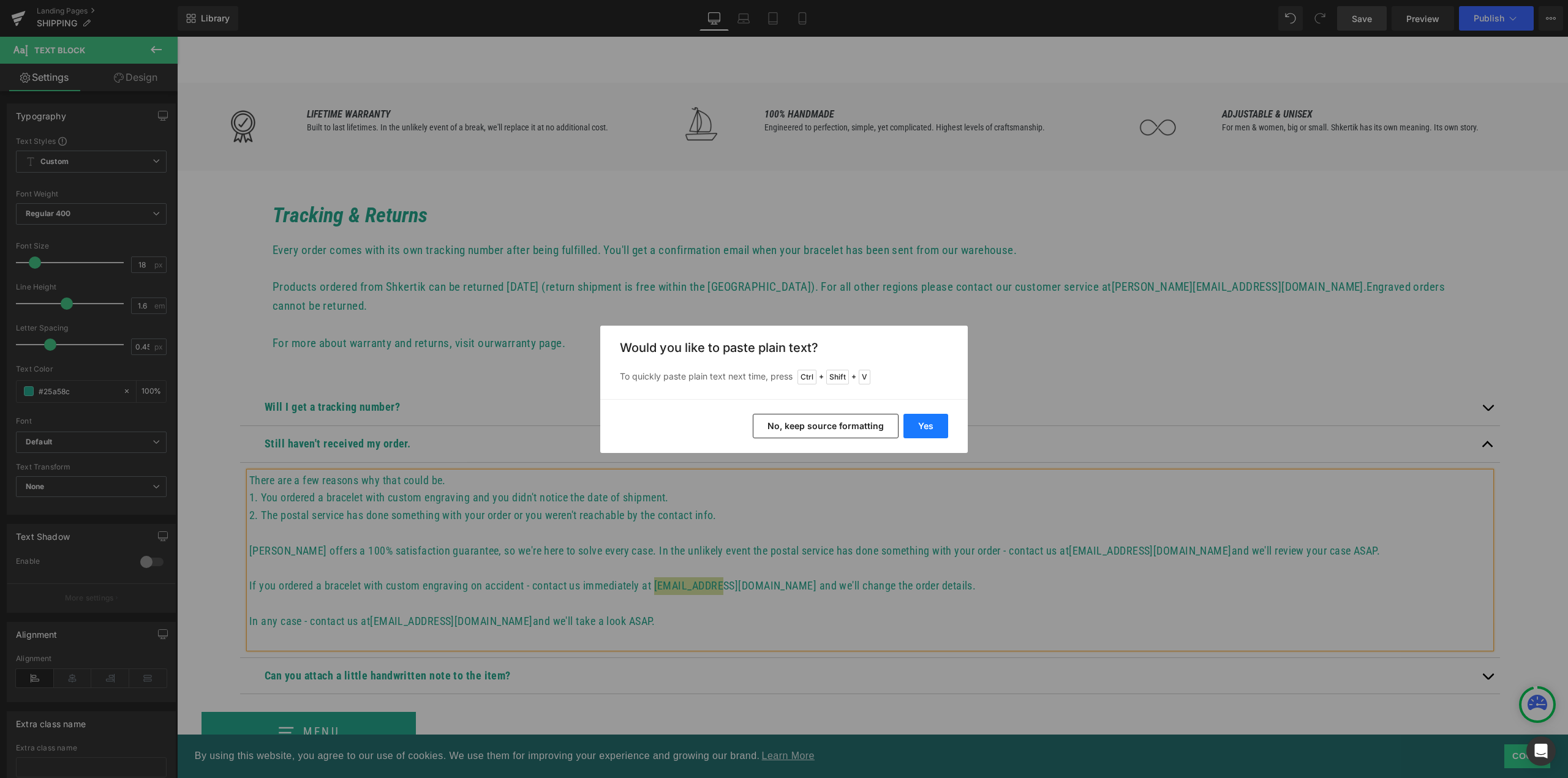
click at [940, 429] on button "Yes" at bounding box center [925, 426] width 44 height 25
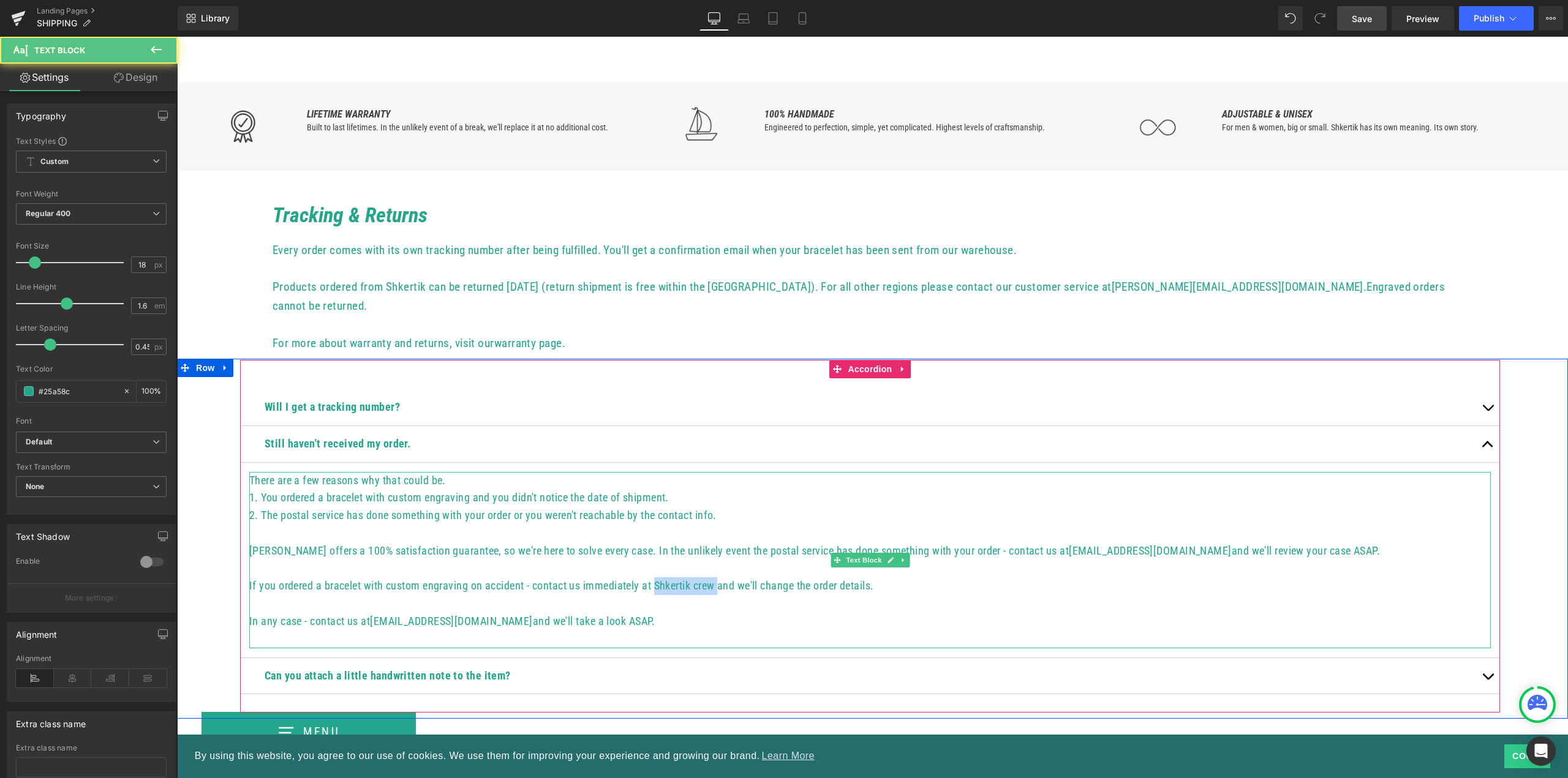
drag, startPoint x: 701, startPoint y: 566, endPoint x: 771, endPoint y: 565, distance: 70.0
click at [772, 577] on p "If you ordered a bracelet with custom engraving on accident - contact us immedi…" at bounding box center [869, 586] width 1241 height 18
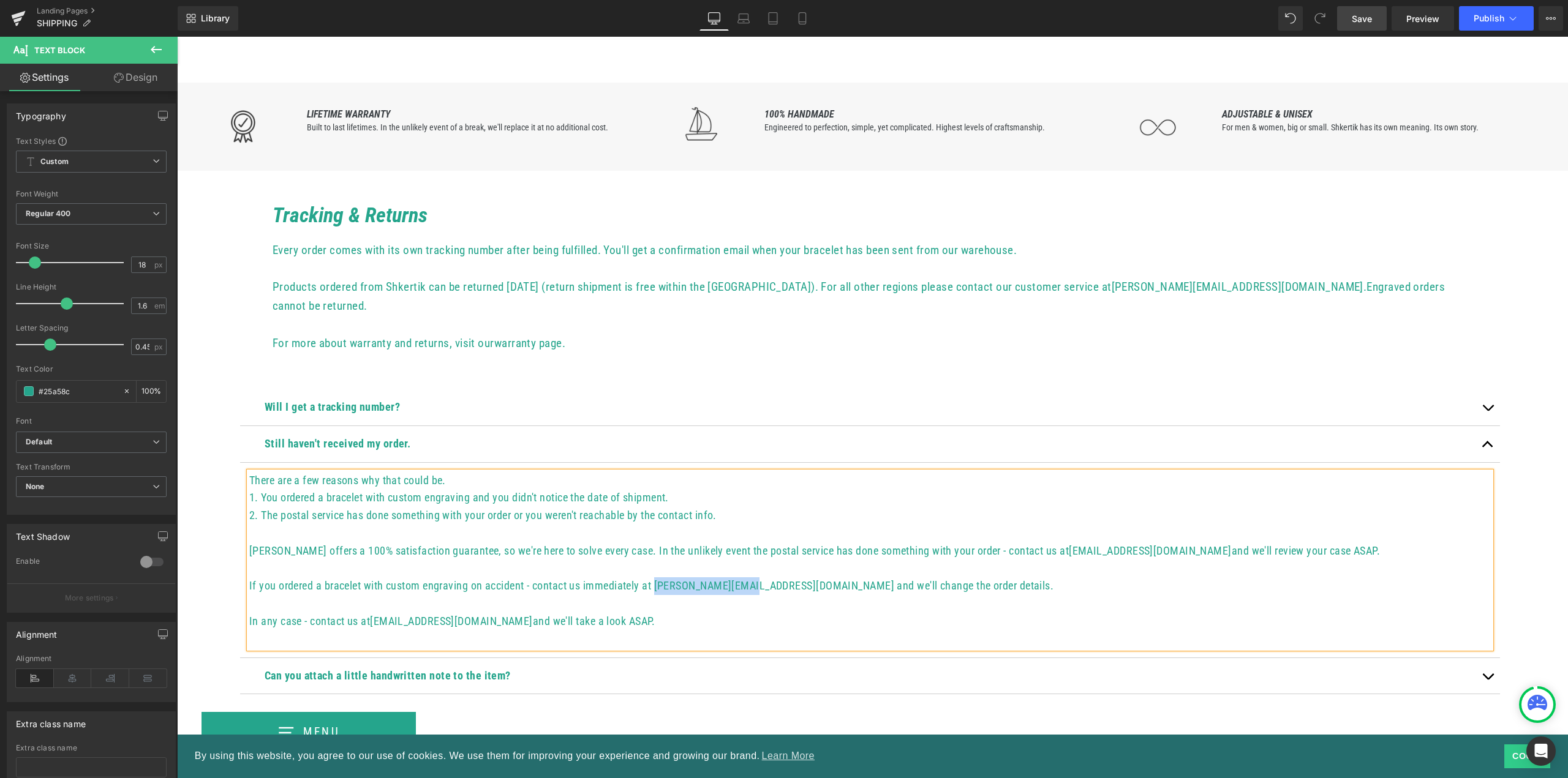
drag, startPoint x: 702, startPoint y: 568, endPoint x: 793, endPoint y: 564, distance: 91.1
click at [793, 577] on p "If you ordered a bracelet with custom engraving on accident - contact us immedi…" at bounding box center [869, 586] width 1241 height 18
copy p "bures@shkertik.lt"
click at [766, 577] on p "If you ordered a bracelet with custom engraving on accident - contact us immedi…" at bounding box center [869, 586] width 1241 height 18
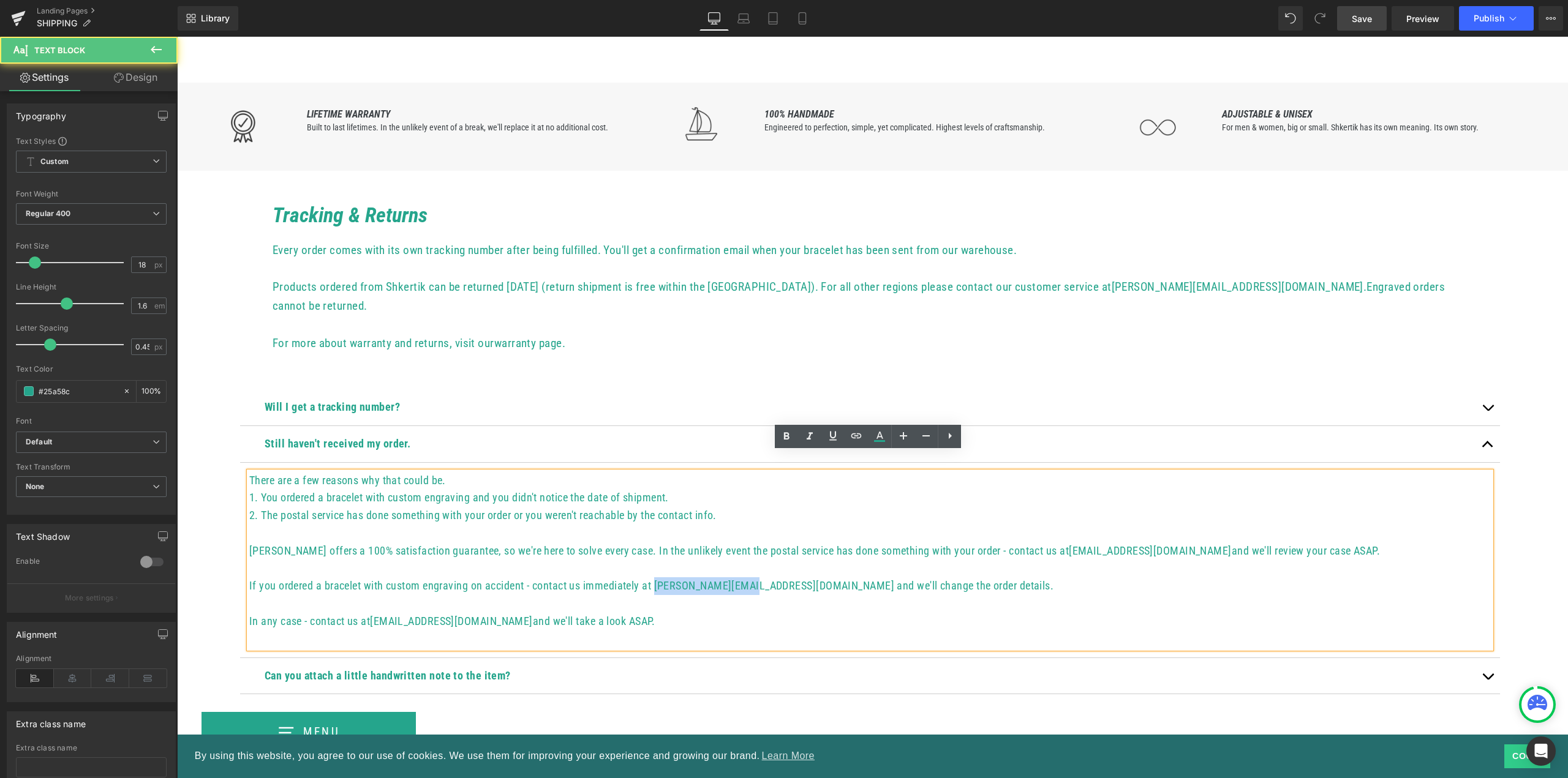
drag, startPoint x: 701, startPoint y: 568, endPoint x: 791, endPoint y: 565, distance: 90.0
click at [792, 577] on p "If you ordered a bracelet with custom engraving on accident - contact us immedi…" at bounding box center [869, 586] width 1241 height 18
click at [856, 437] on icon at bounding box center [856, 435] width 15 height 15
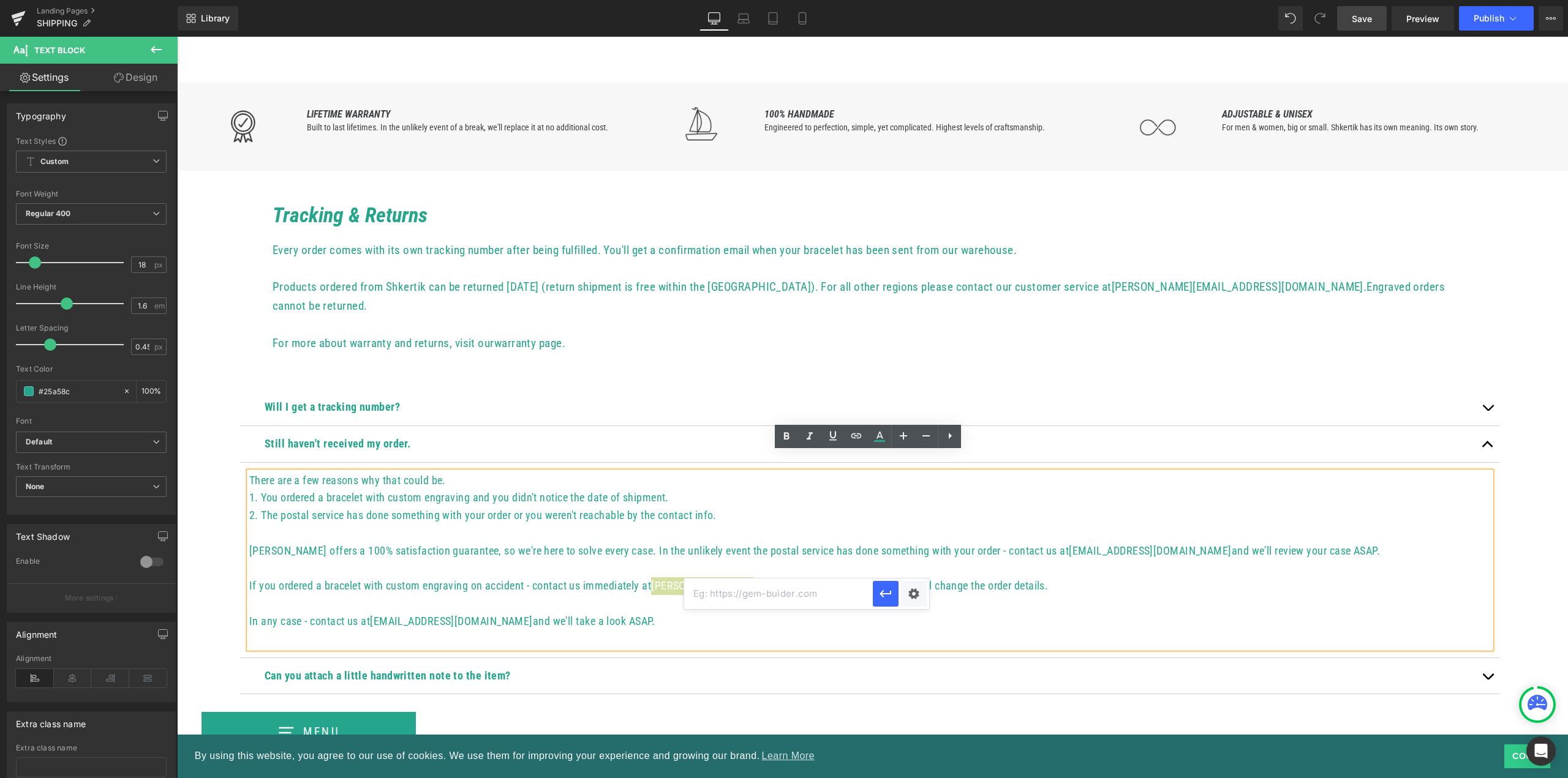
click at [726, 597] on input "text" at bounding box center [778, 594] width 189 height 31
paste input "bures@shkertik.lt"
click at [912, 0] on div "Text Color Highlight Color #333333 Edit or remove link: Edit - Unlink - Cancel …" at bounding box center [784, 0] width 1568 height 0
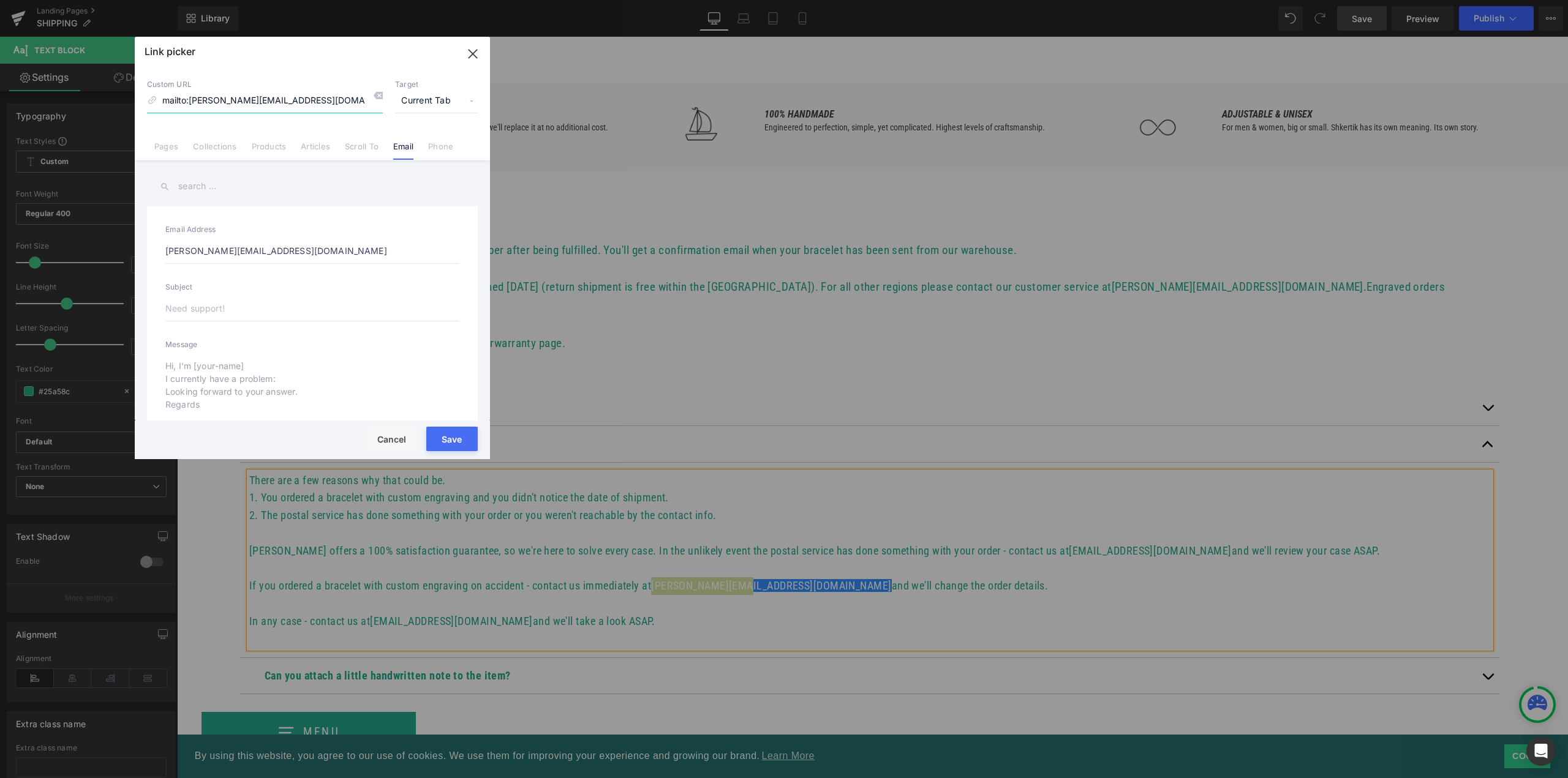
scroll to position [1, 0]
click at [474, 103] on span "Current Tab" at bounding box center [436, 101] width 83 height 23
click at [445, 438] on button "Save" at bounding box center [452, 439] width 51 height 25
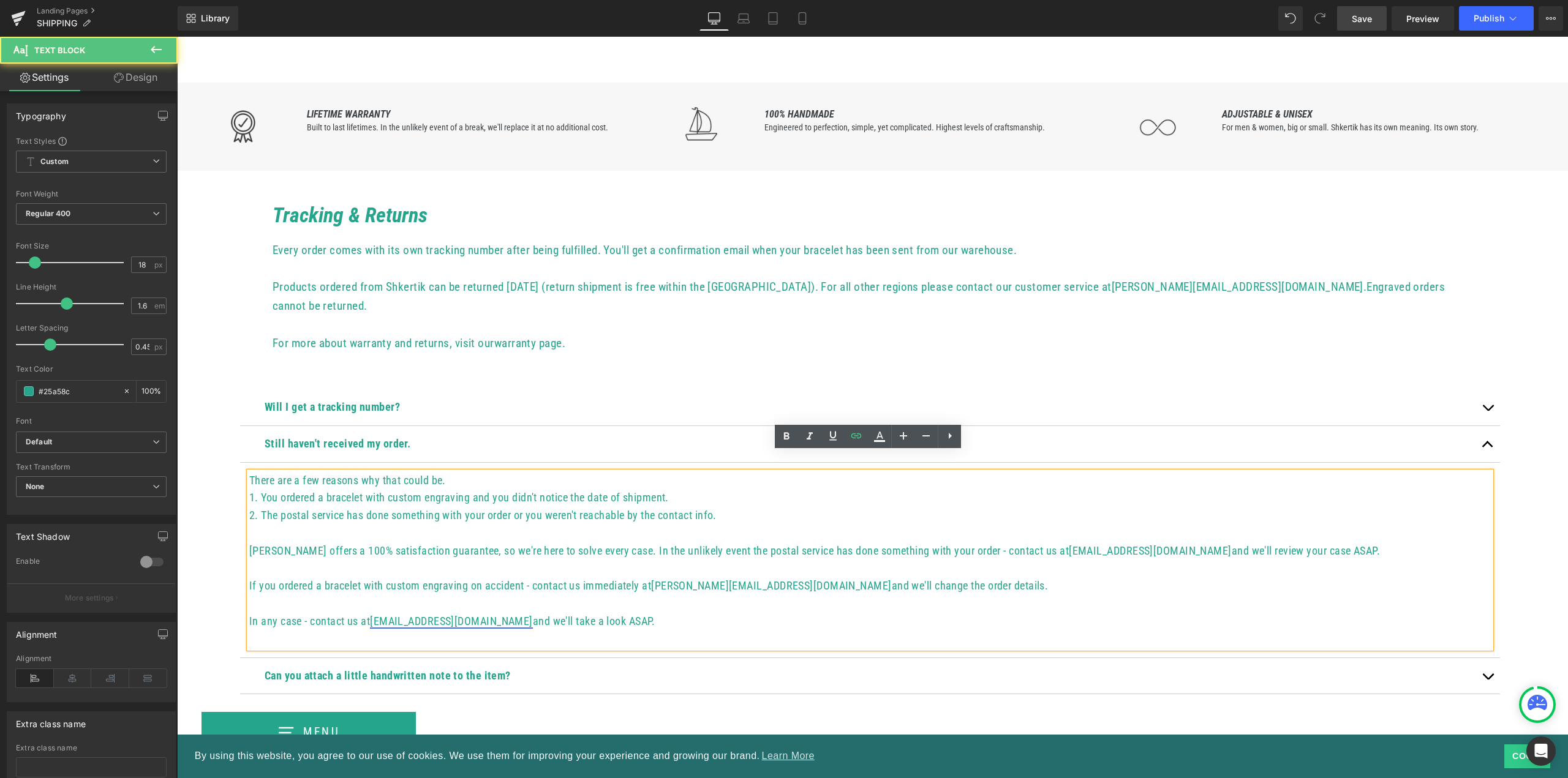
click at [390, 615] on link "[EMAIL_ADDRESS][DOMAIN_NAME]" at bounding box center [452, 621] width 163 height 13
click at [466, 626] on span "Edit" at bounding box center [465, 625] width 14 height 11
click at [712, 631] on p at bounding box center [869, 639] width 1241 height 18
drag, startPoint x: 386, startPoint y: 603, endPoint x: 405, endPoint y: 603, distance: 19.0
click at [405, 613] on p "In any case - contact us at https://gem-3910432.net wind@skrt.lt and we'll take…" at bounding box center [869, 622] width 1241 height 18
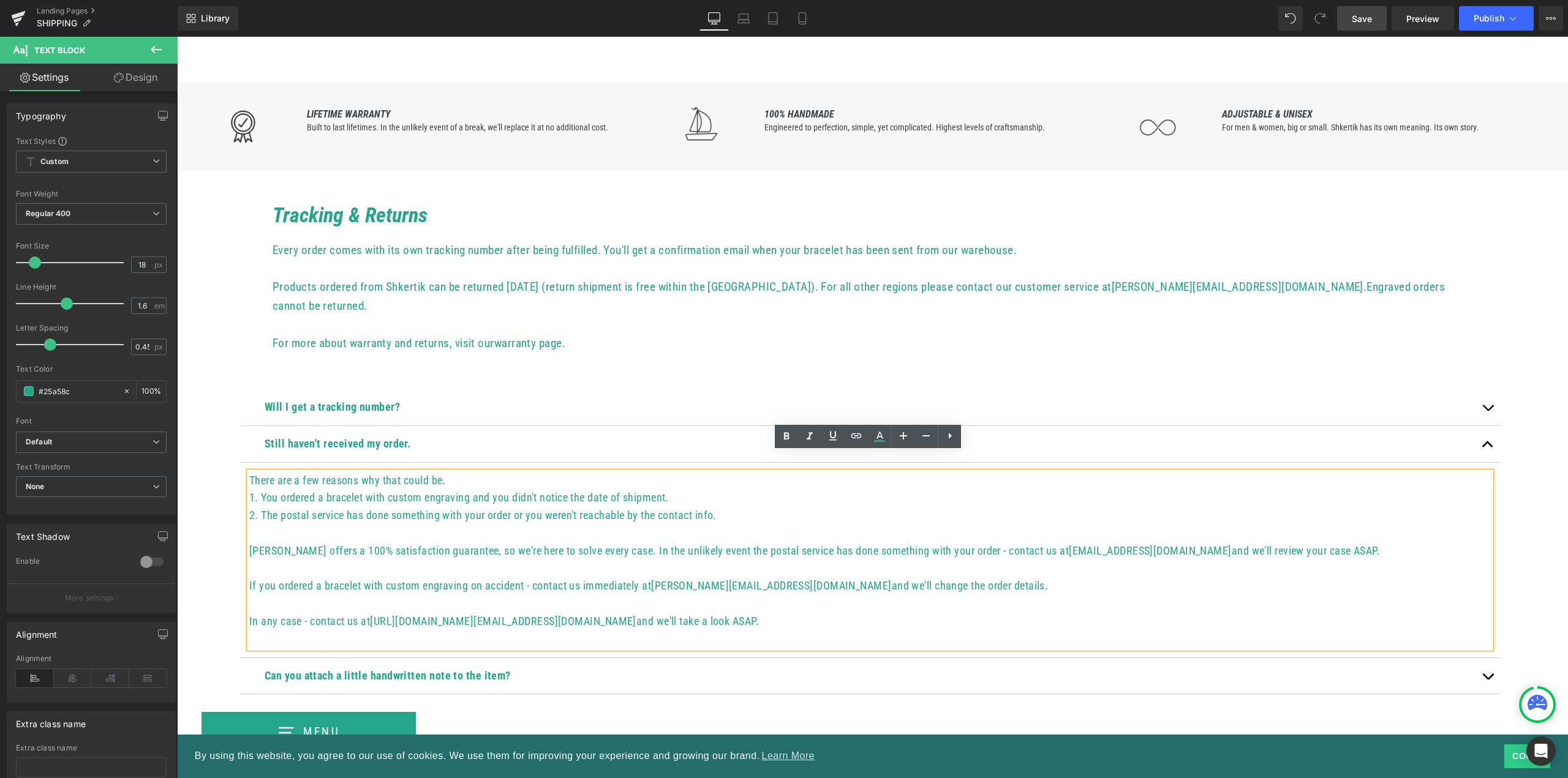
click at [432, 613] on p "In any case - contact us at https://gem-3910432.net wind@skrt.lt and we'll take…" at bounding box center [869, 622] width 1241 height 18
drag, startPoint x: 374, startPoint y: 604, endPoint x: 577, endPoint y: 603, distance: 203.0
click at [577, 613] on p "In any case - contact us at https://gem-3910432.net wind@skrt.lt and we'll take…" at bounding box center [869, 622] width 1241 height 18
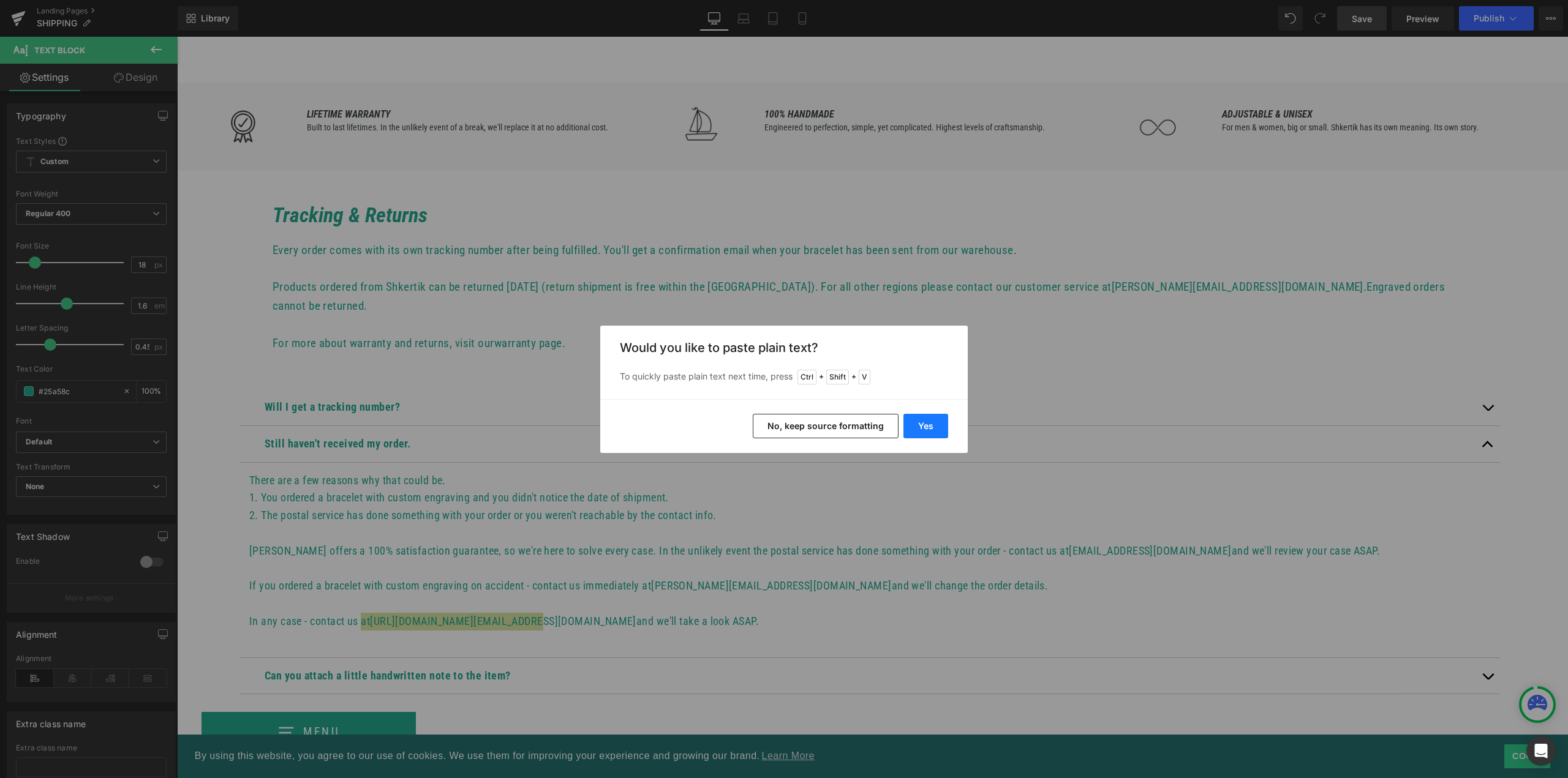
drag, startPoint x: 937, startPoint y: 427, endPoint x: 753, endPoint y: 390, distance: 187.7
click at [937, 427] on button "Yes" at bounding box center [925, 426] width 44 height 25
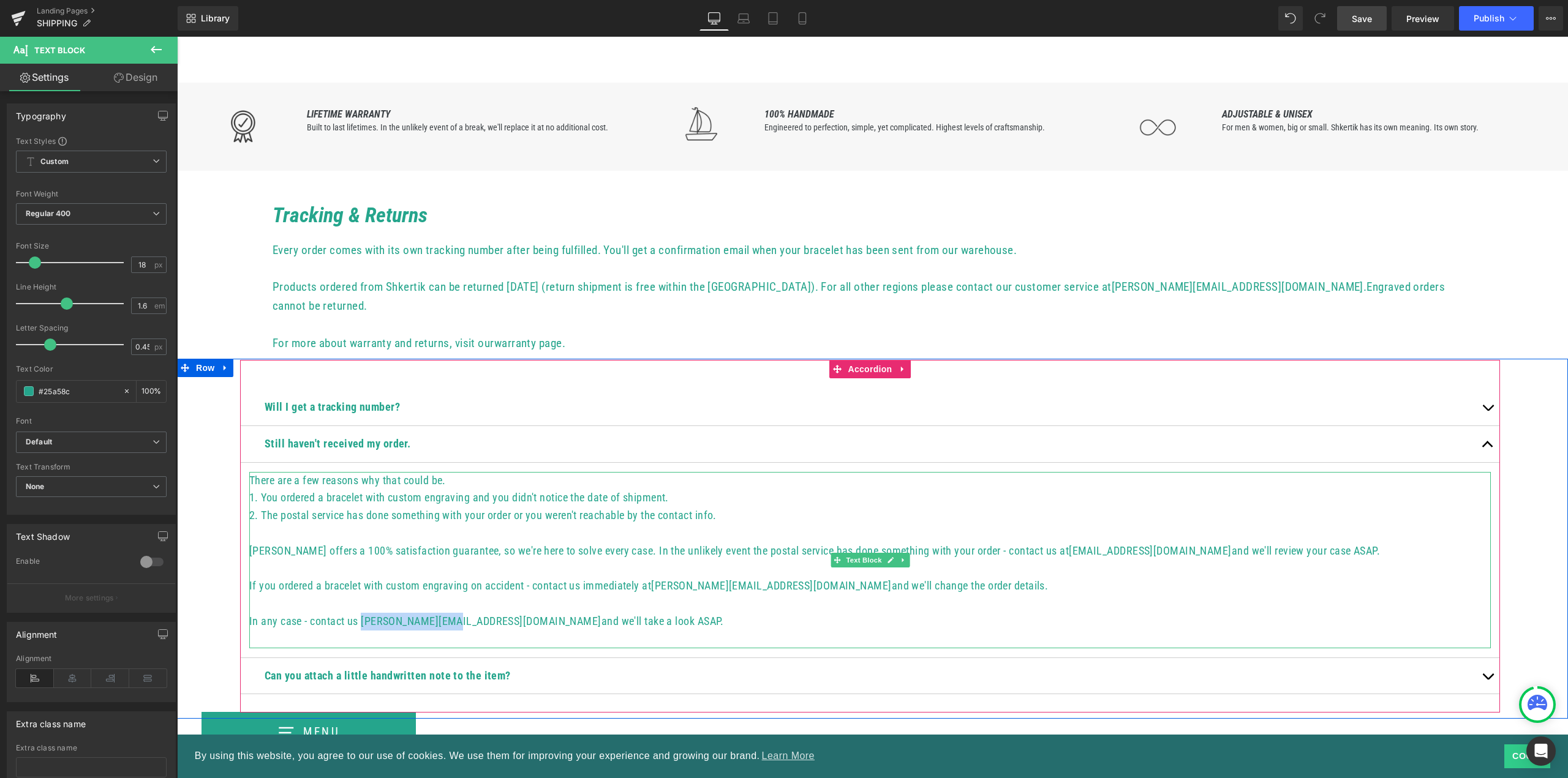
drag, startPoint x: 374, startPoint y: 601, endPoint x: 465, endPoint y: 595, distance: 91.2
click at [465, 613] on p "In any case - contact us bures@shkertik.lt and we'll take a look ASAP." at bounding box center [869, 622] width 1241 height 18
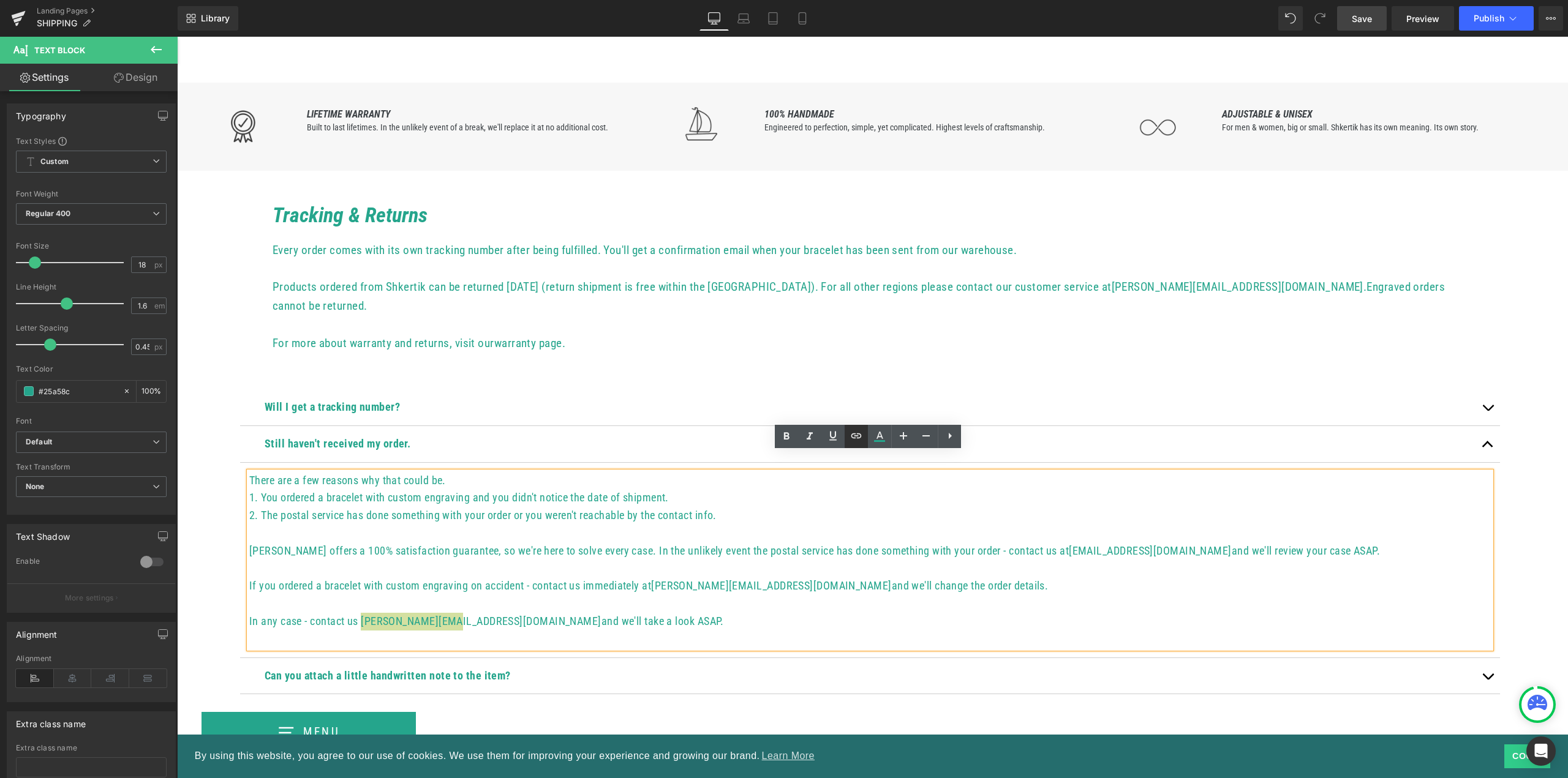
click at [860, 437] on icon at bounding box center [856, 436] width 11 height 5
click at [446, 630] on input "text" at bounding box center [452, 629] width 189 height 31
paste input "bures@shkertik.lt"
type input "bures@shkertik.lt"
click at [587, 0] on div "Text Color Highlight Color #333333 Edit or remove link: Edit - Unlink - Cancel …" at bounding box center [784, 0] width 1568 height 0
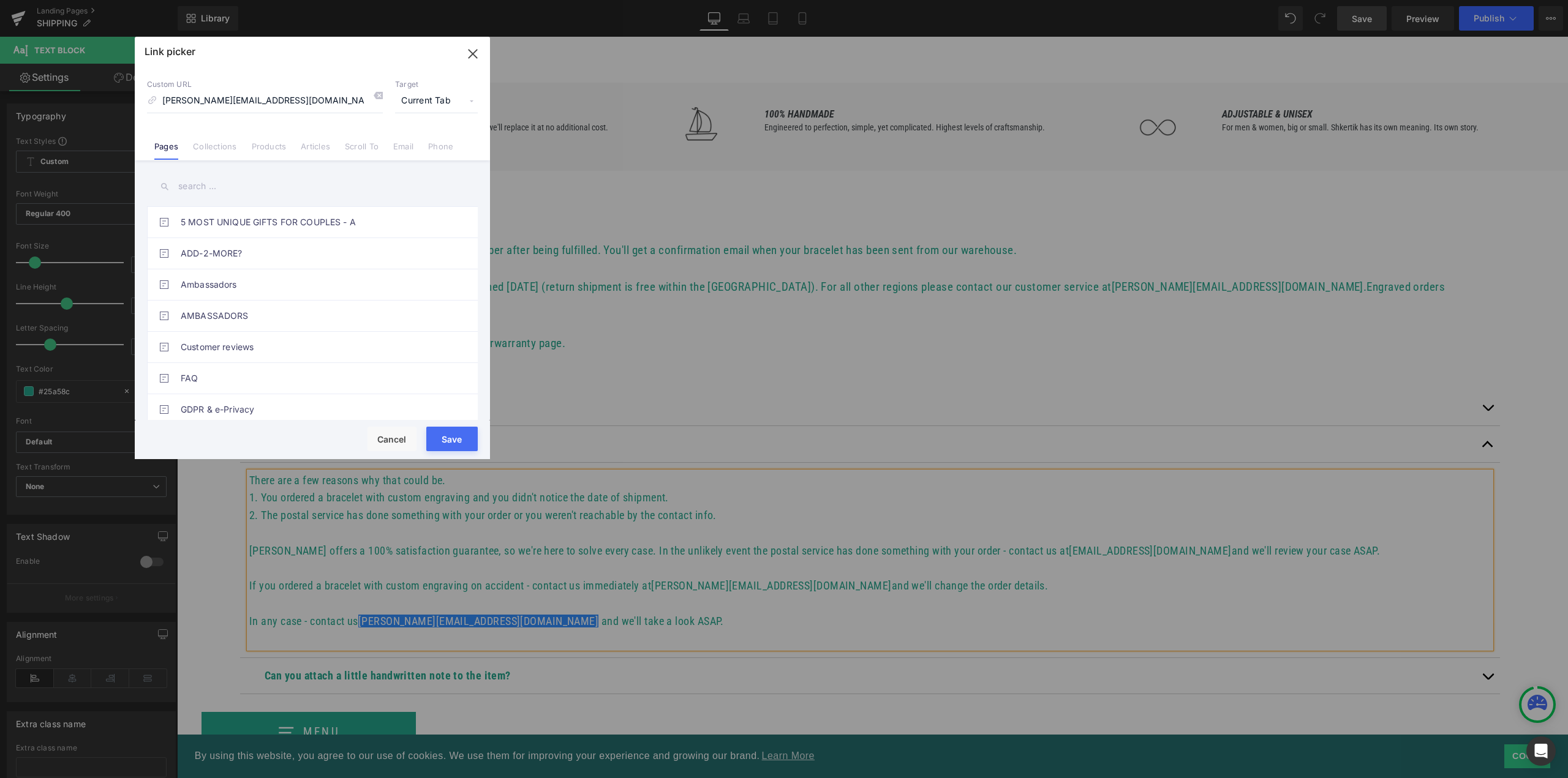
click at [468, 446] on button "Save" at bounding box center [452, 439] width 51 height 25
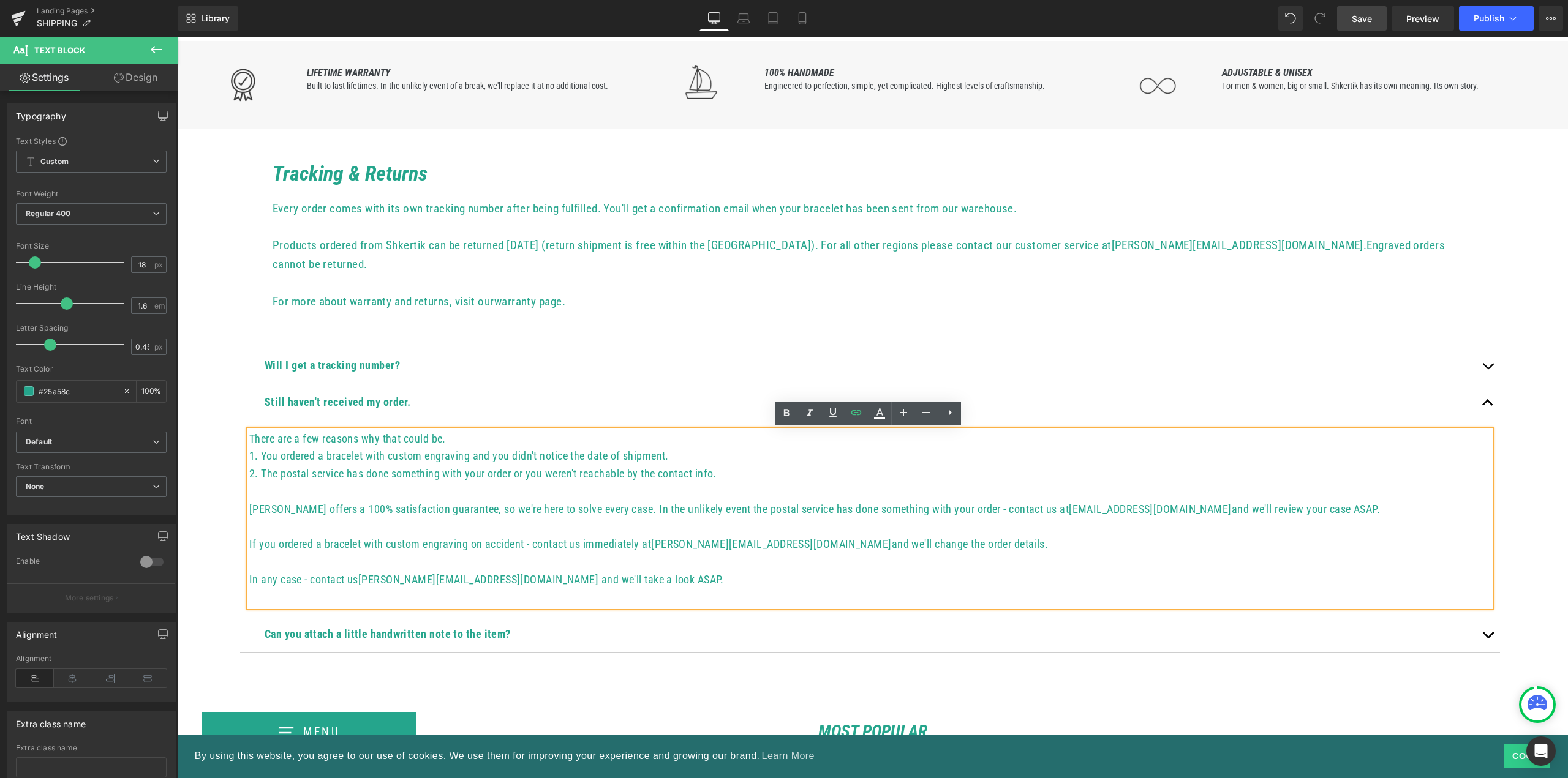
scroll to position [367, 0]
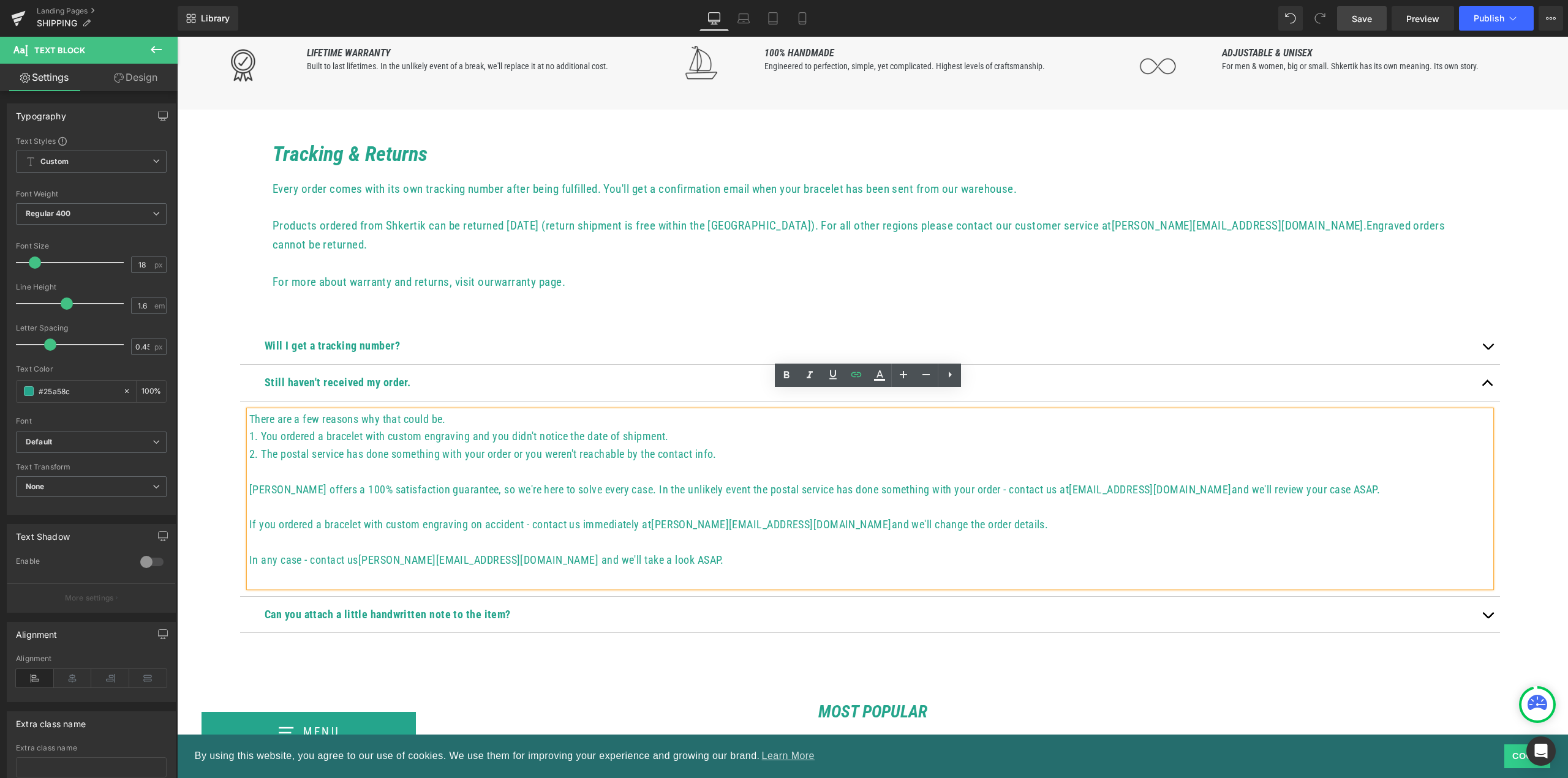
click at [1488, 619] on span "button" at bounding box center [1488, 619] width 0 height 0
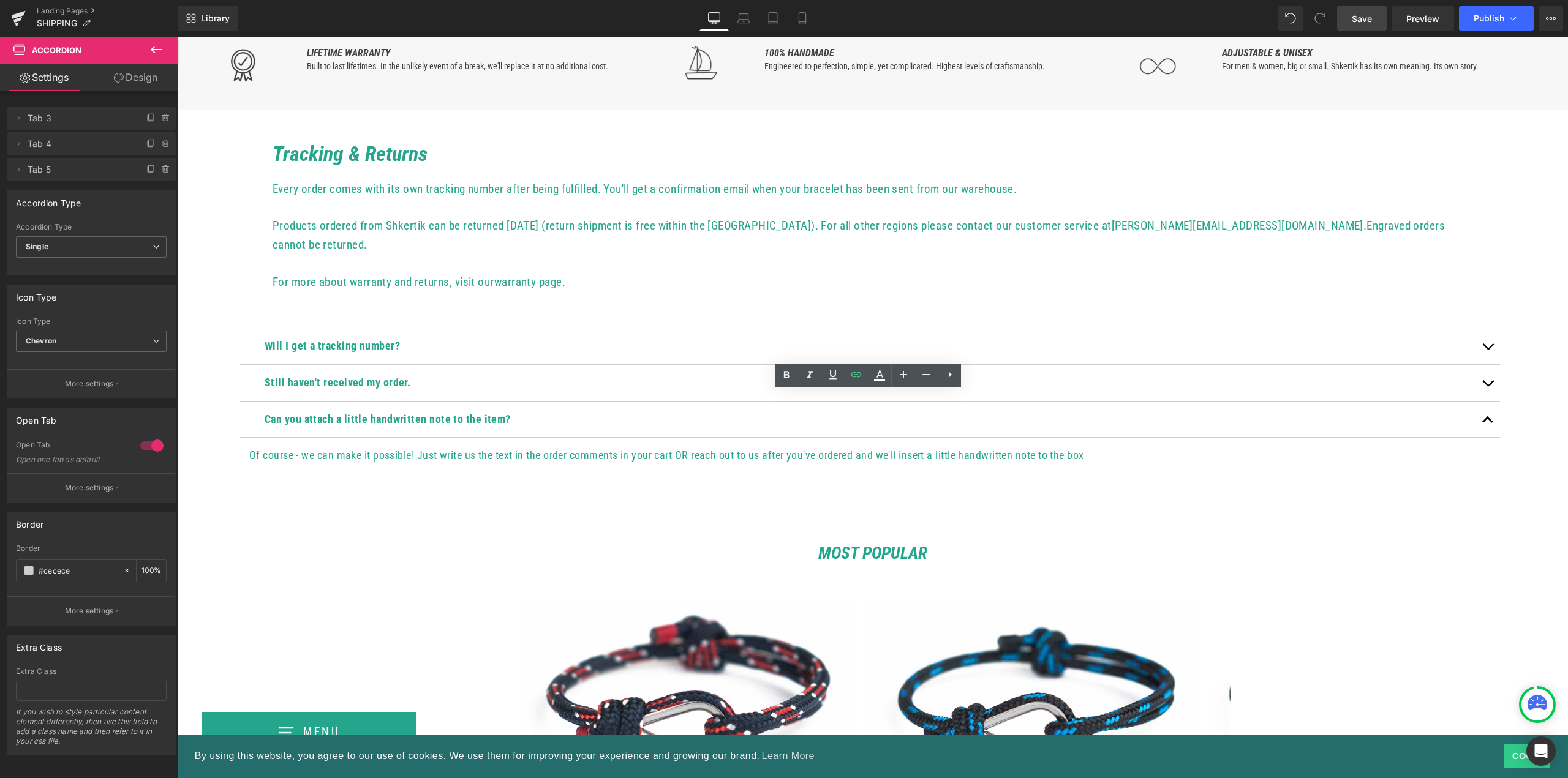
click at [1366, 16] on span "Save" at bounding box center [1362, 18] width 20 height 13
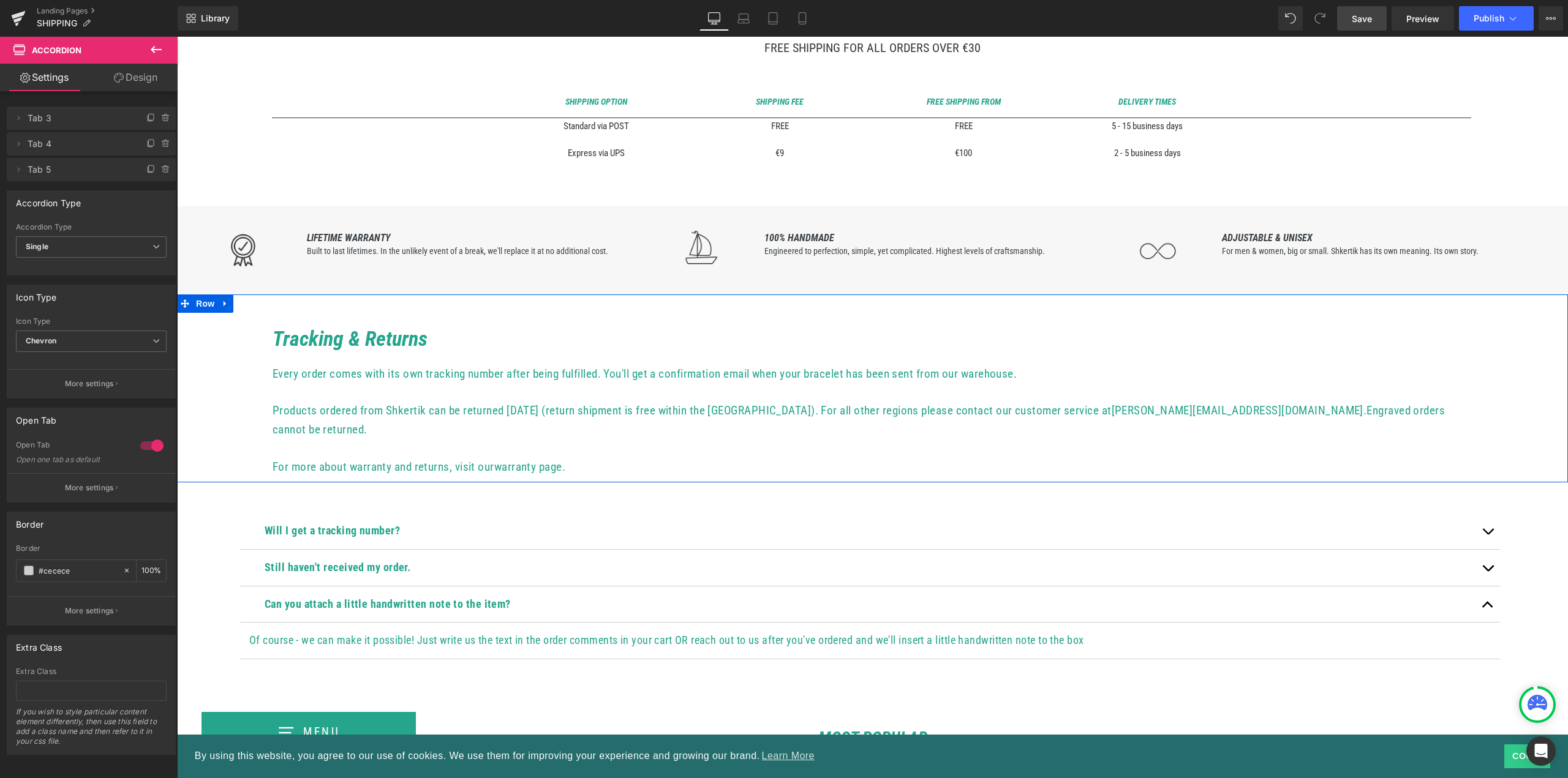
scroll to position [0, 0]
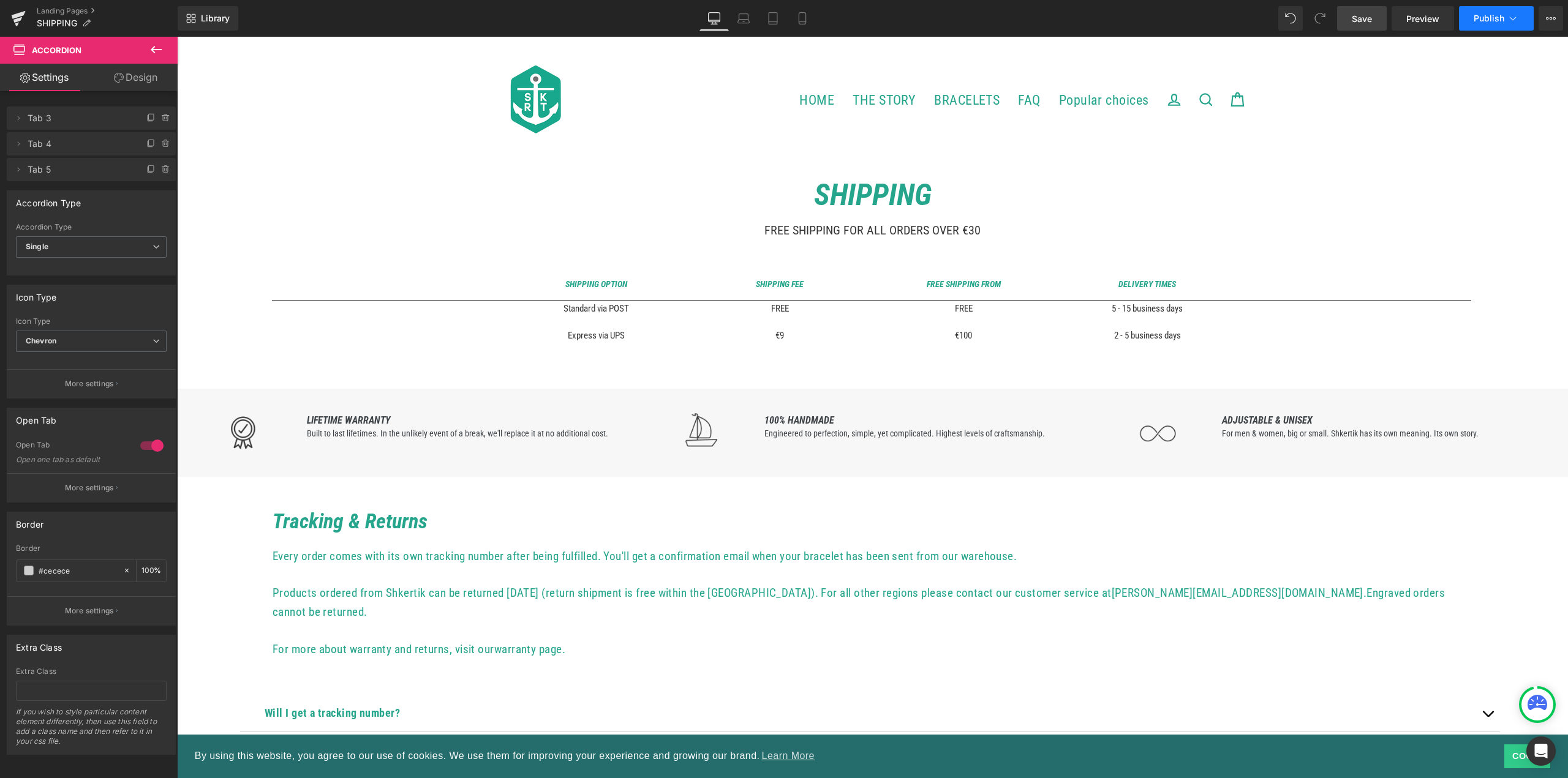
click at [1470, 13] on button "Publish" at bounding box center [1496, 18] width 74 height 25
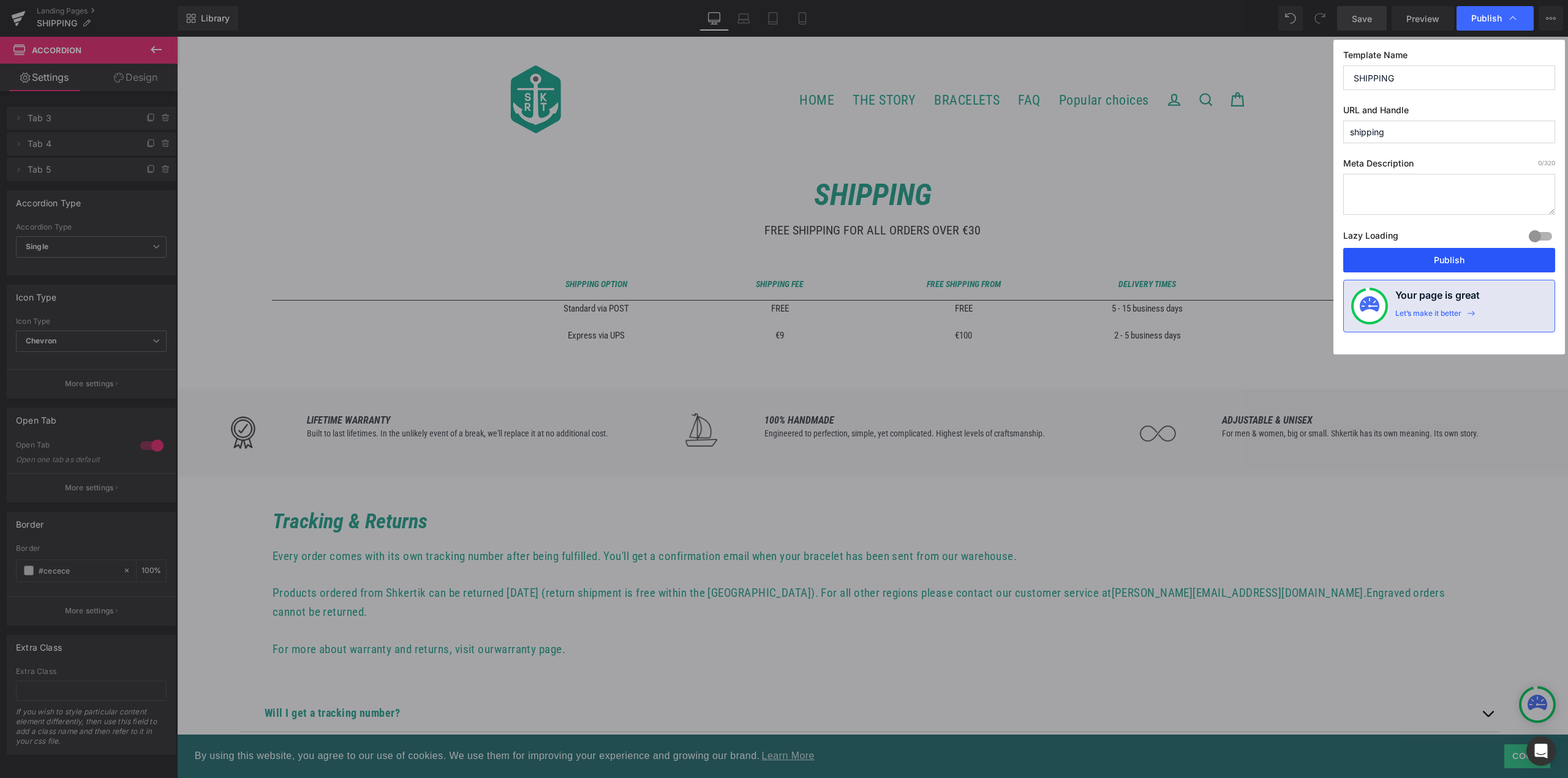
click at [1435, 258] on button "Publish" at bounding box center [1449, 261] width 212 height 25
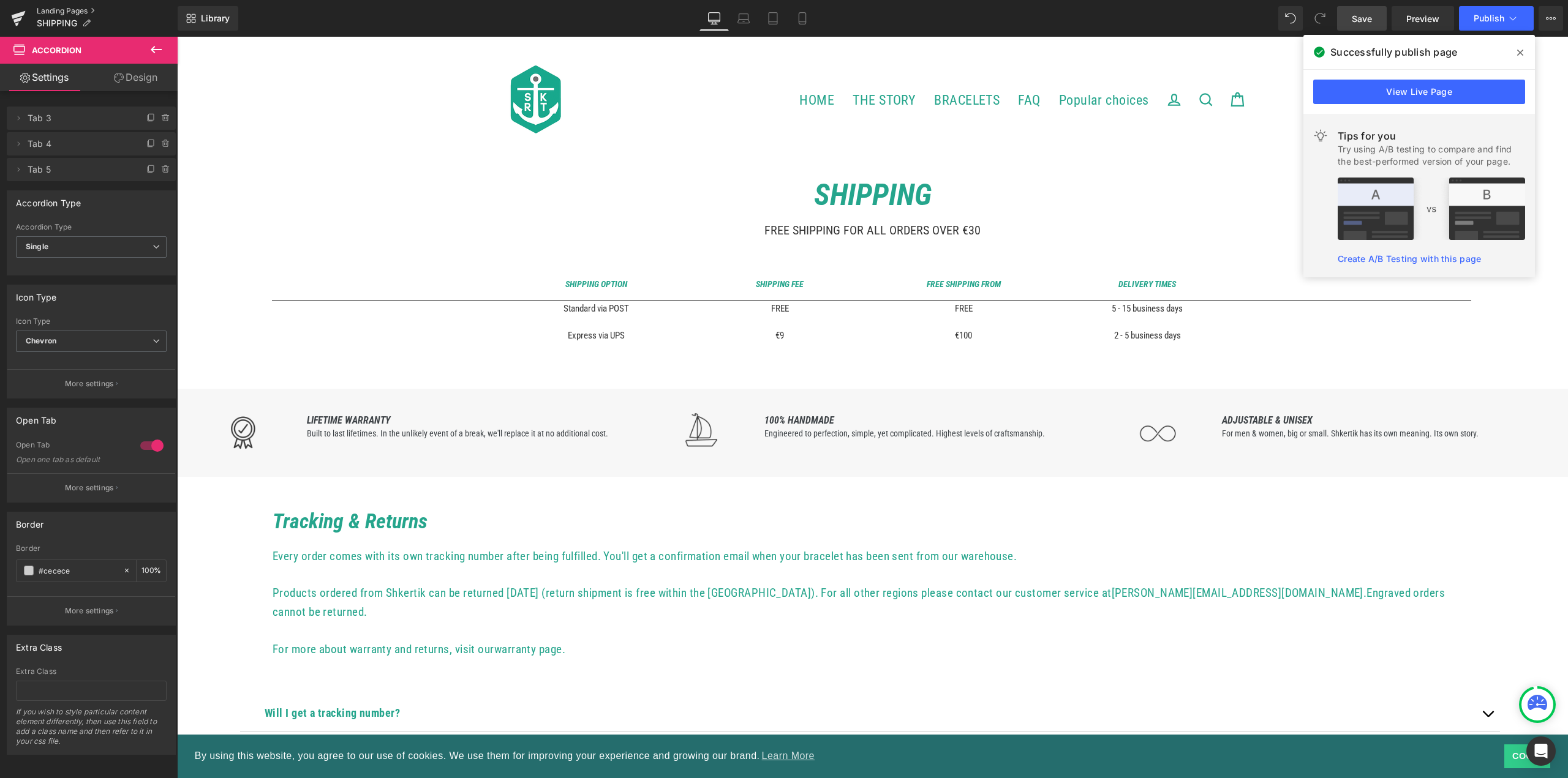
click at [67, 10] on link "Landing Pages" at bounding box center [107, 11] width 141 height 10
